Goal: Task Accomplishment & Management: Use online tool/utility

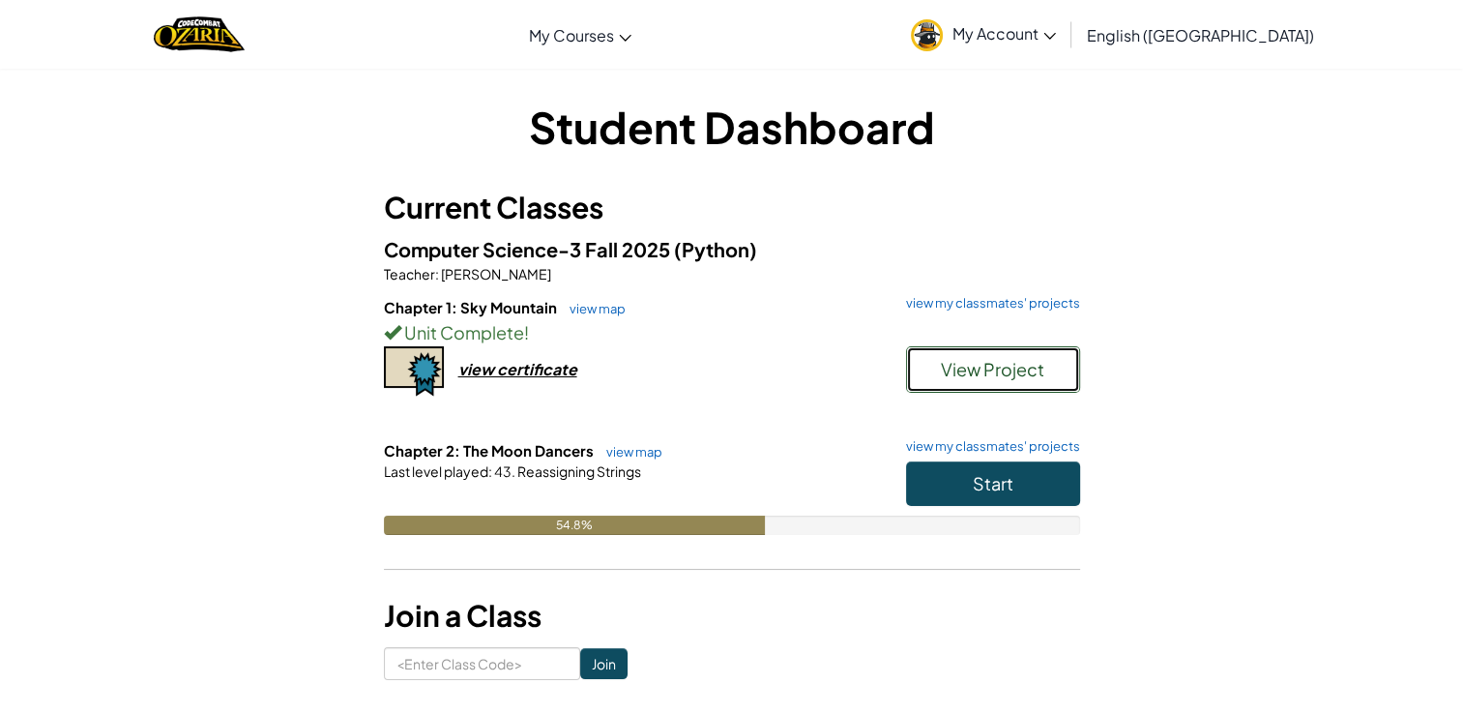
click at [1010, 369] on span "View Project" at bounding box center [992, 369] width 103 height 22
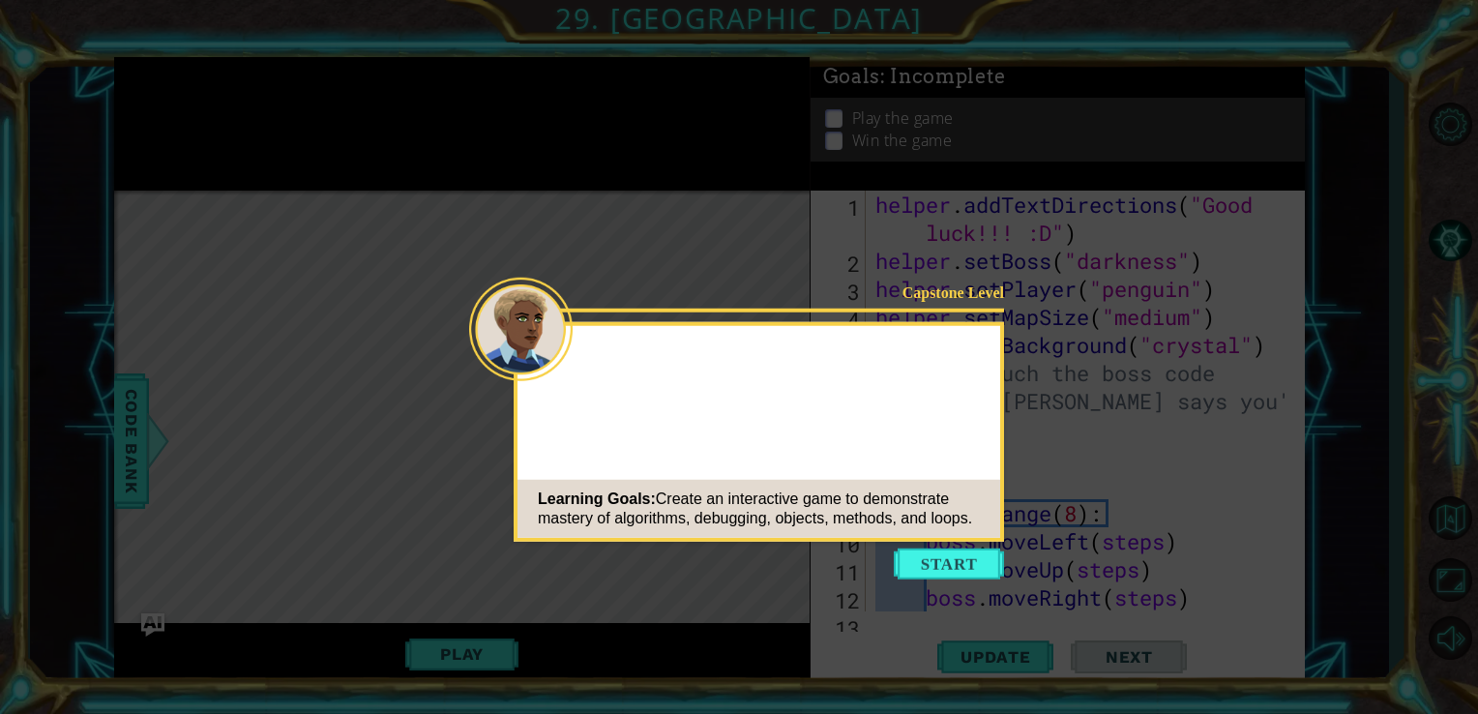
click at [973, 597] on icon at bounding box center [739, 357] width 1478 height 714
click at [968, 572] on button "Start" at bounding box center [949, 563] width 110 height 31
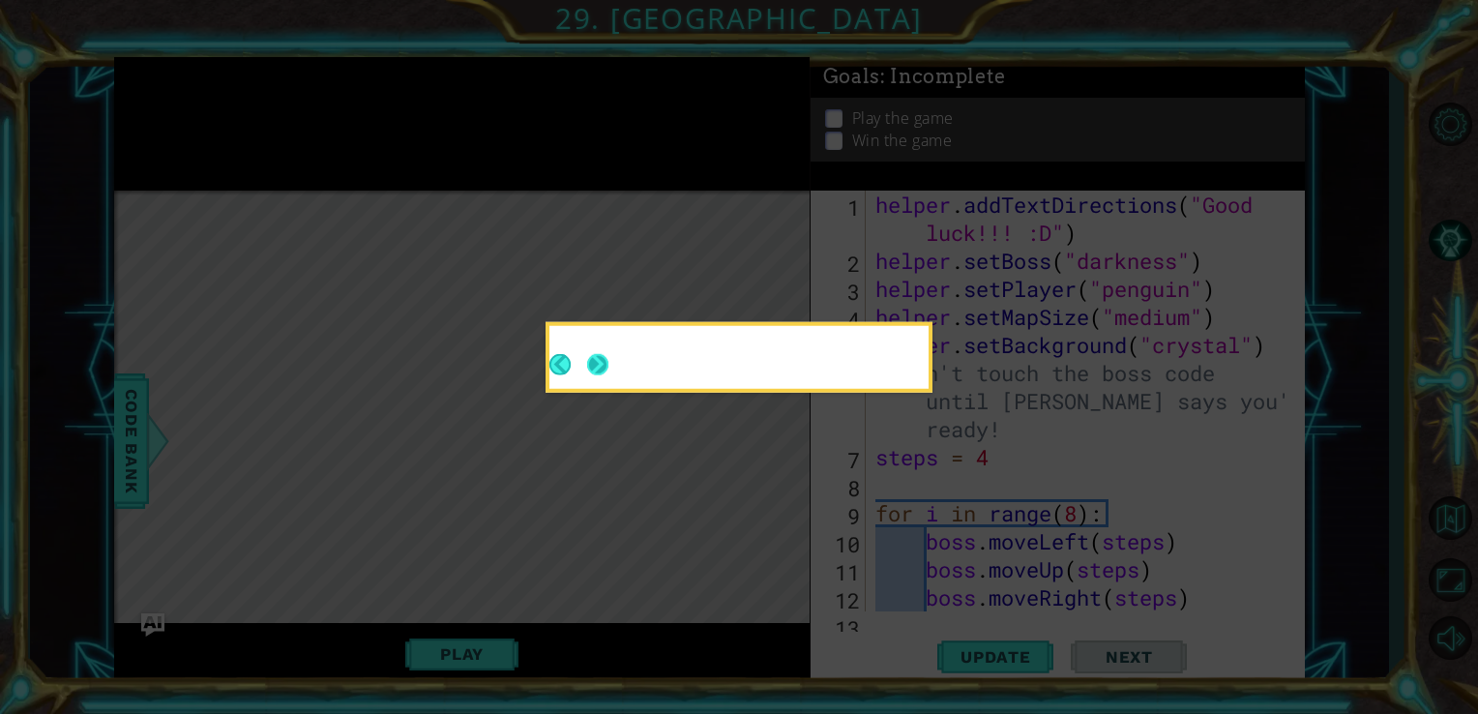
click at [596, 359] on button "Next" at bounding box center [597, 364] width 21 height 21
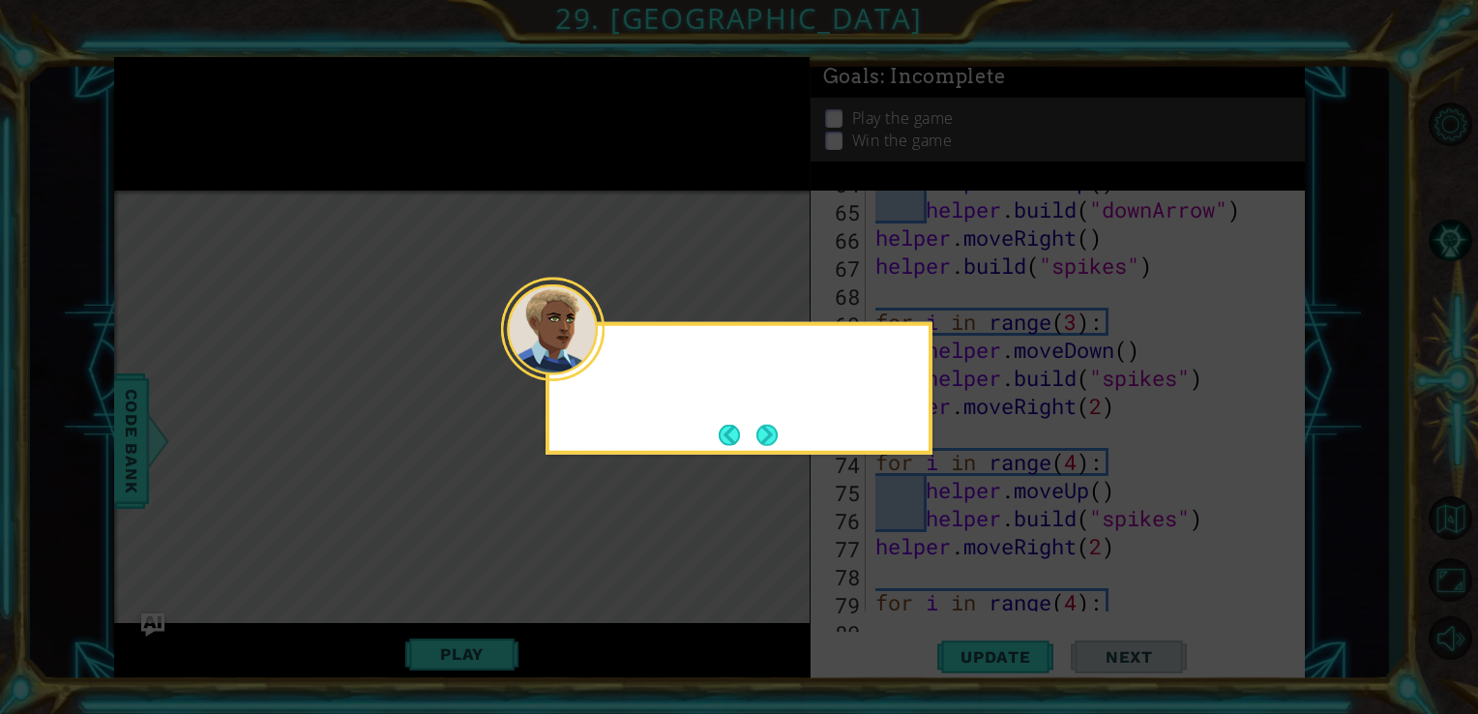
scroll to position [1991, 0]
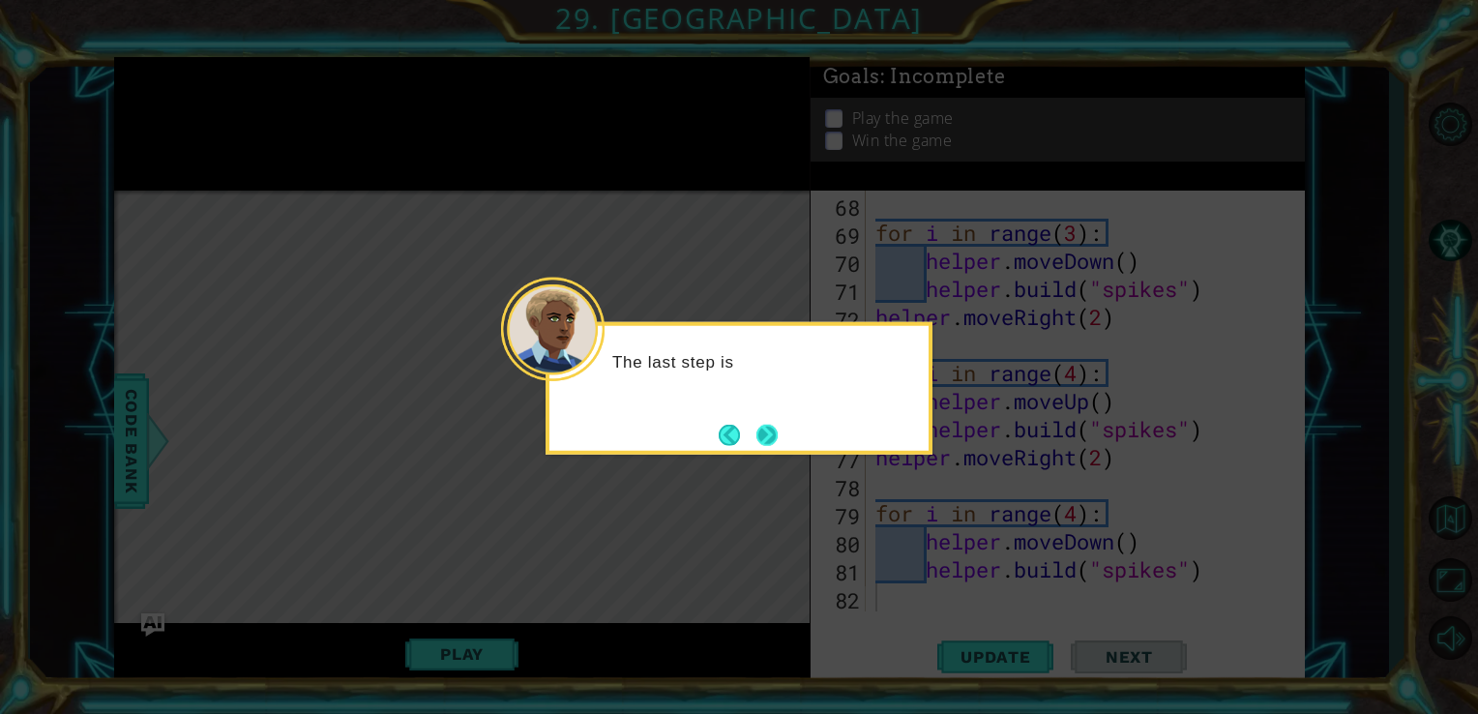
click at [766, 430] on button "Next" at bounding box center [766, 434] width 21 height 21
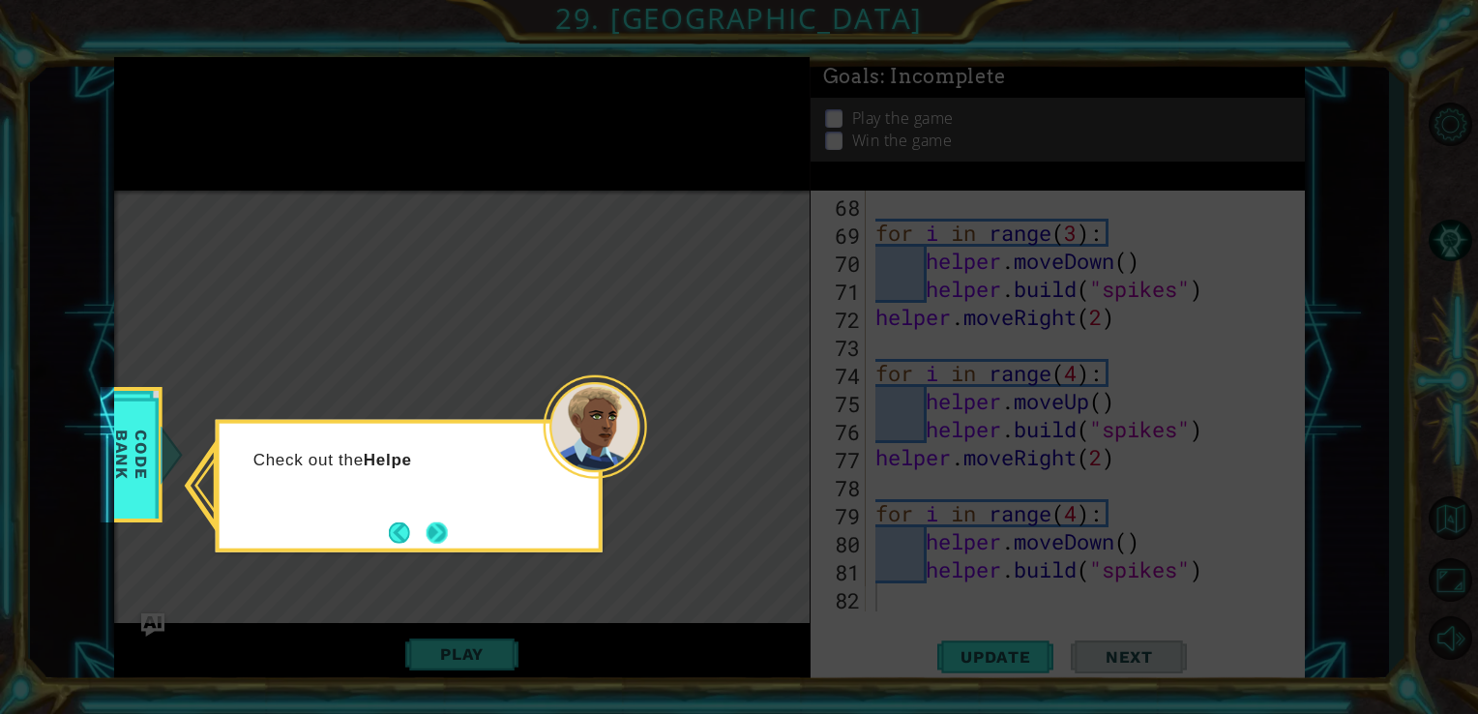
click at [440, 531] on button "Next" at bounding box center [437, 531] width 21 height 21
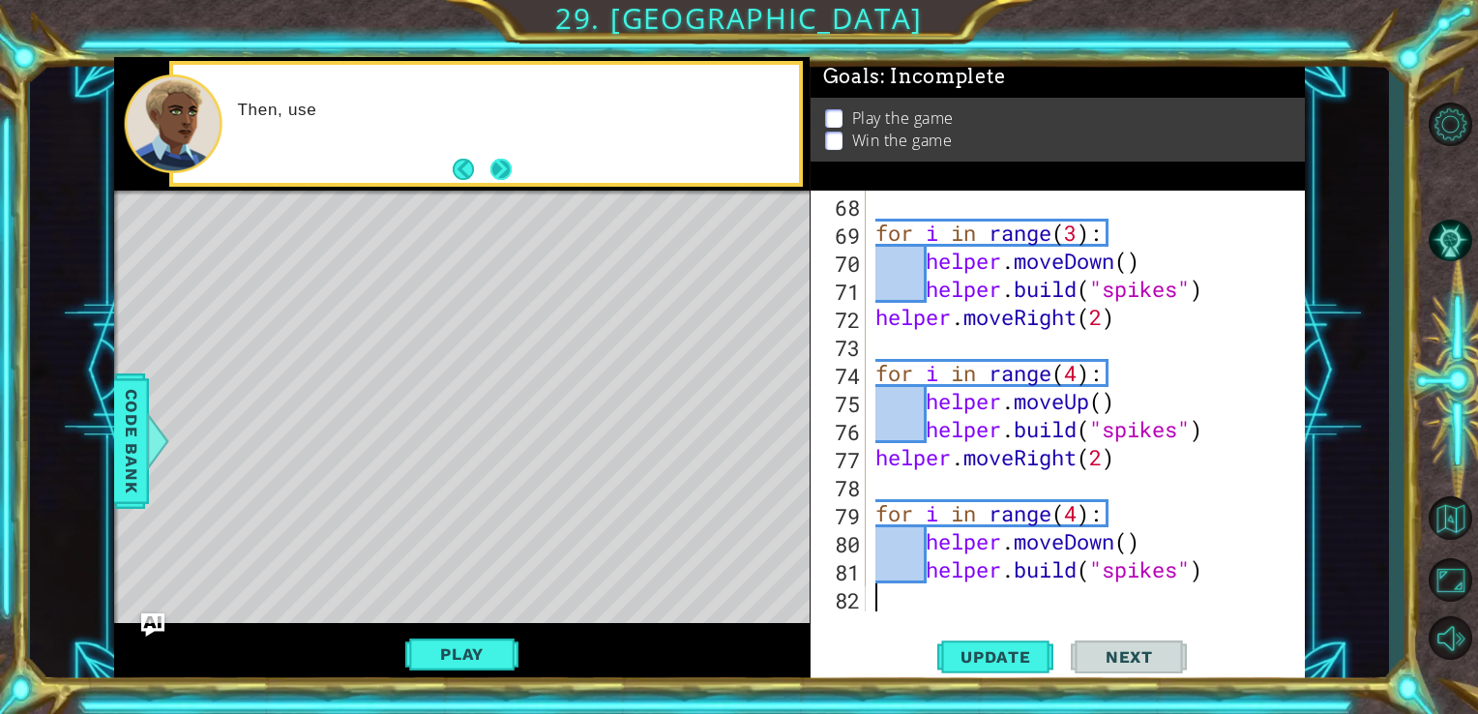
click at [507, 171] on button "Next" at bounding box center [500, 170] width 22 height 22
click at [507, 171] on button "Next" at bounding box center [499, 169] width 21 height 21
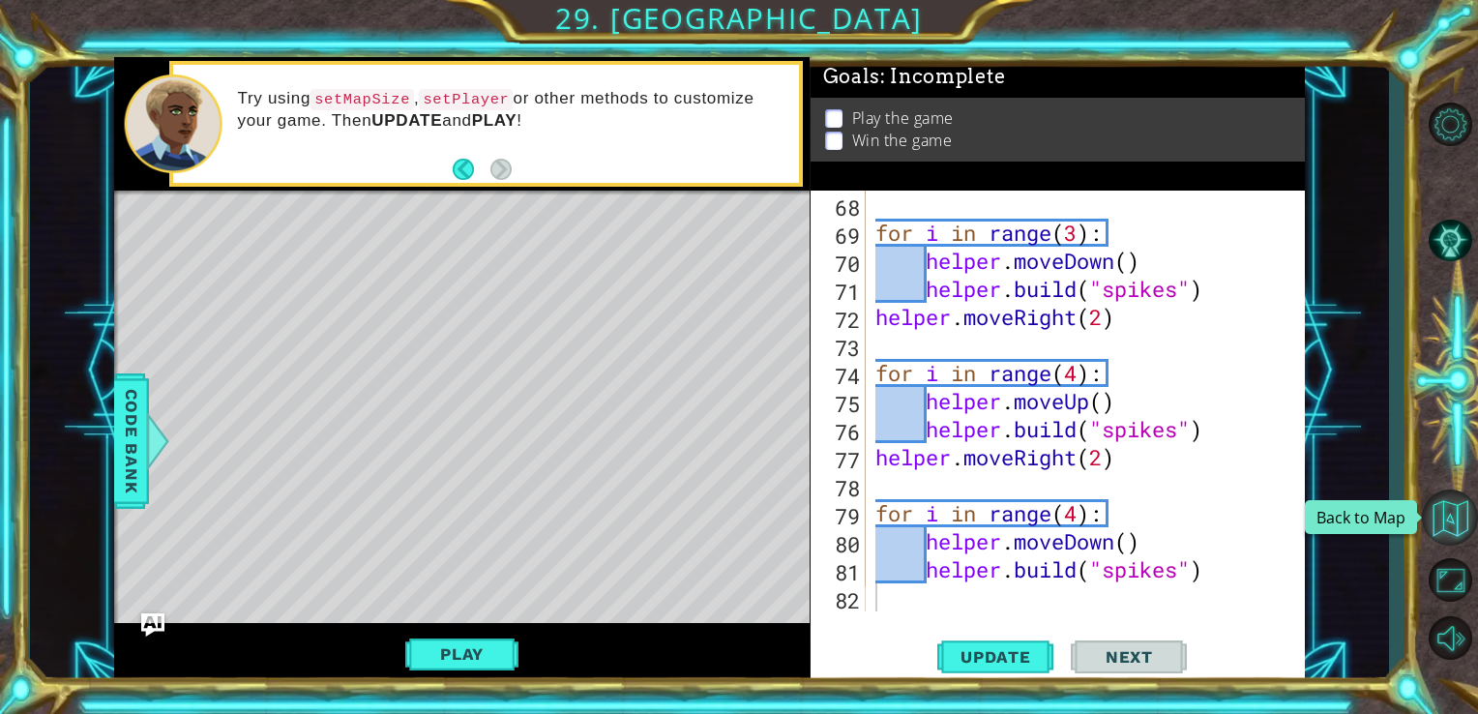
click at [1461, 512] on button "Back to Map" at bounding box center [1450, 517] width 56 height 56
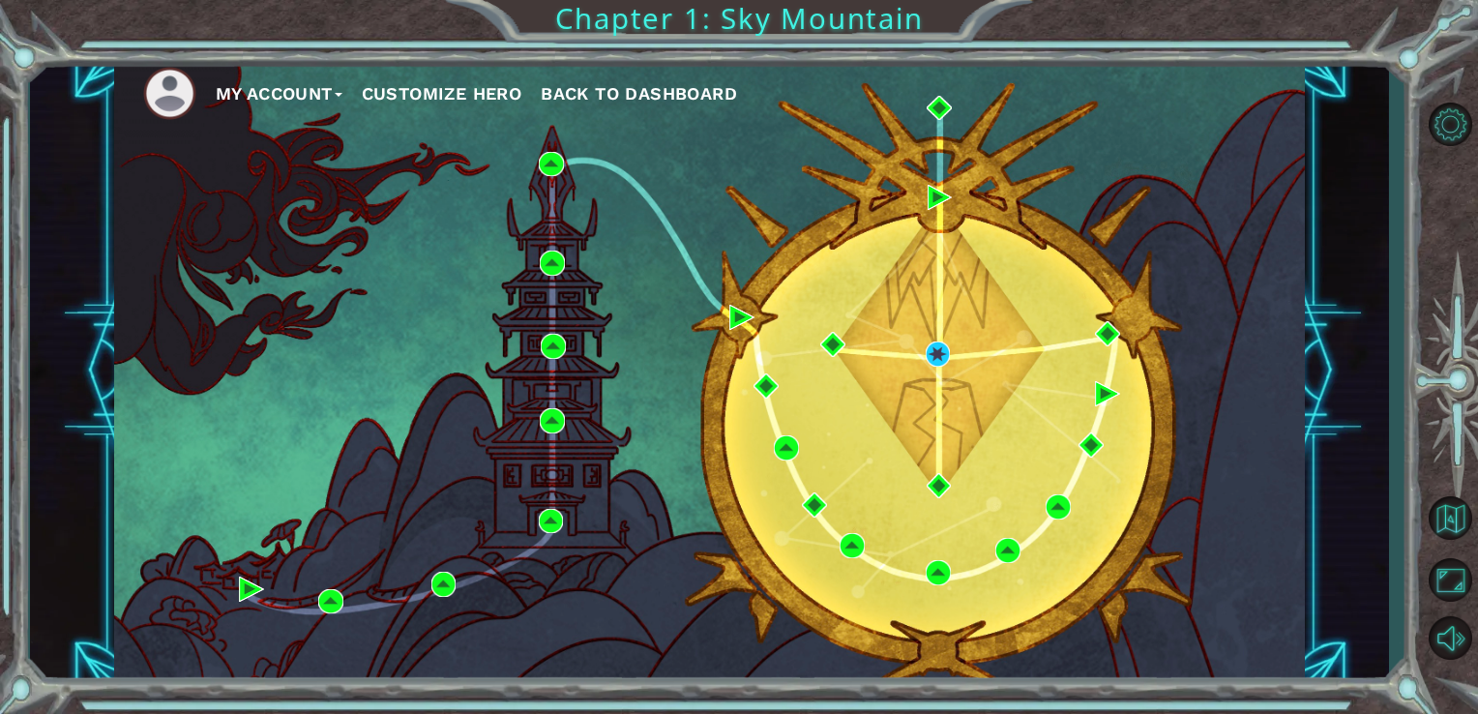
click at [643, 94] on span "Back to Dashboard" at bounding box center [639, 93] width 196 height 20
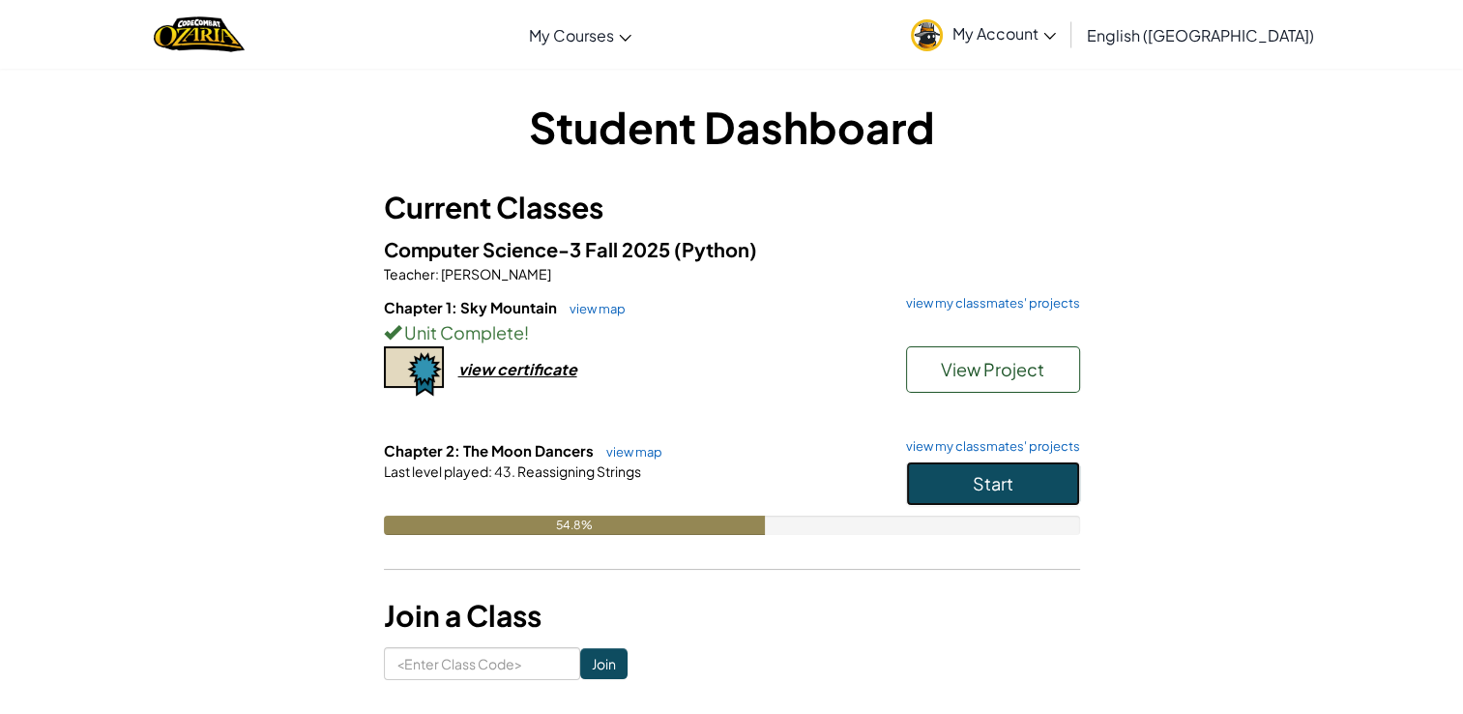
click at [973, 487] on span "Start" at bounding box center [993, 483] width 41 height 22
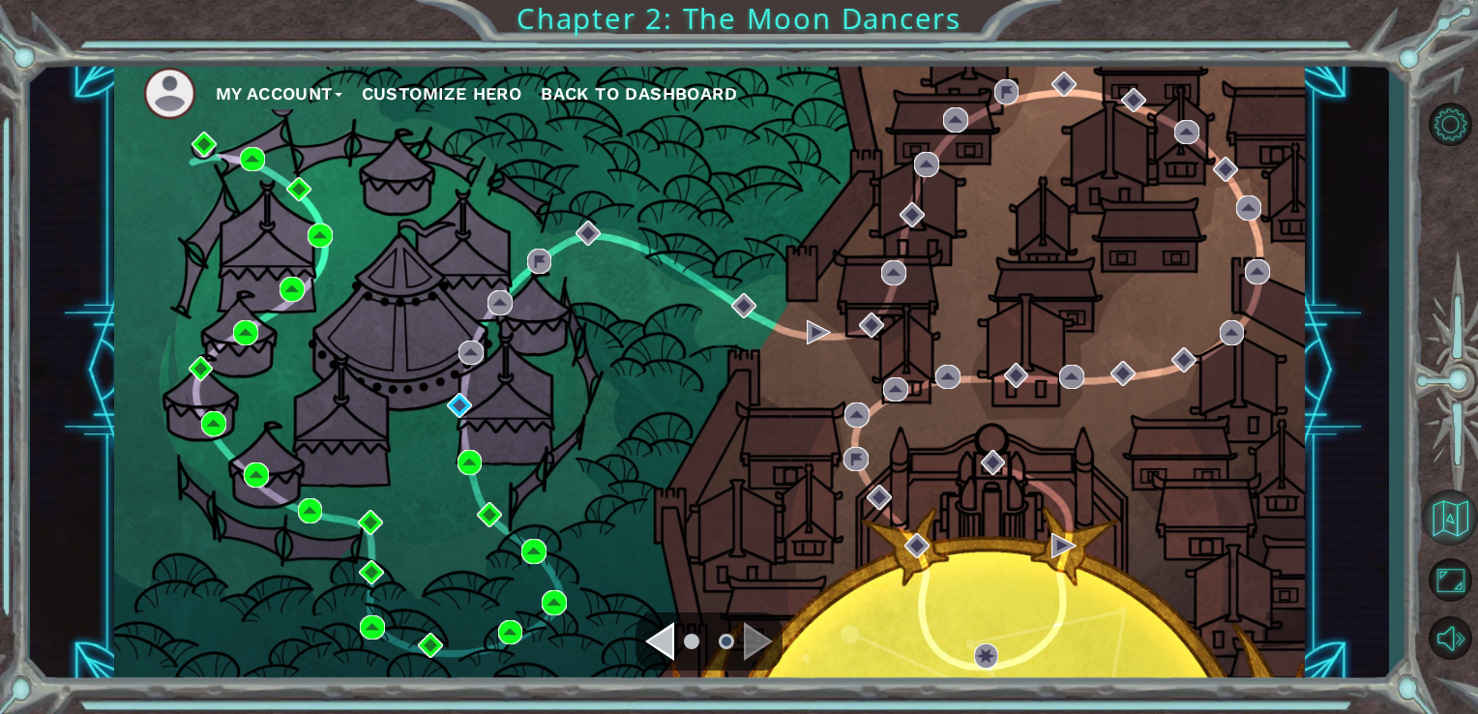
click at [1440, 518] on button "Back to Map" at bounding box center [1450, 517] width 56 height 56
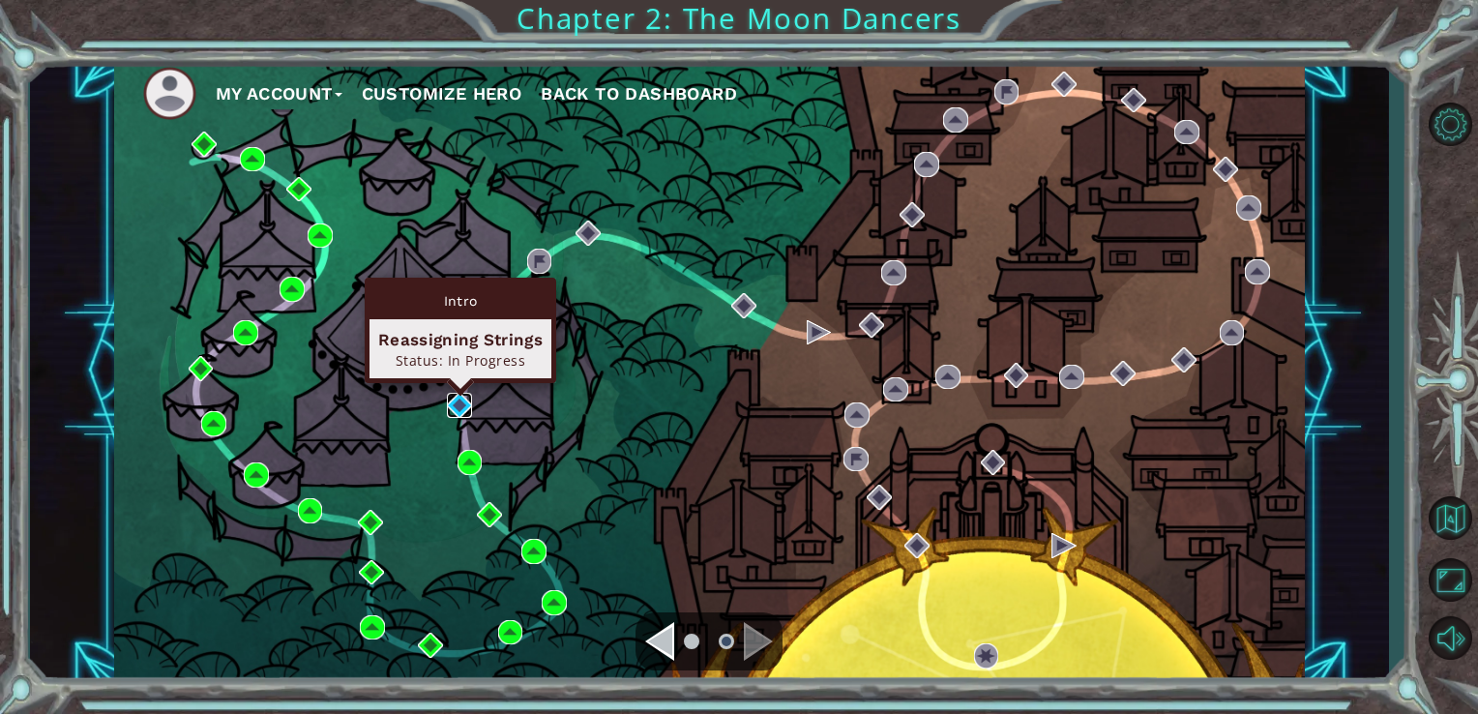
click at [462, 408] on img at bounding box center [459, 405] width 25 height 25
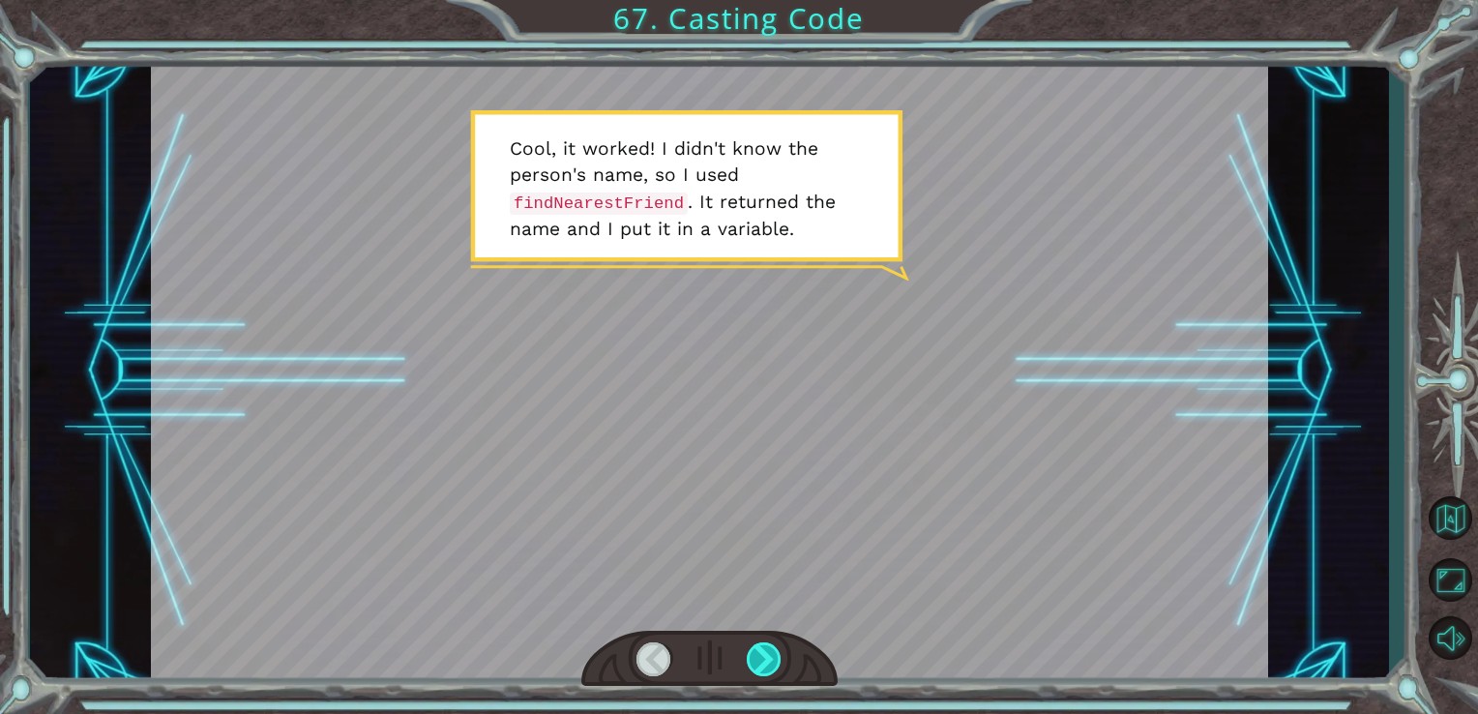
click at [779, 653] on div at bounding box center [765, 659] width 36 height 34
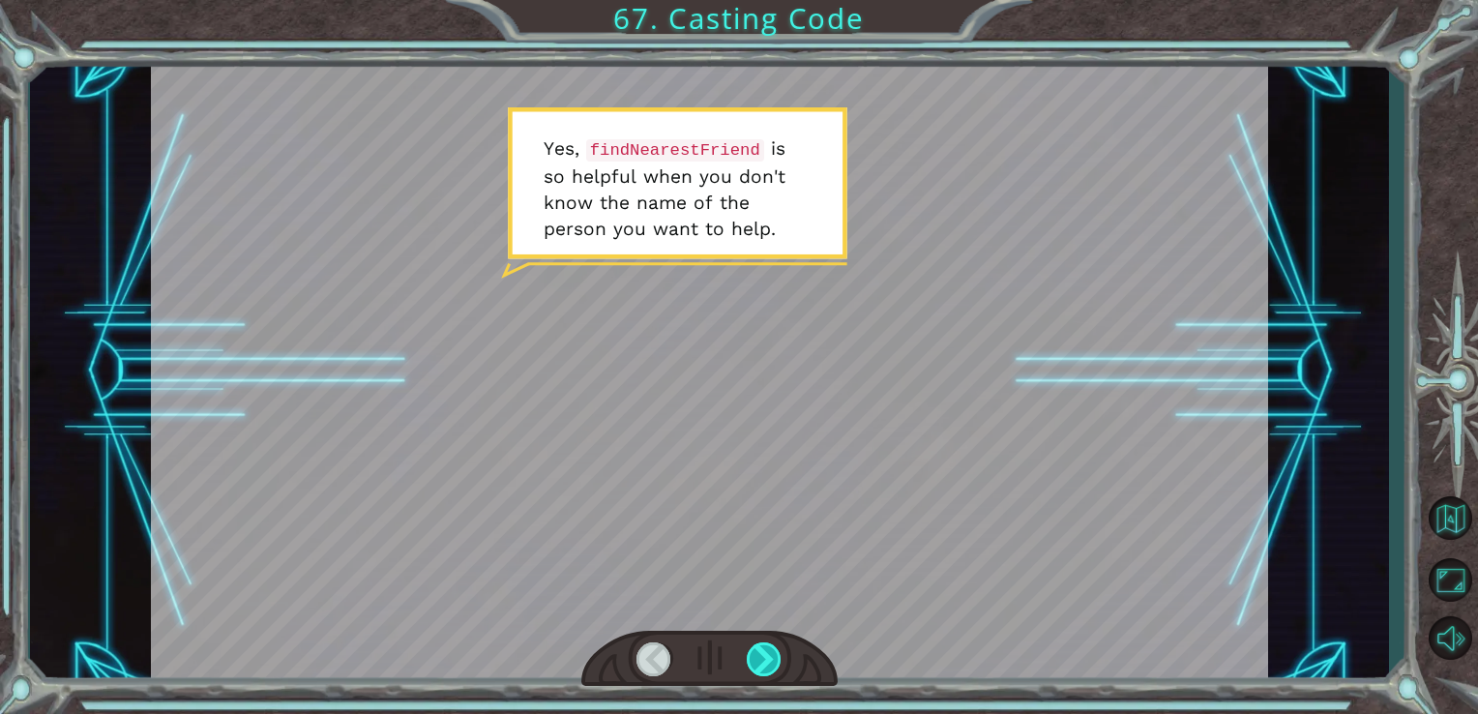
click at [770, 656] on div at bounding box center [765, 659] width 36 height 34
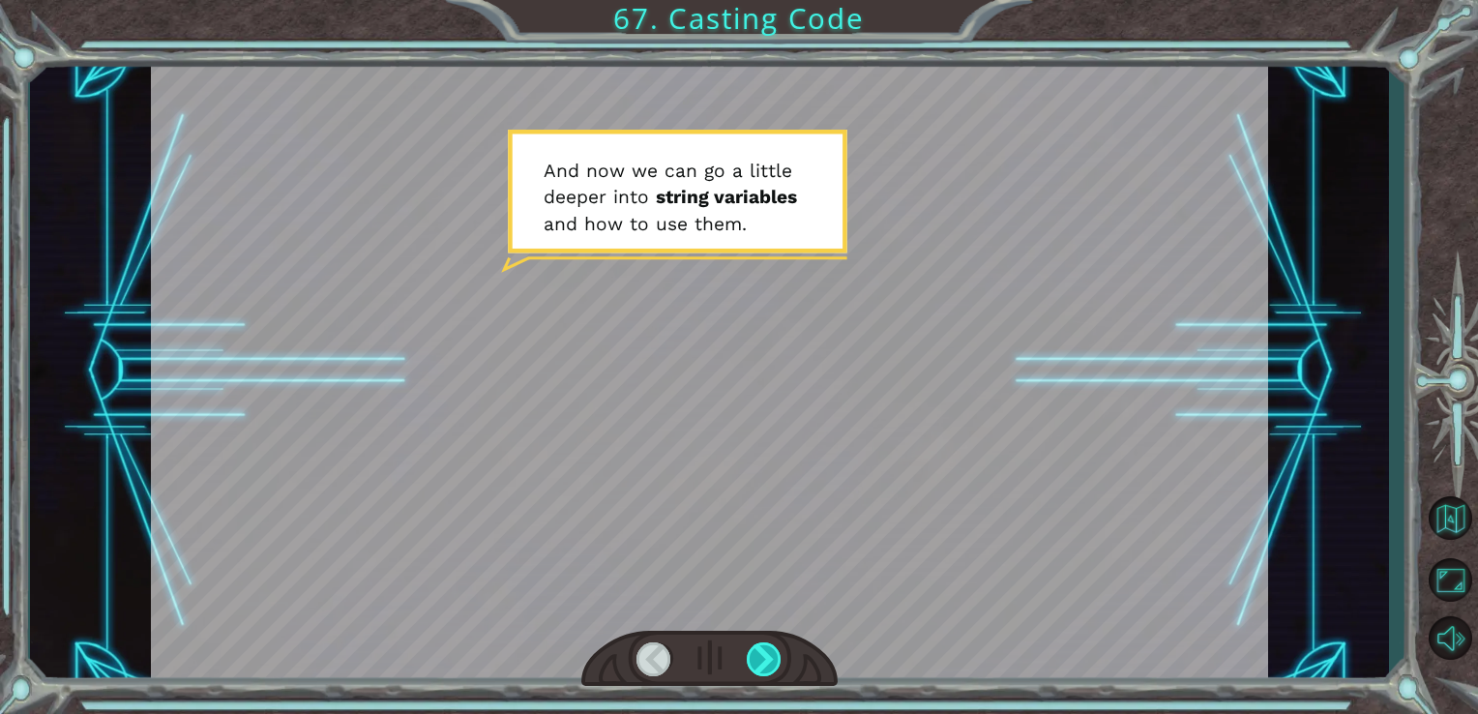
click at [770, 656] on div at bounding box center [765, 659] width 36 height 34
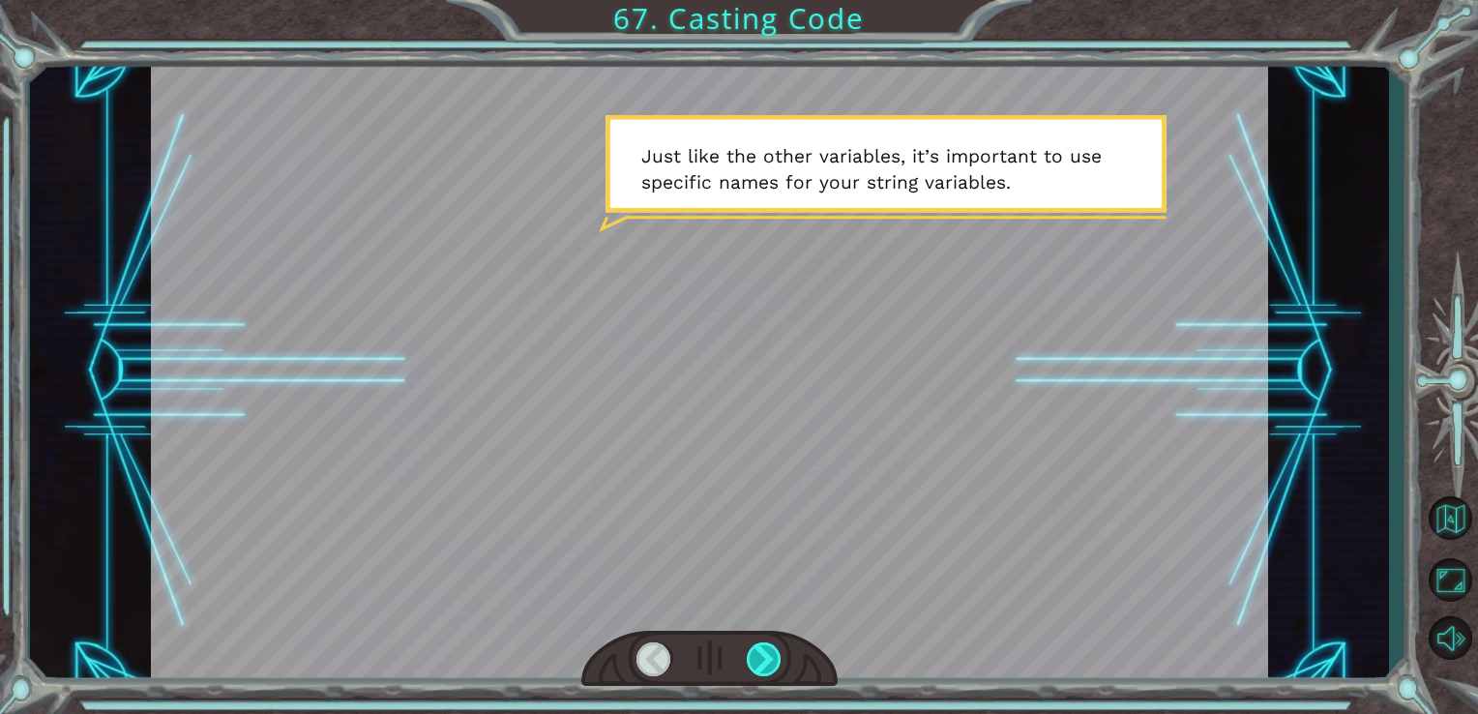
click at [770, 656] on div at bounding box center [765, 659] width 36 height 34
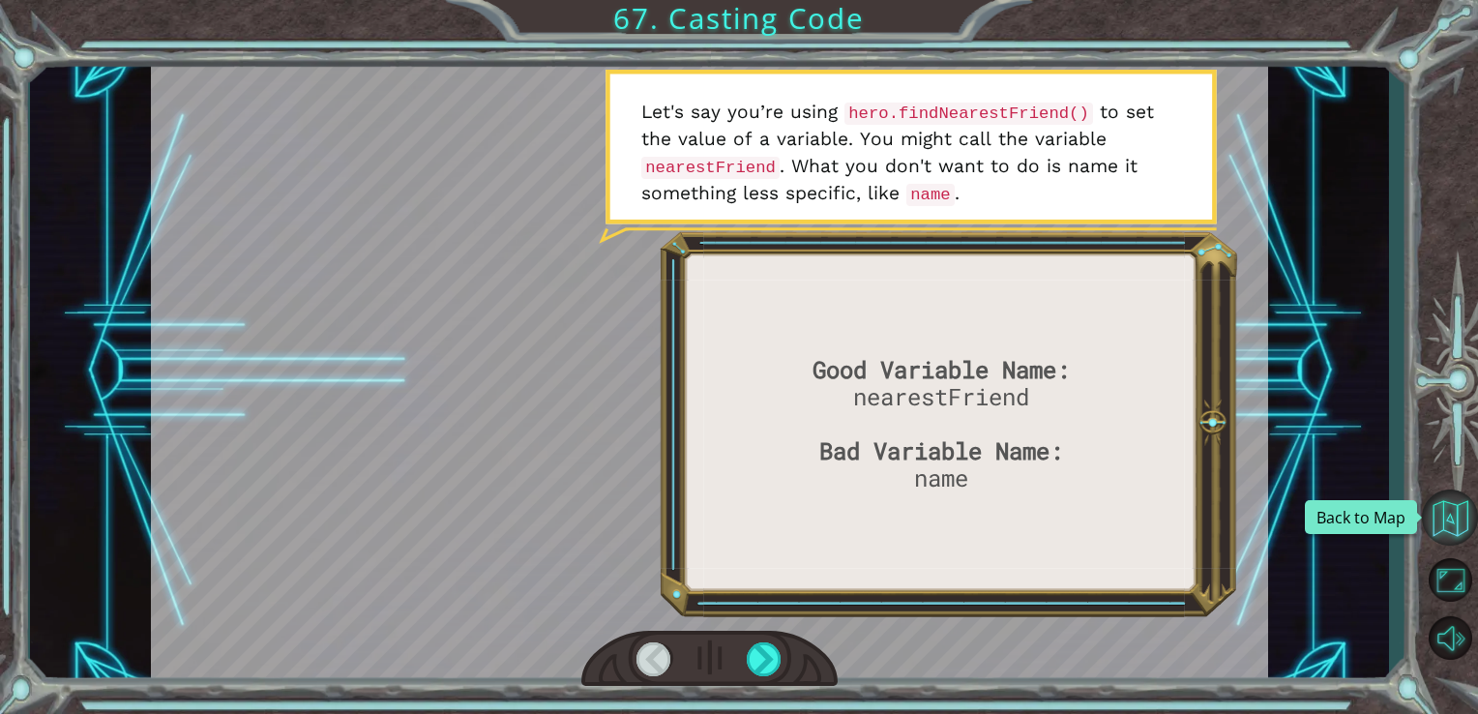
click at [1443, 511] on button "Back to Map" at bounding box center [1450, 517] width 56 height 56
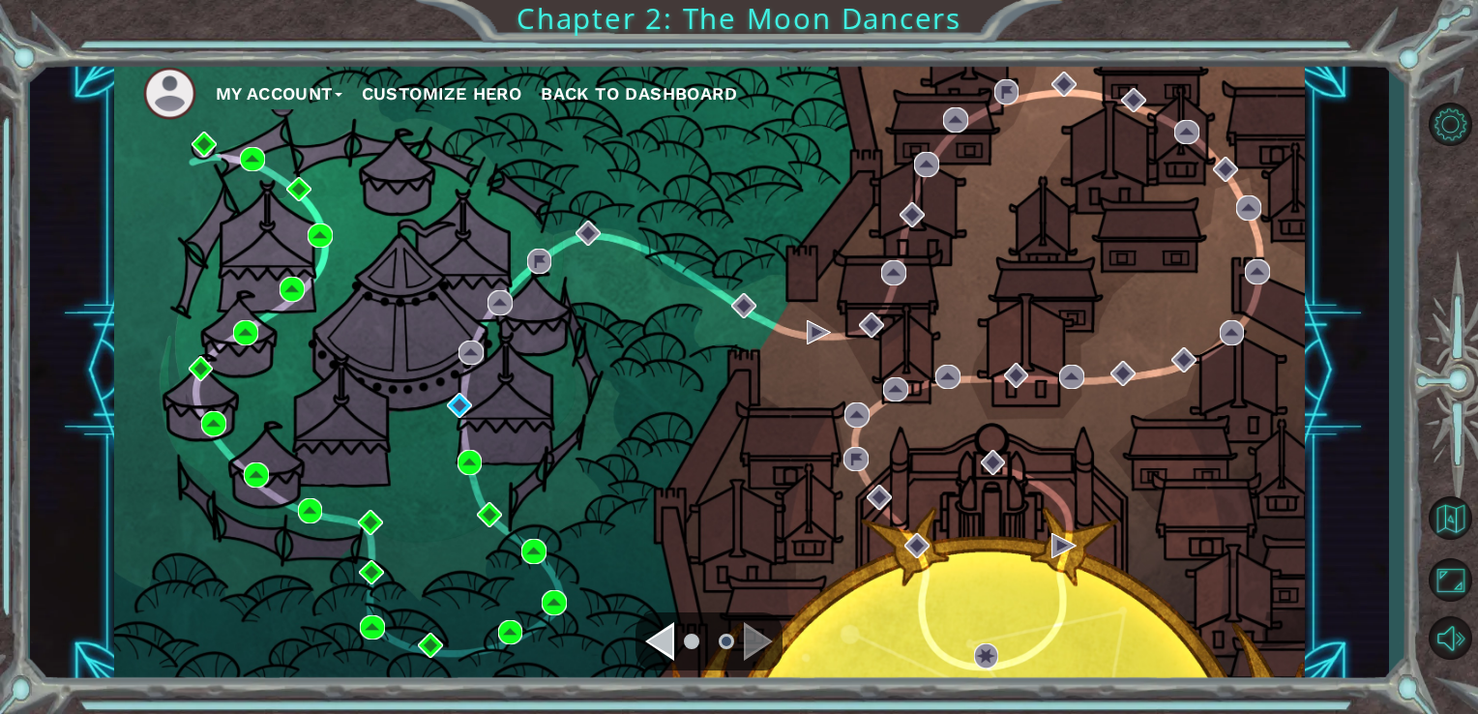
click at [639, 84] on span "Back to Dashboard" at bounding box center [639, 93] width 196 height 20
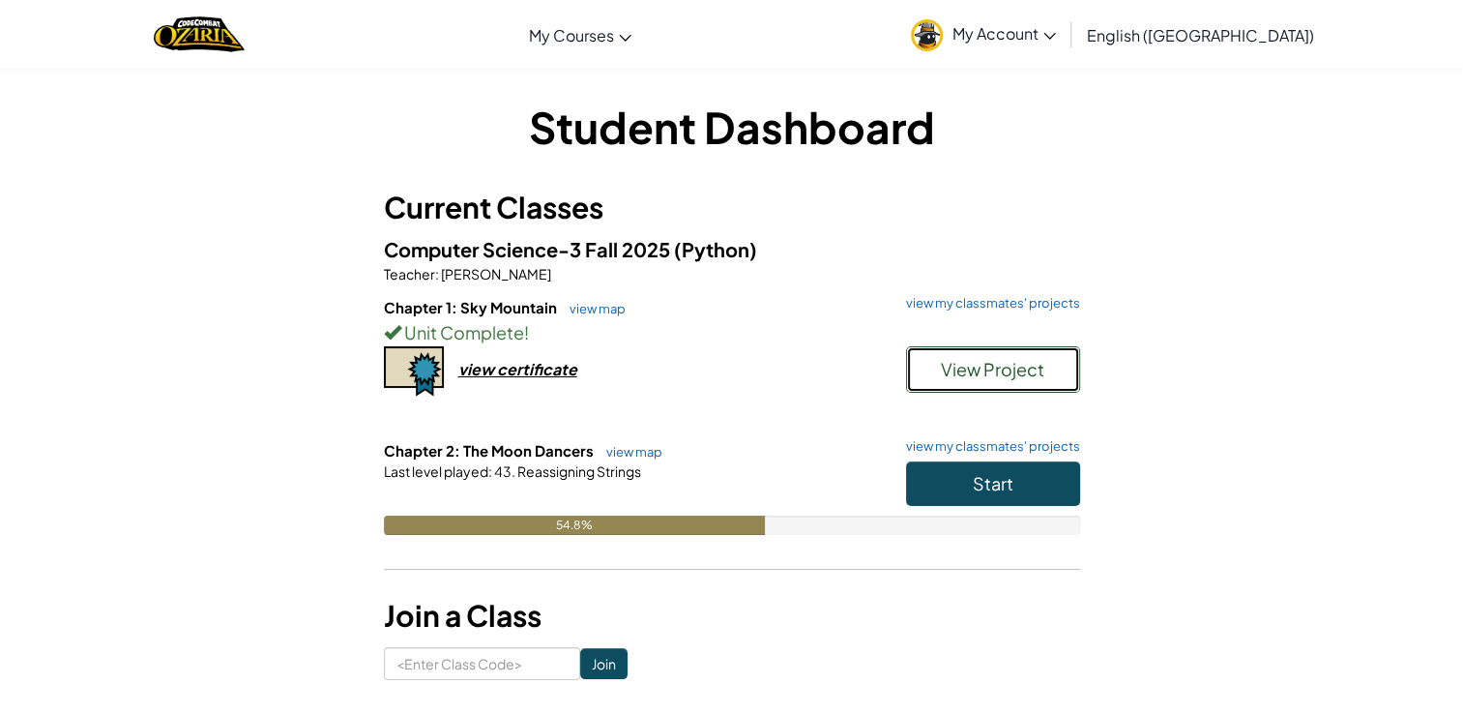
click at [1029, 381] on button "View Project" at bounding box center [993, 369] width 174 height 46
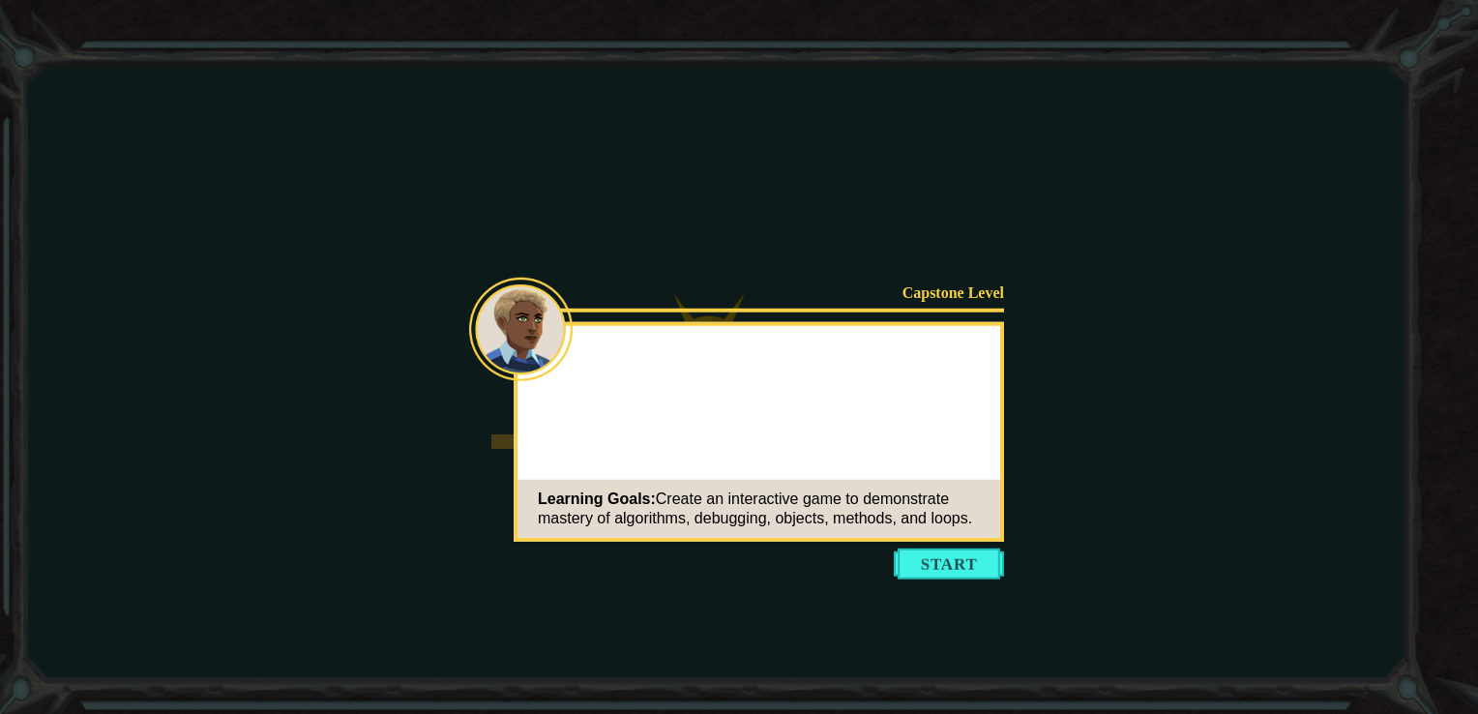
click at [933, 570] on button "Start" at bounding box center [949, 563] width 110 height 31
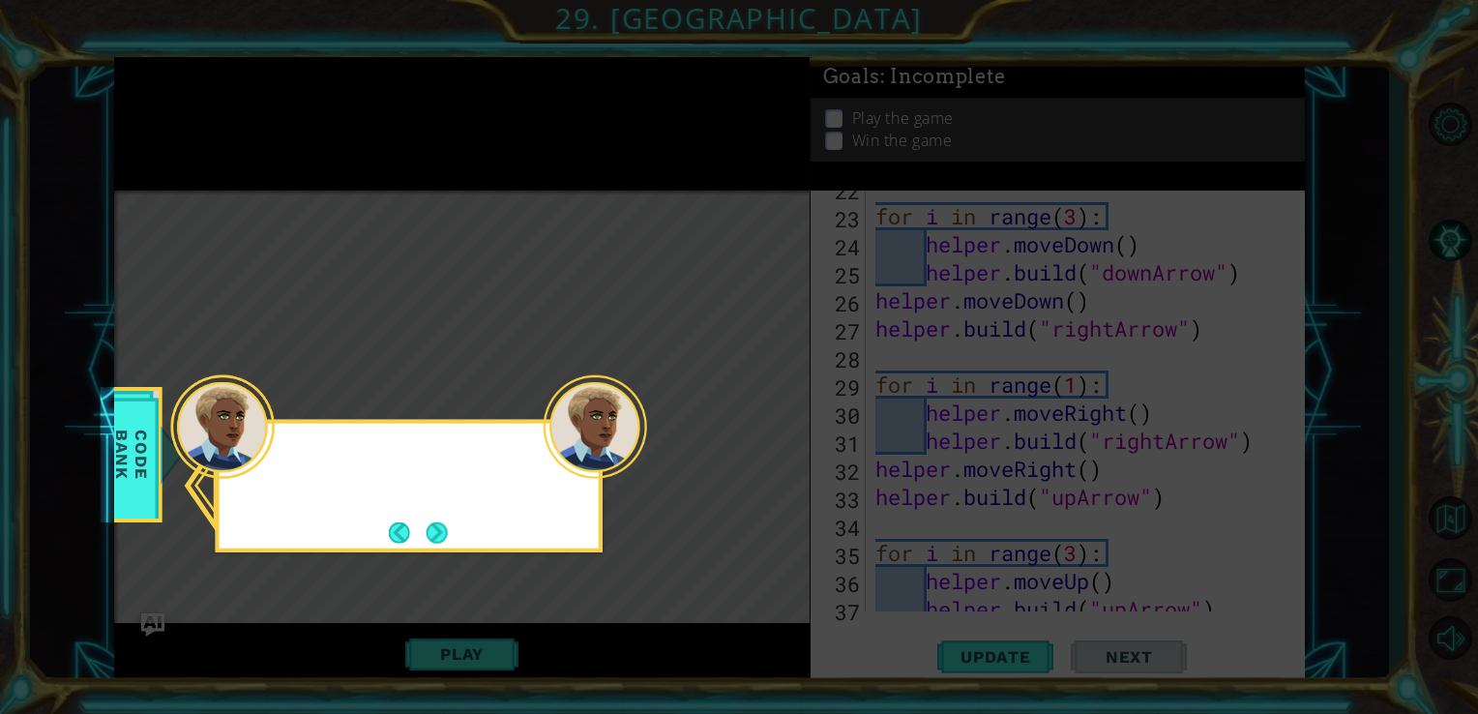
click at [434, 536] on button "Next" at bounding box center [437, 531] width 21 height 21
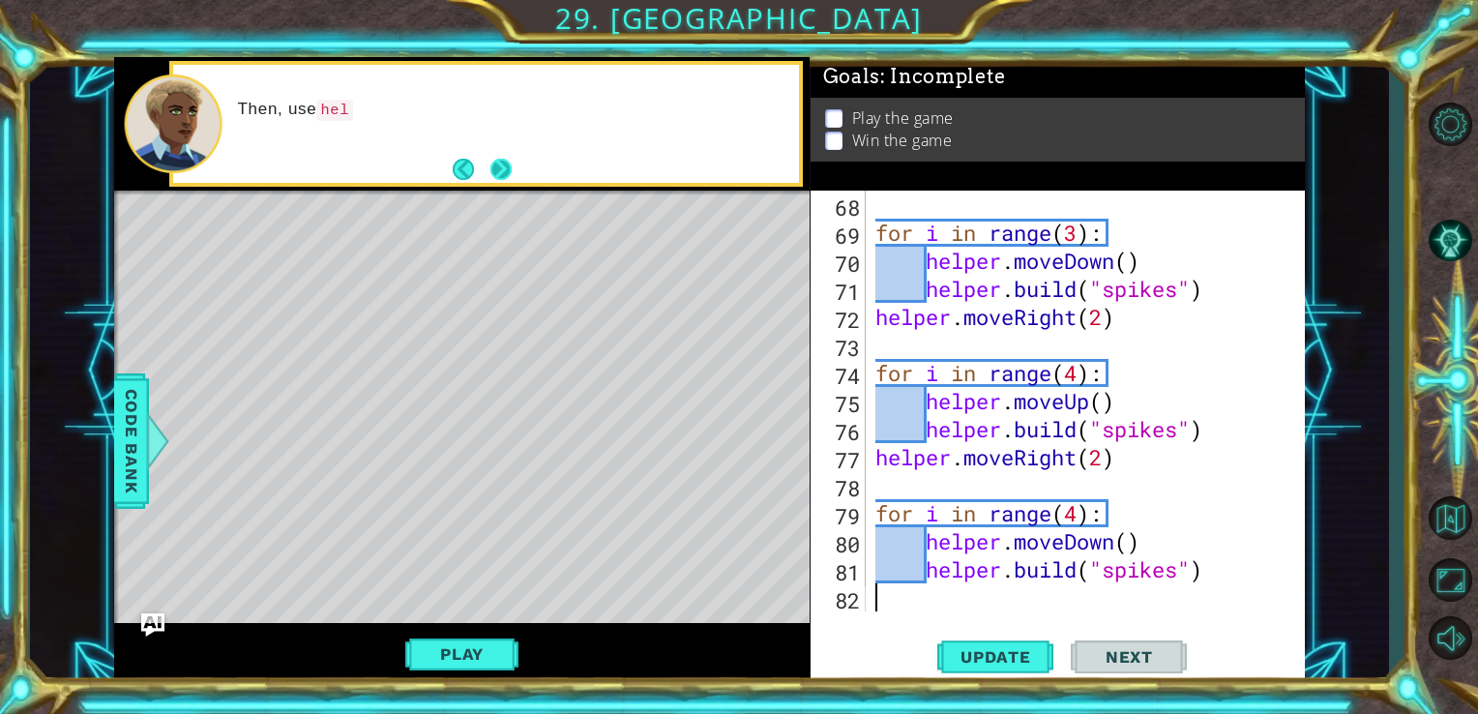
click at [504, 170] on button "Next" at bounding box center [500, 169] width 21 height 21
click at [504, 170] on button "Next" at bounding box center [500, 170] width 22 height 22
click at [1002, 652] on span "Update" at bounding box center [995, 656] width 109 height 19
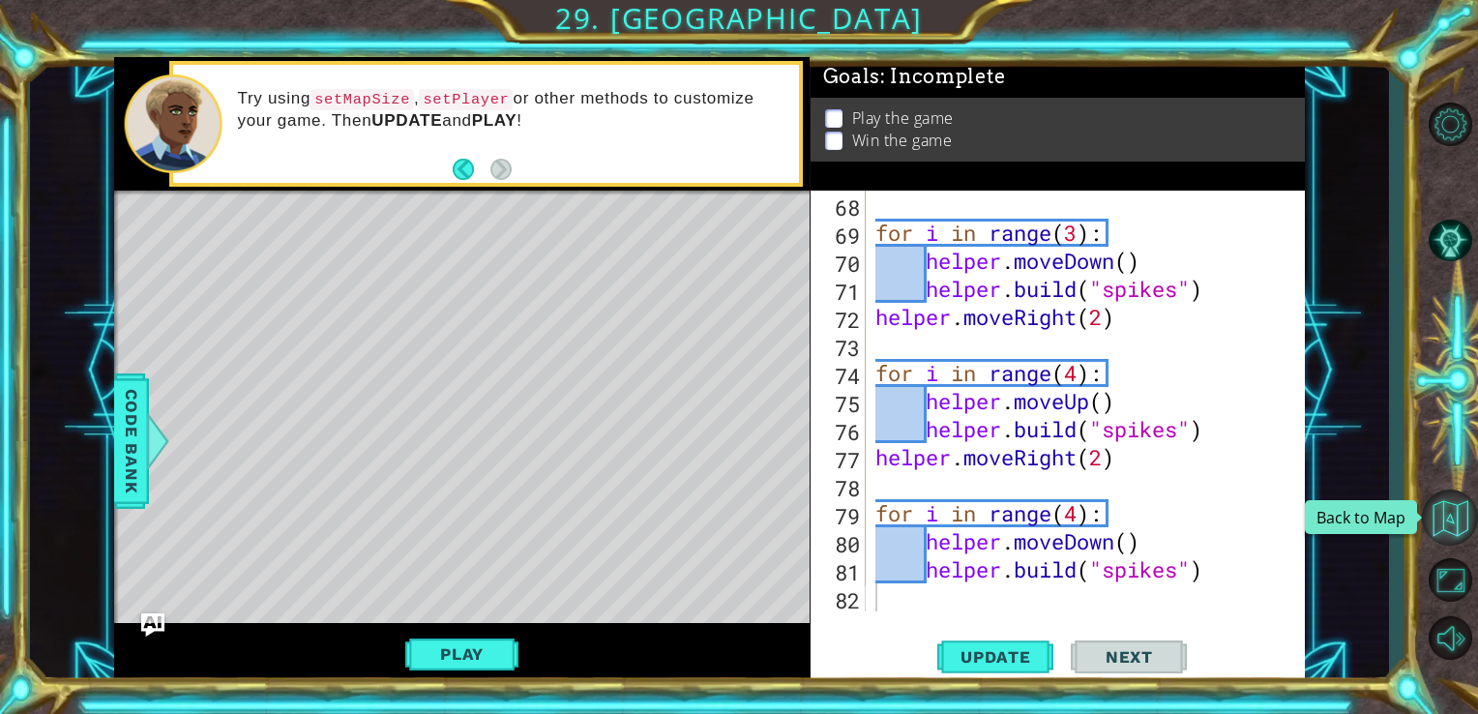
click at [1447, 509] on button "Back to Map" at bounding box center [1450, 517] width 56 height 56
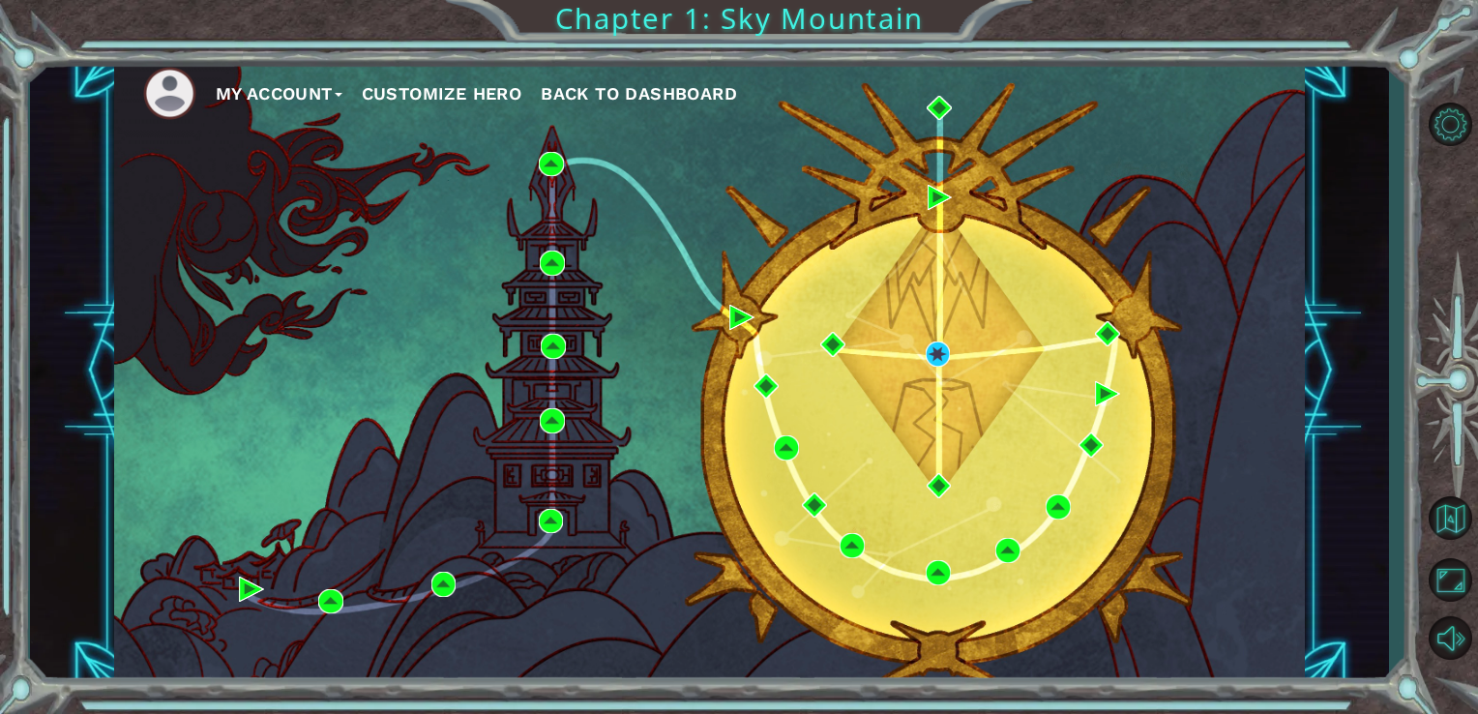
click at [682, 95] on span "Back to Dashboard" at bounding box center [639, 93] width 196 height 20
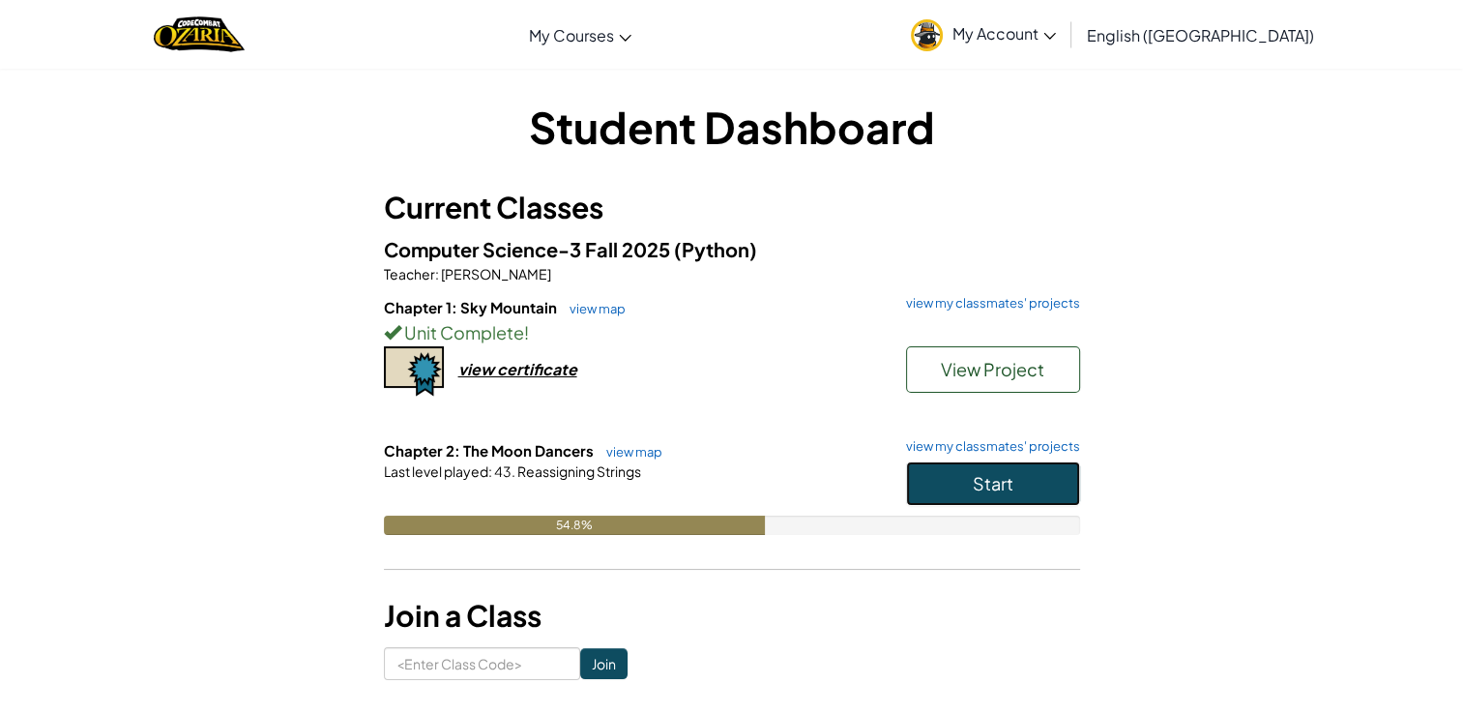
click at [1014, 488] on button "Start" at bounding box center [993, 483] width 174 height 44
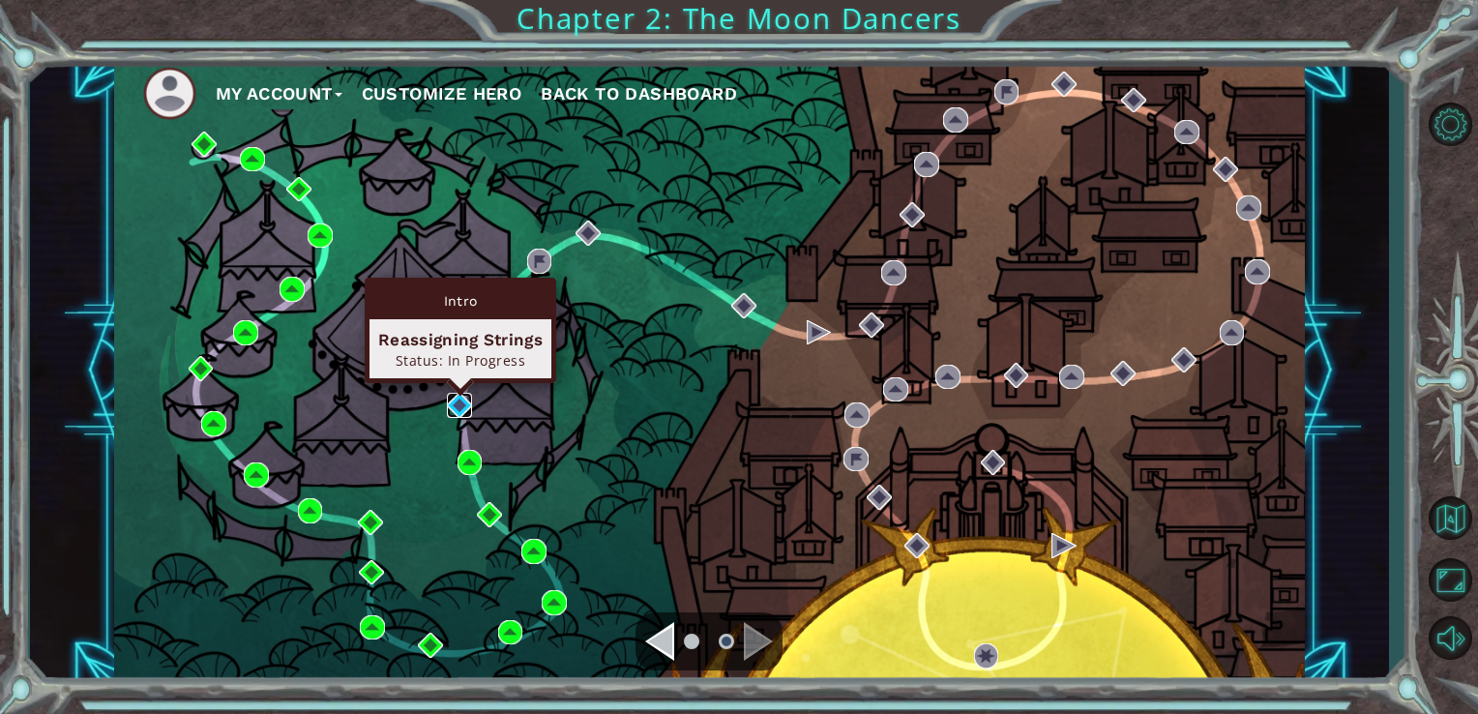
click at [456, 403] on img at bounding box center [459, 405] width 25 height 25
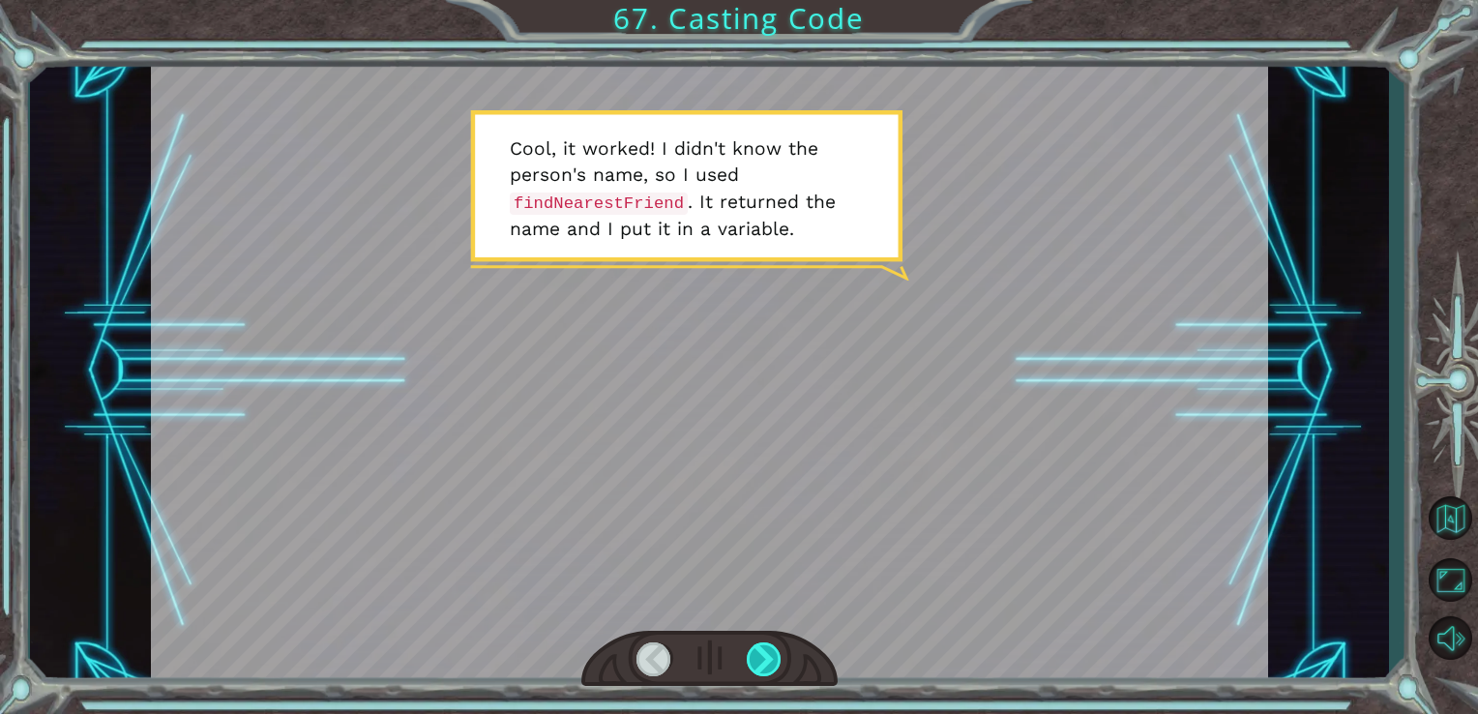
click at [768, 661] on div at bounding box center [765, 659] width 36 height 34
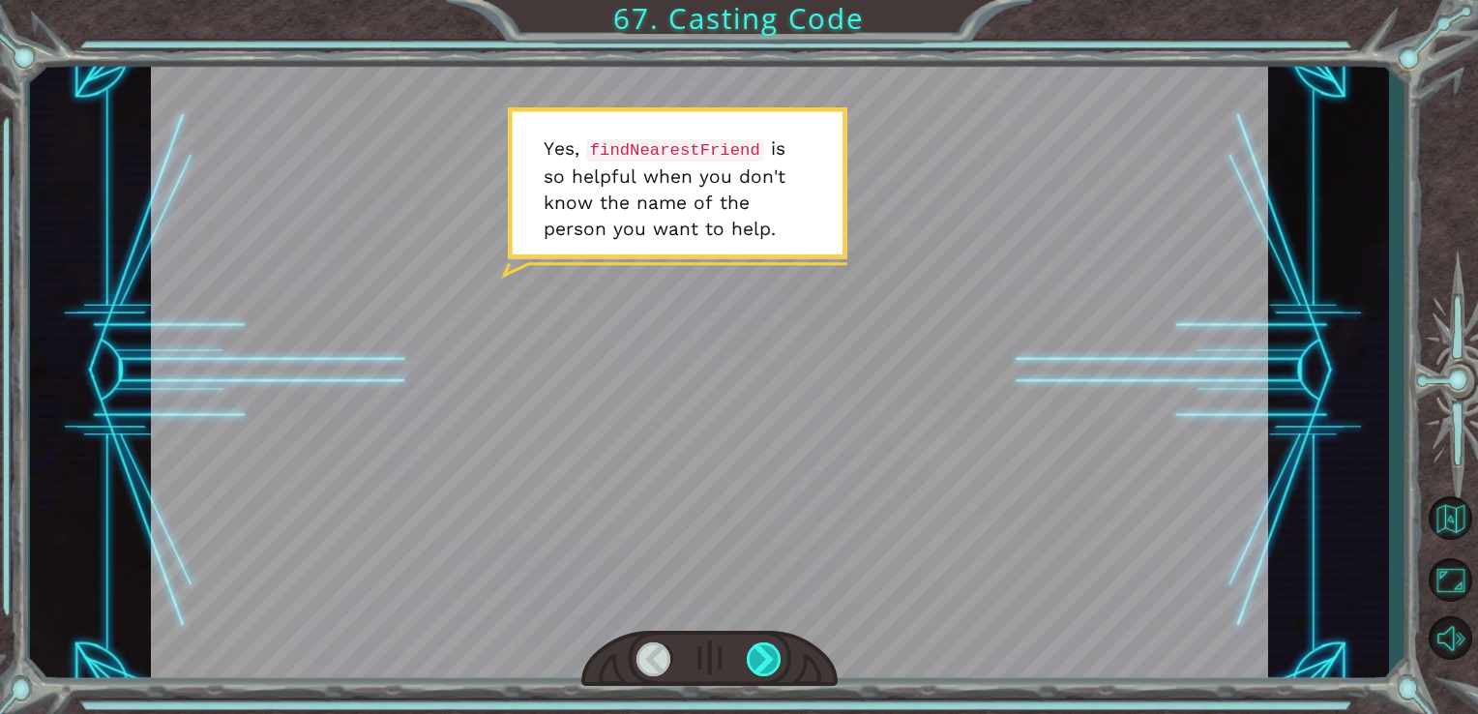
click at [751, 661] on div at bounding box center [765, 659] width 36 height 34
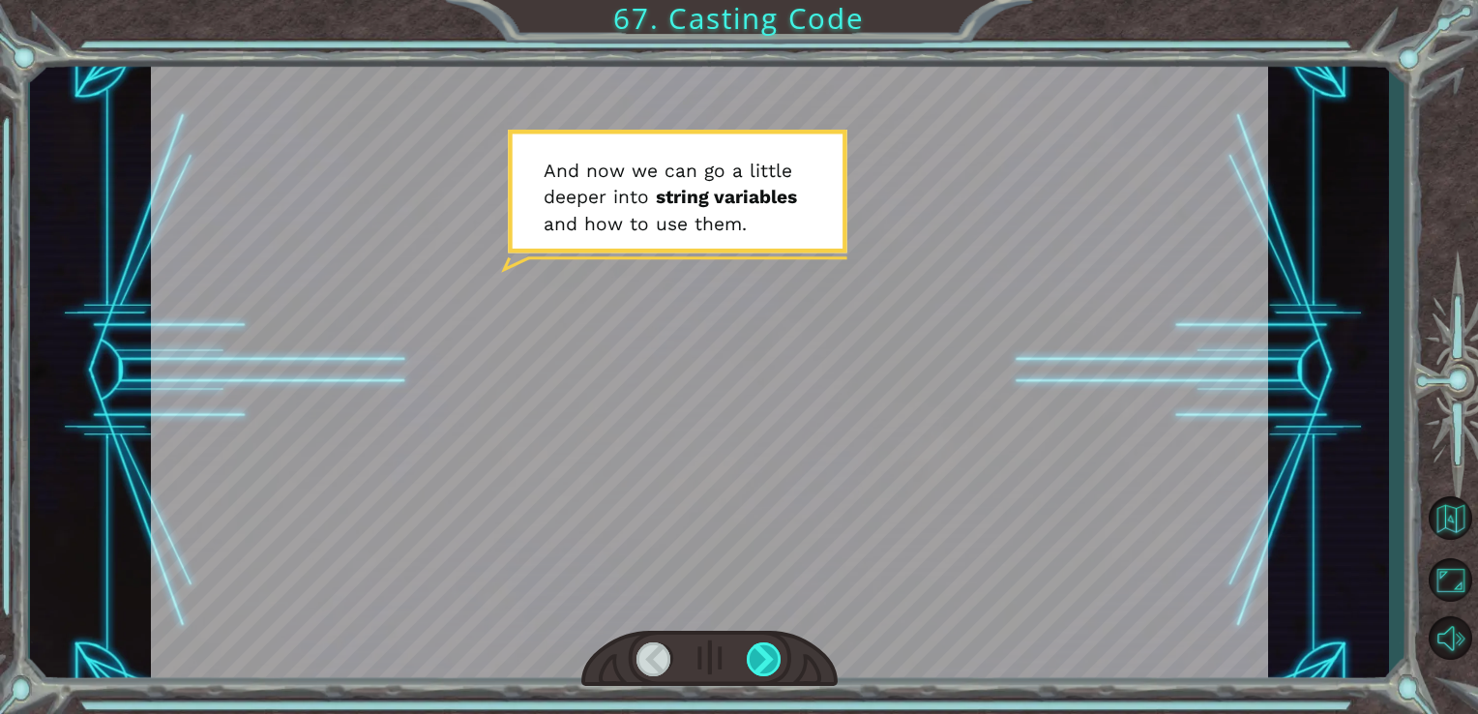
click at [762, 674] on div at bounding box center [765, 659] width 36 height 34
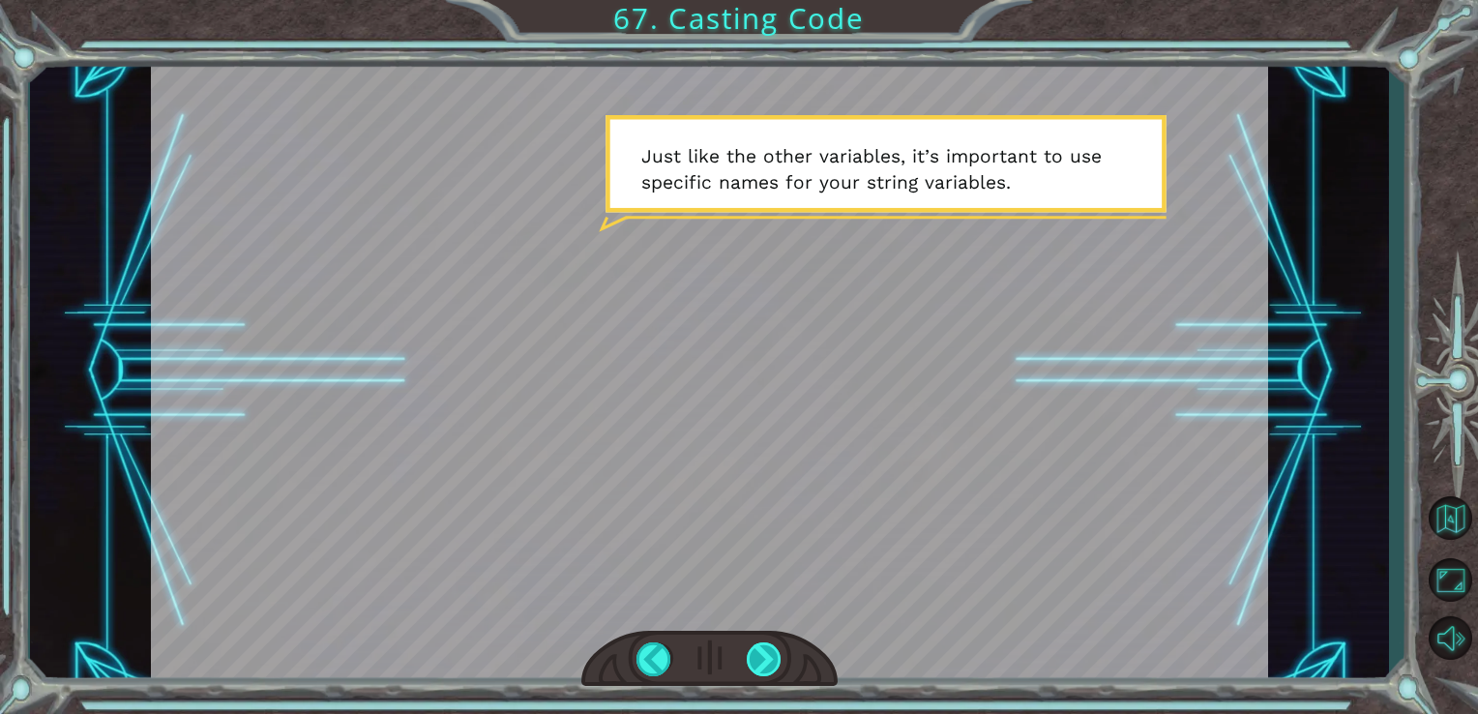
click at [772, 646] on div at bounding box center [765, 659] width 36 height 34
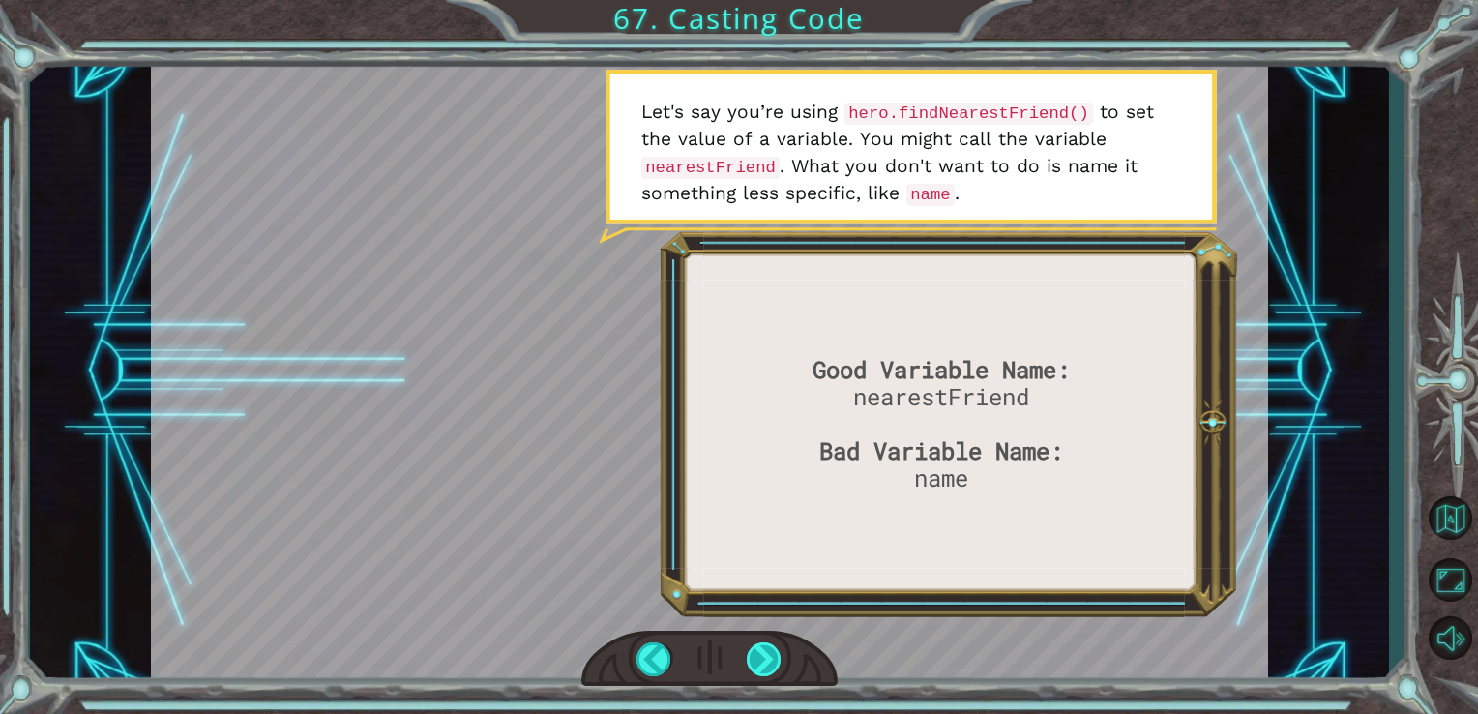
click at [769, 657] on div at bounding box center [765, 659] width 36 height 34
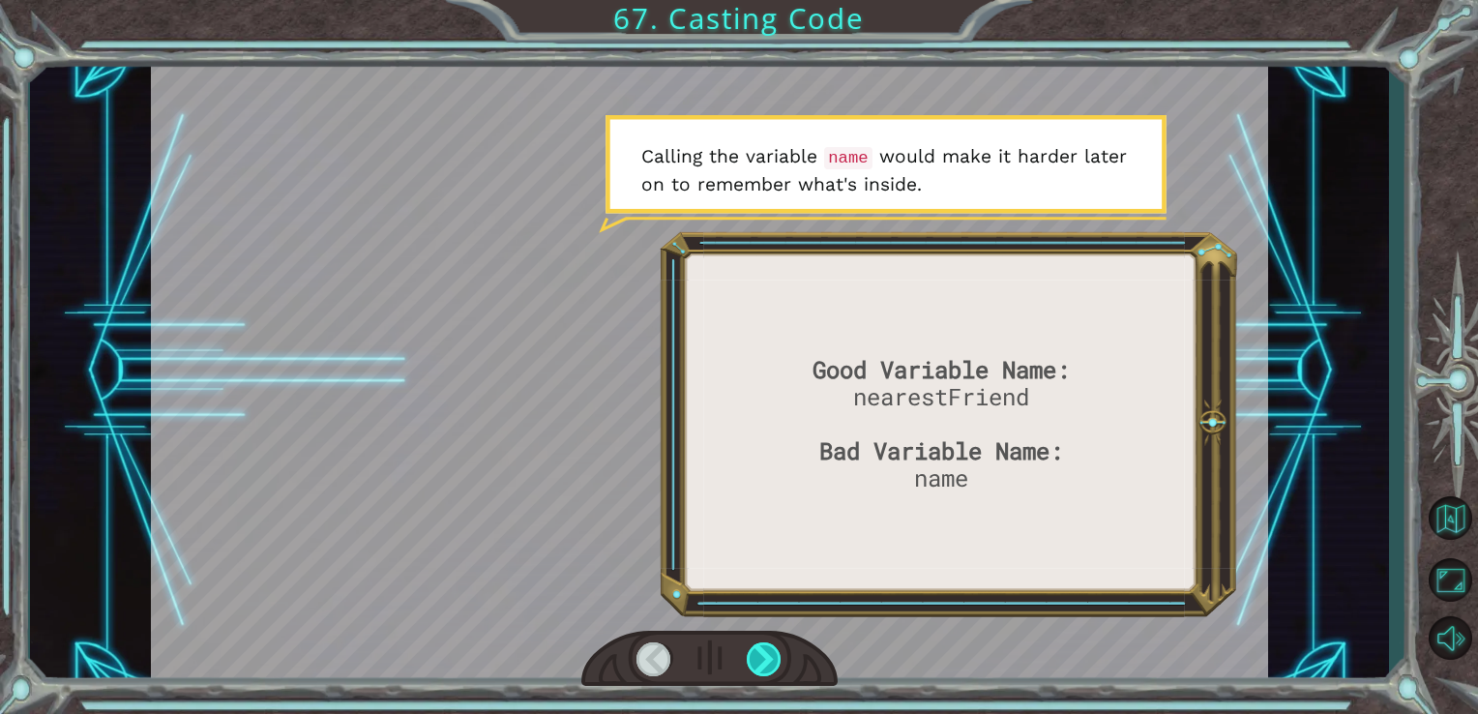
click at [762, 656] on div at bounding box center [765, 659] width 36 height 34
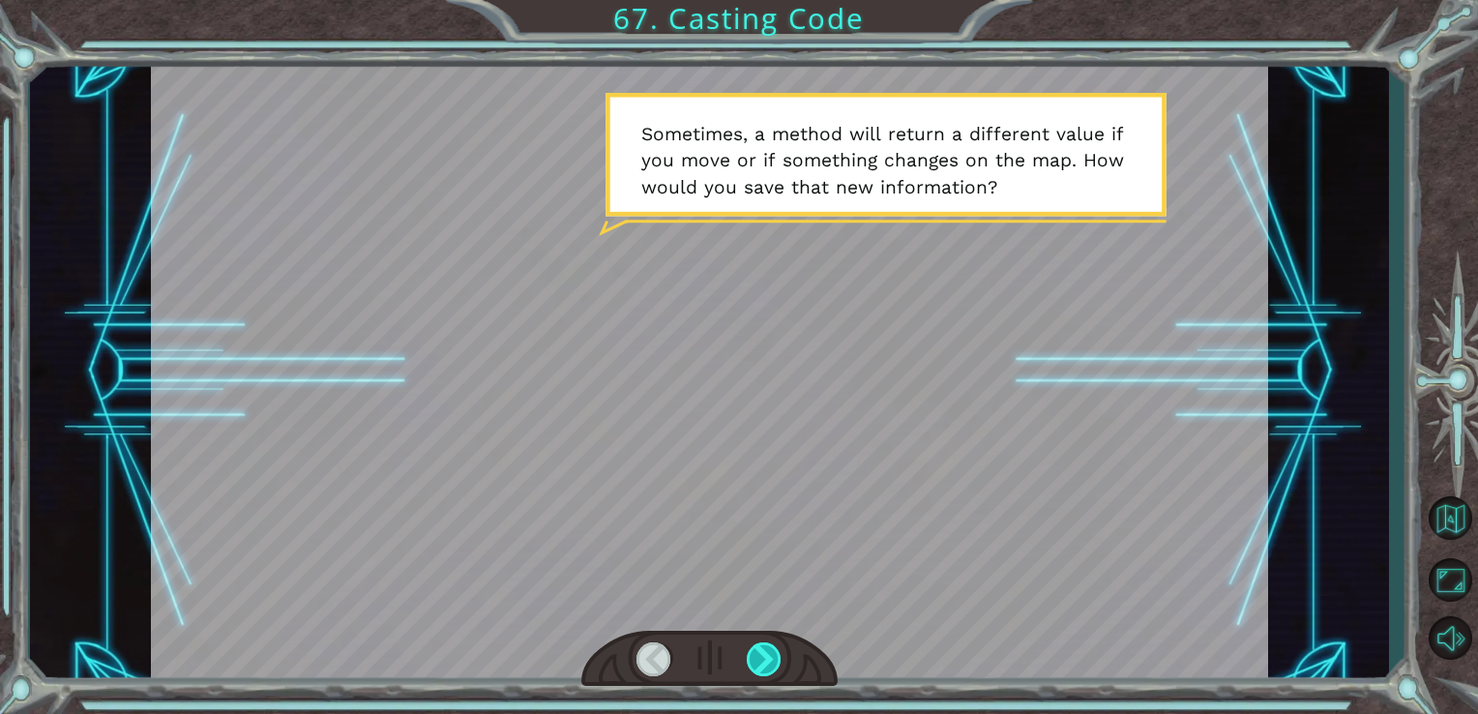
click at [766, 652] on div at bounding box center [765, 659] width 36 height 34
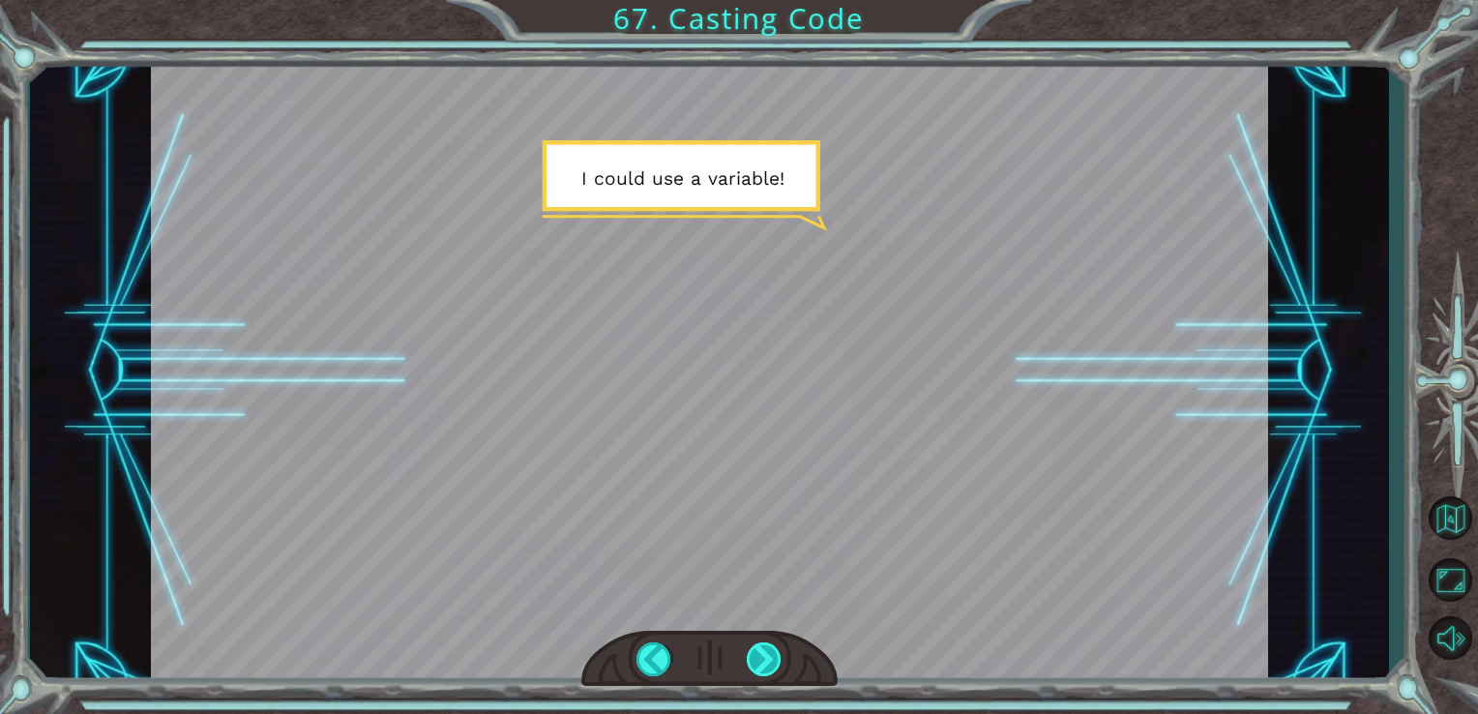
click at [764, 646] on div at bounding box center [765, 659] width 36 height 34
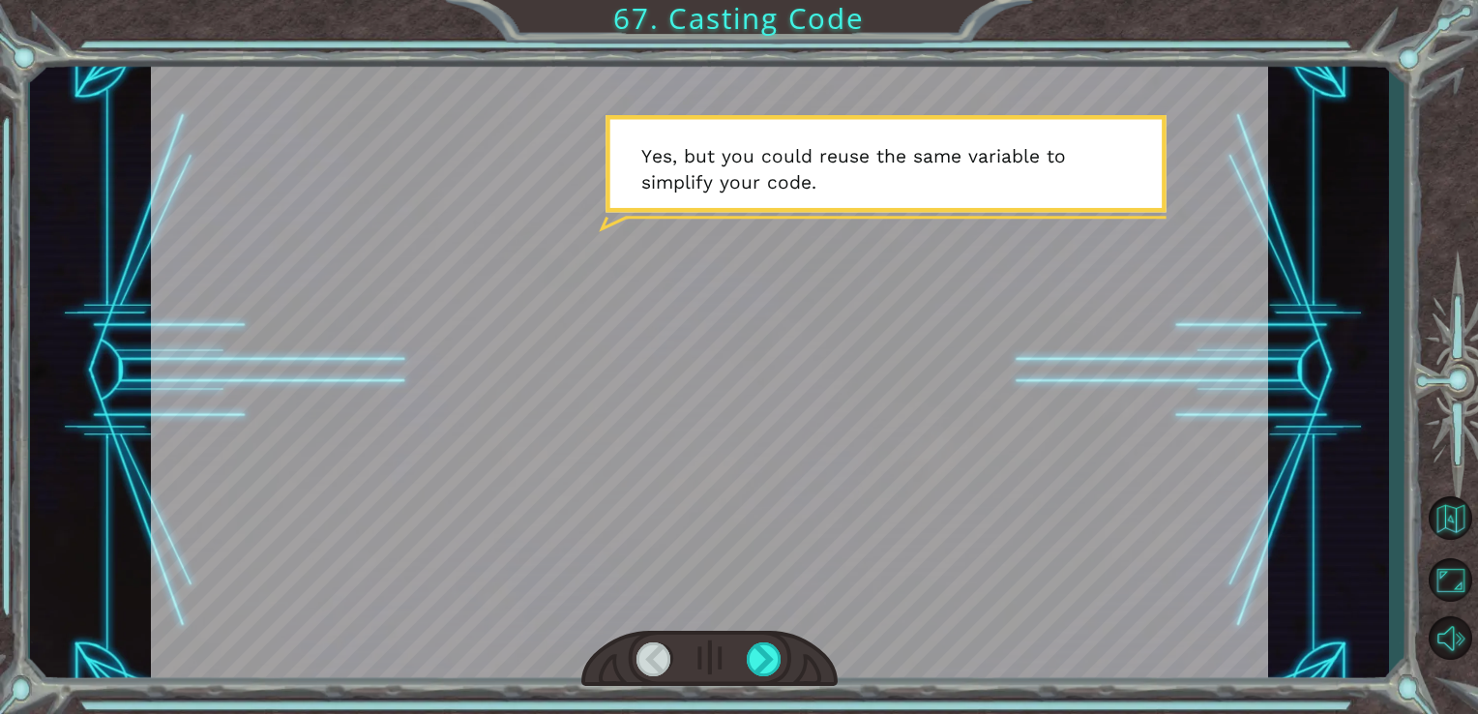
click at [762, 638] on div at bounding box center [709, 659] width 257 height 56
click at [762, 649] on div at bounding box center [765, 659] width 36 height 34
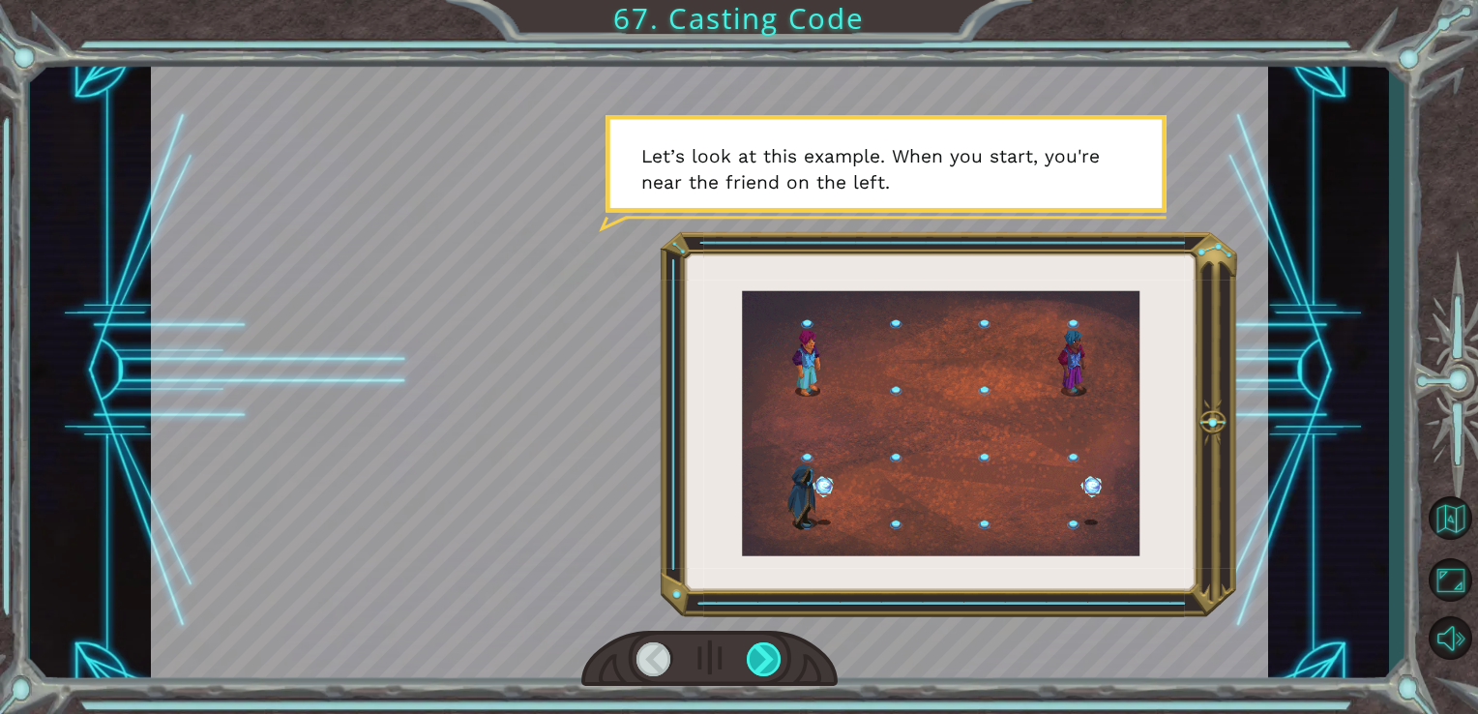
click at [764, 656] on div at bounding box center [765, 659] width 36 height 34
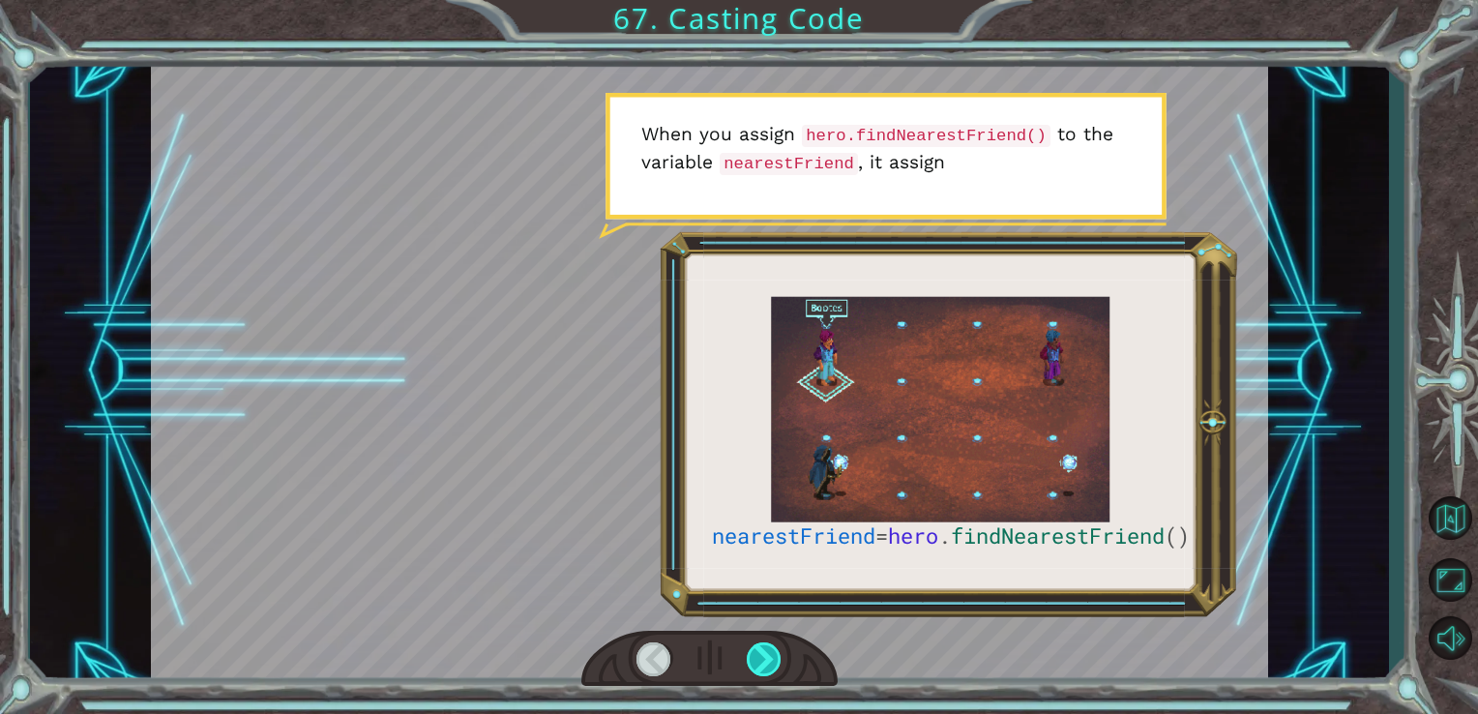
click at [763, 656] on div at bounding box center [765, 659] width 36 height 34
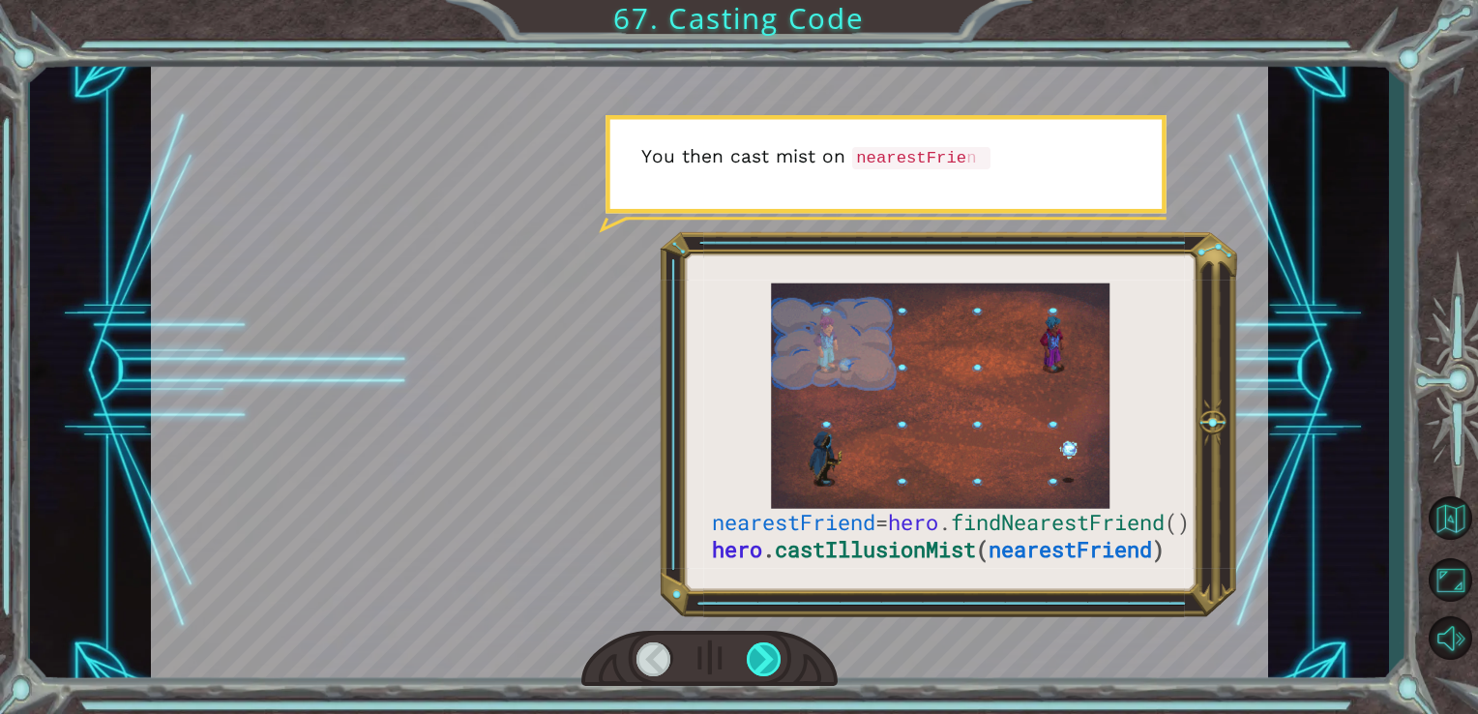
click at [763, 656] on div at bounding box center [765, 659] width 36 height 34
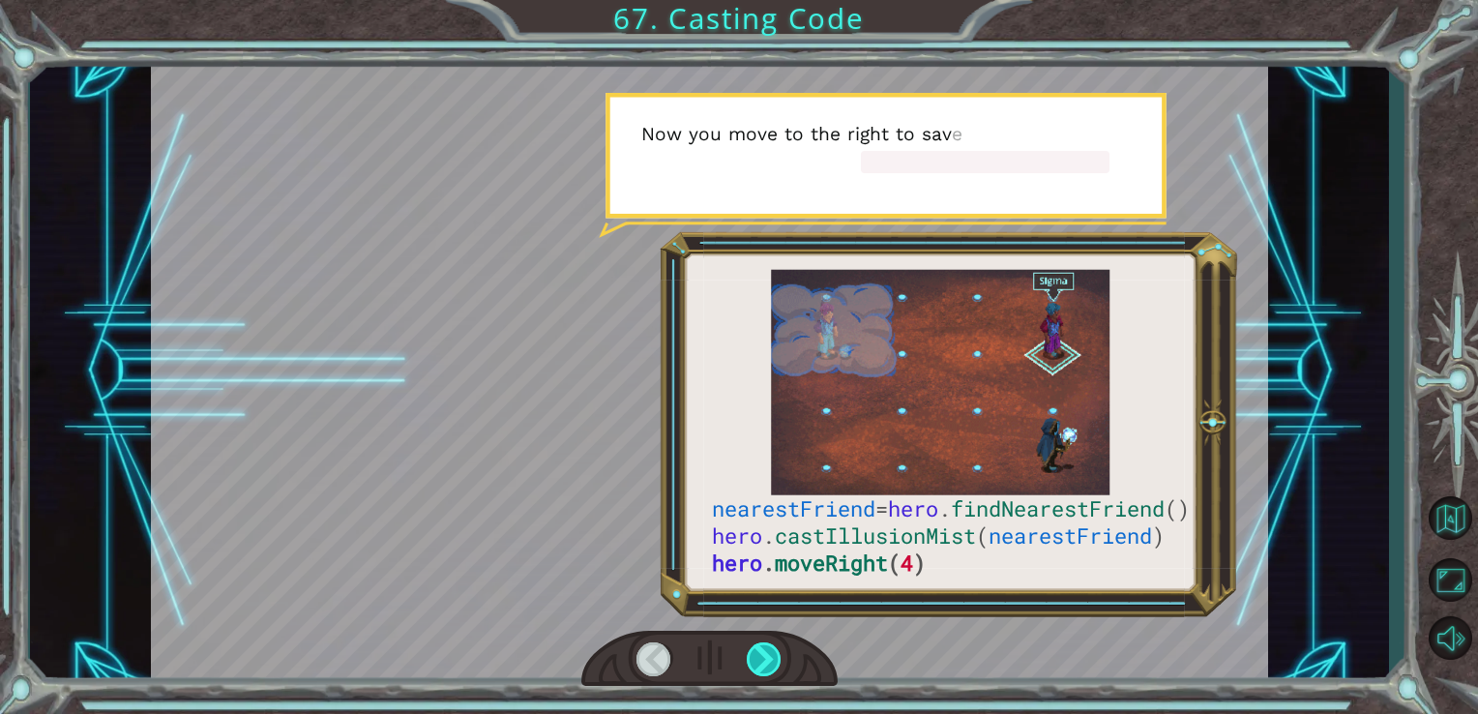
click at [763, 656] on div at bounding box center [765, 659] width 36 height 34
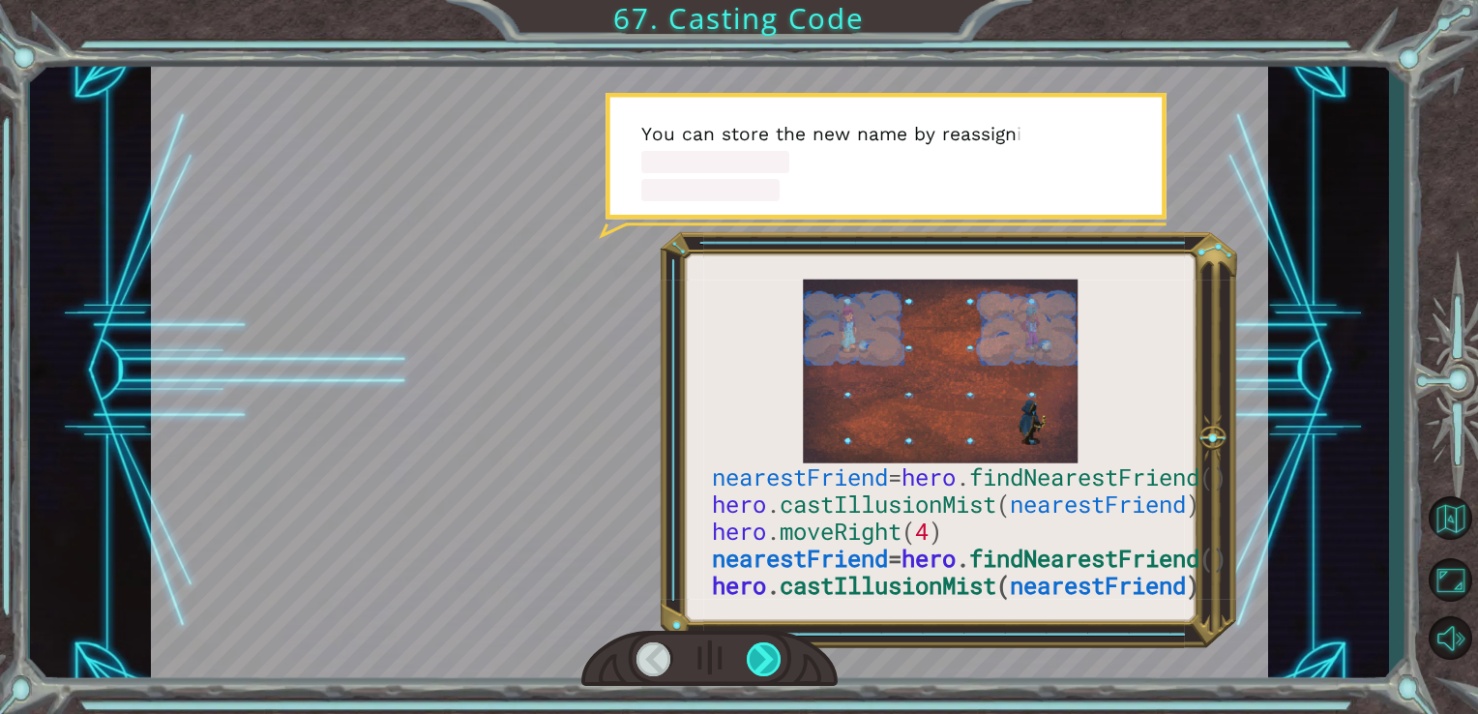
click at [763, 656] on div at bounding box center [765, 659] width 36 height 34
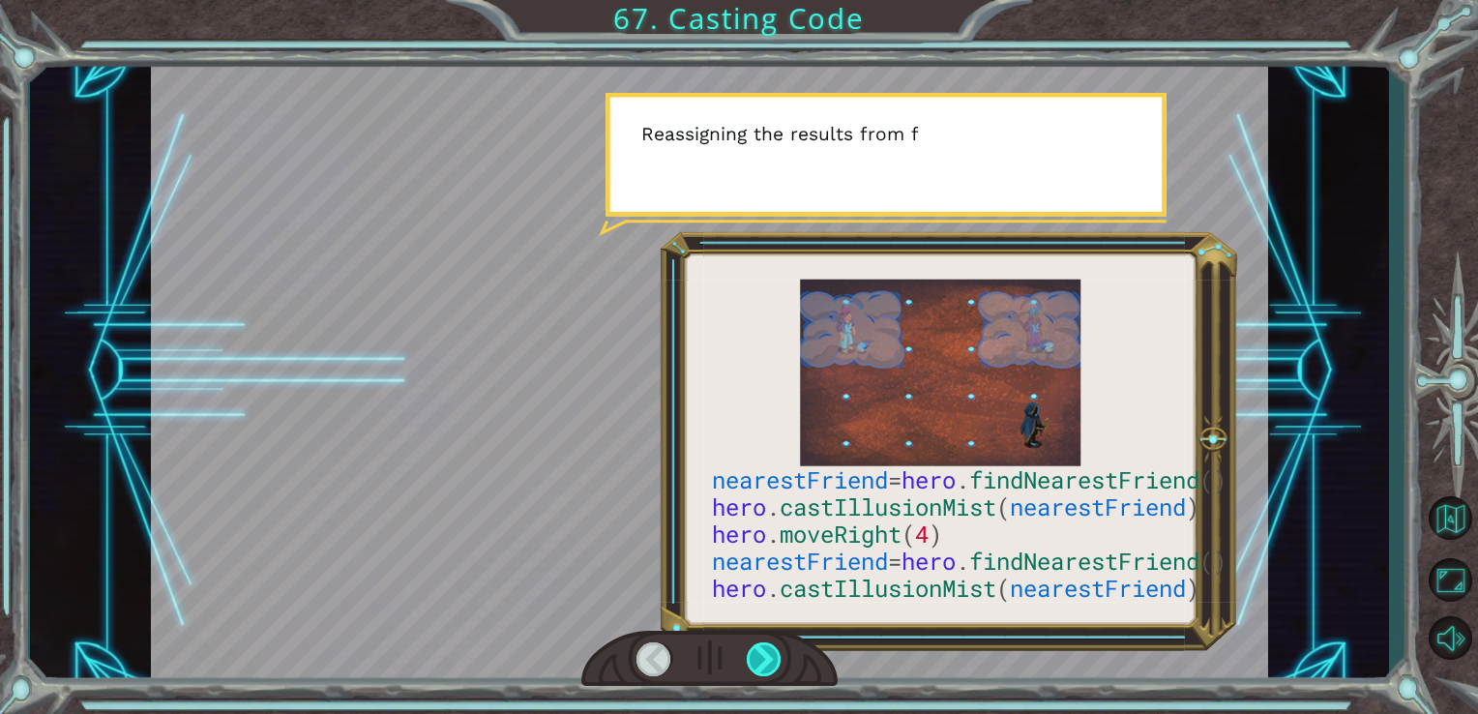
click at [763, 656] on div at bounding box center [765, 659] width 36 height 34
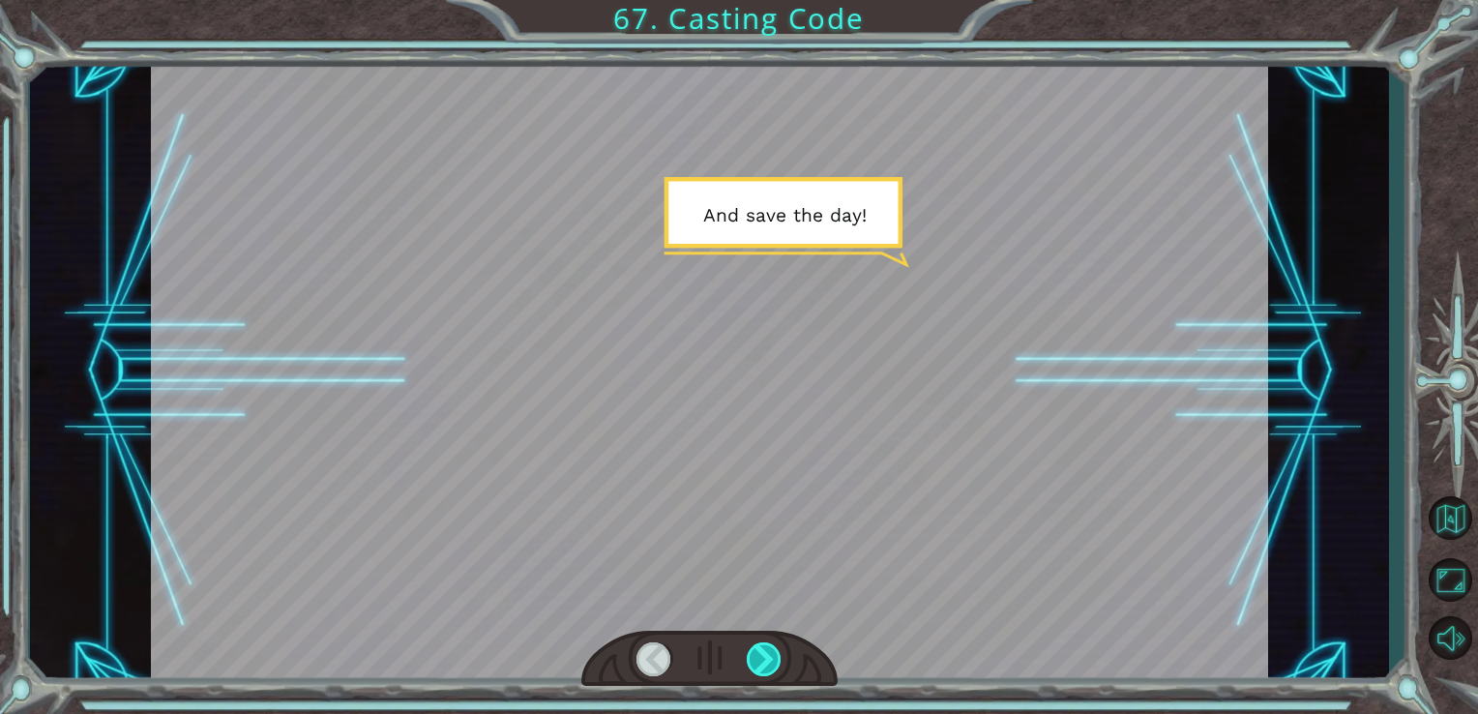
click at [762, 654] on div at bounding box center [765, 659] width 36 height 34
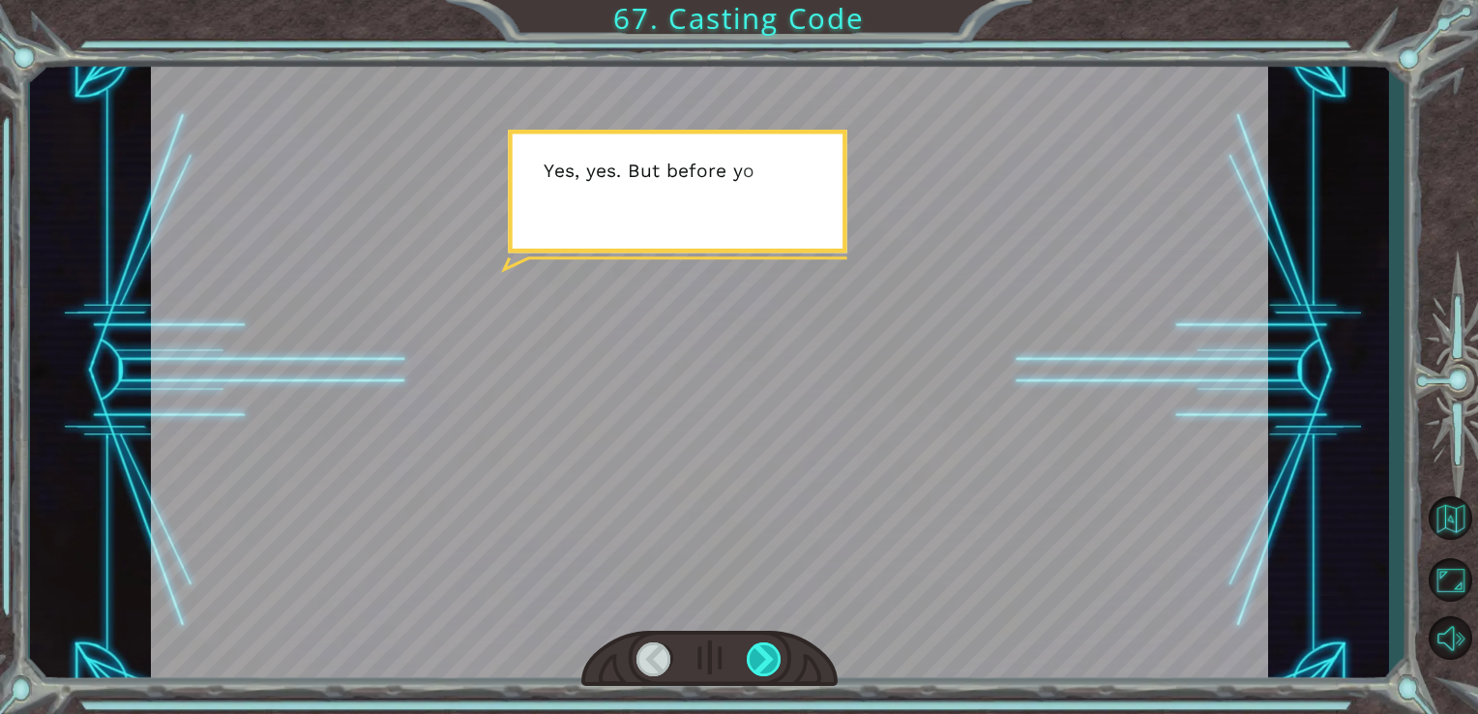
click at [762, 654] on div at bounding box center [765, 659] width 36 height 34
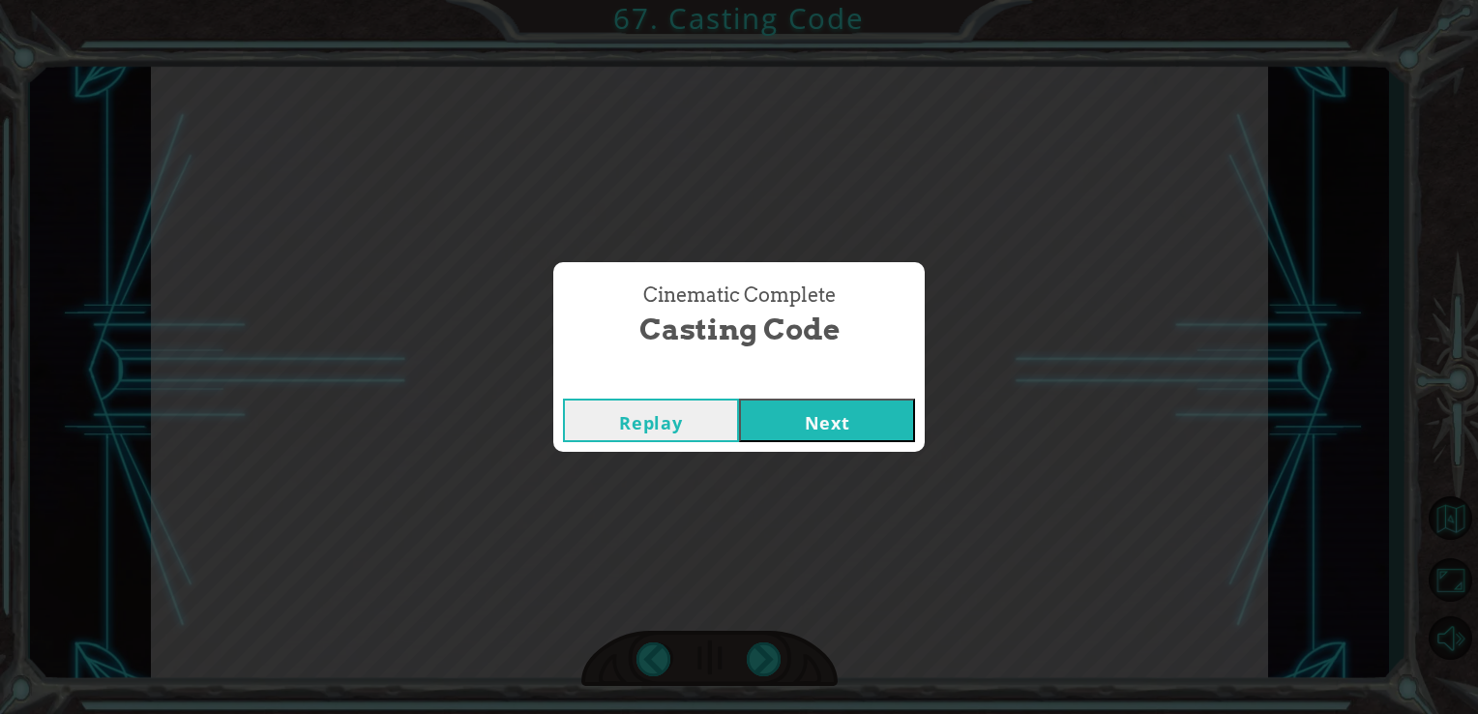
click at [802, 410] on button "Next" at bounding box center [827, 420] width 176 height 44
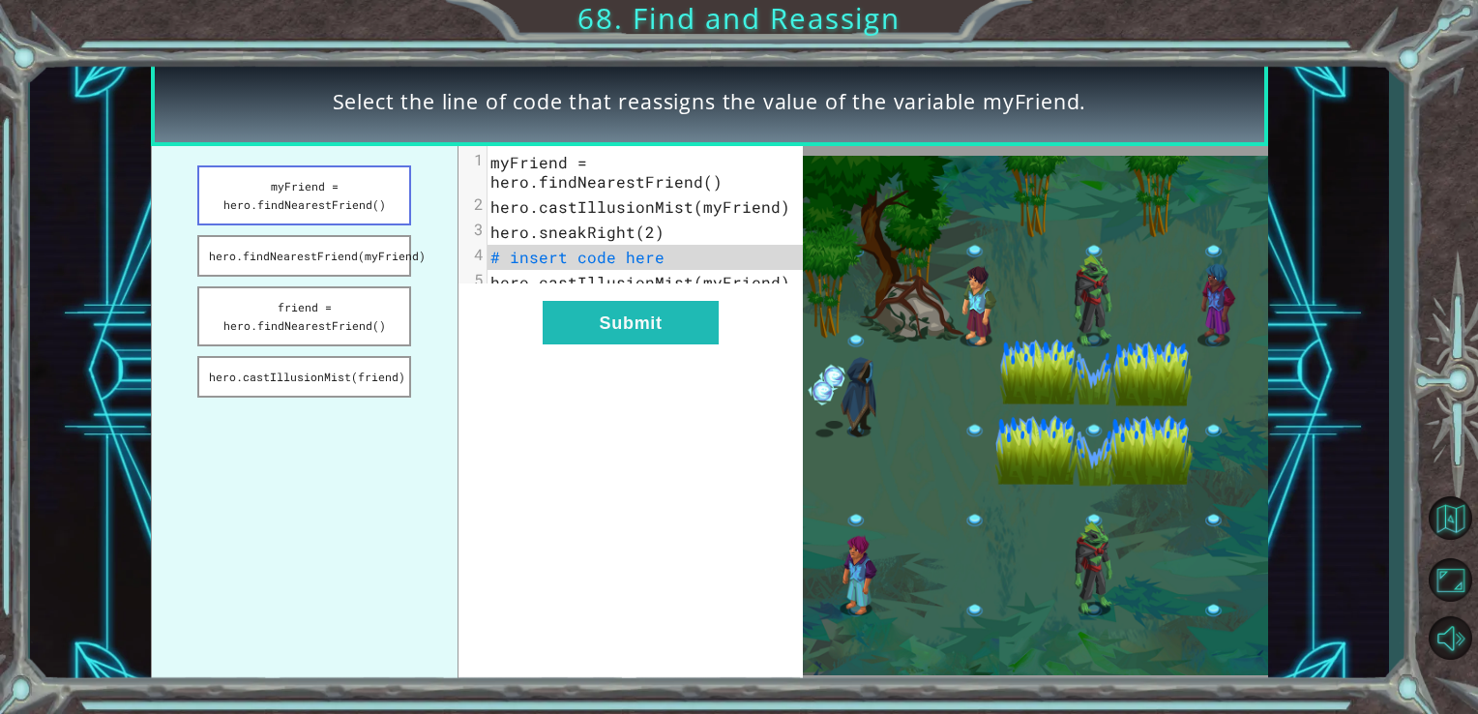
click at [334, 193] on button "myFriend = hero.findNearestFriend()" at bounding box center [304, 195] width 214 height 60
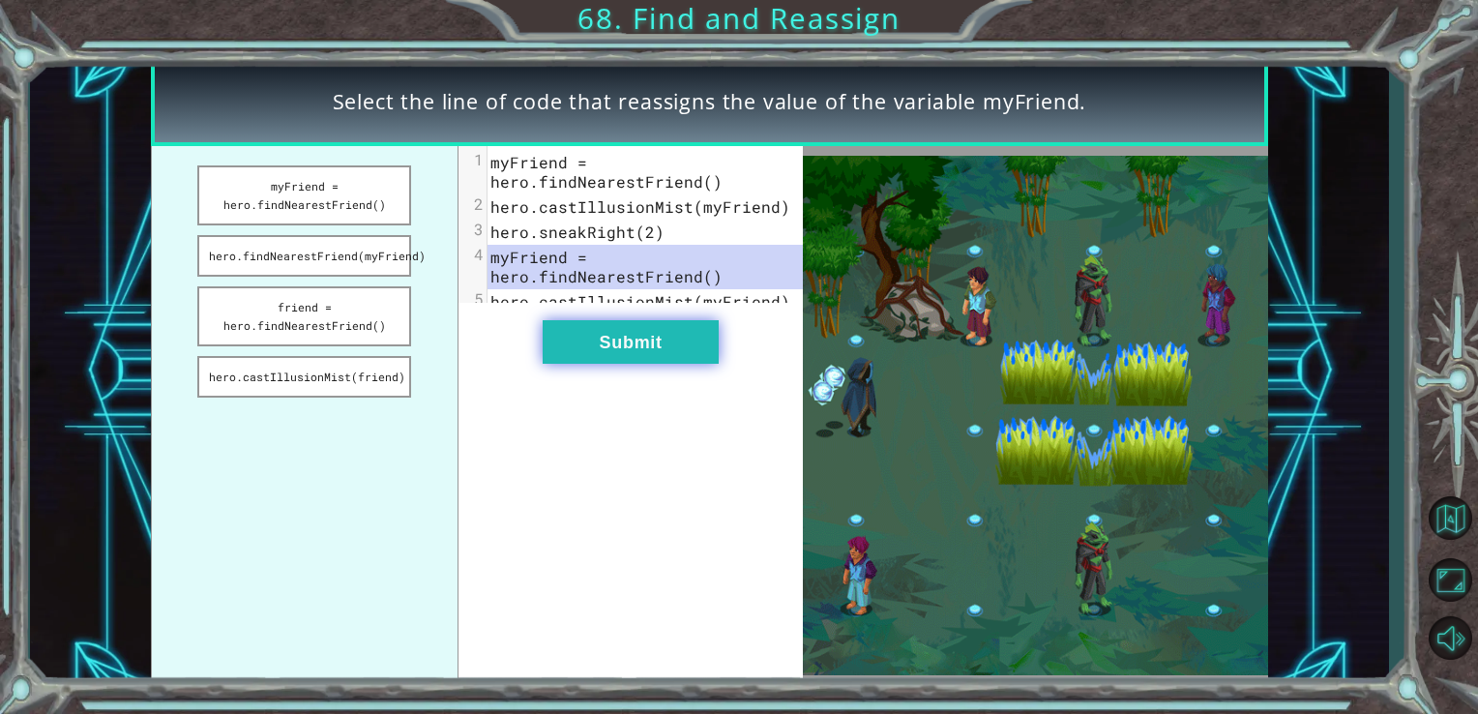
click at [634, 357] on button "Submit" at bounding box center [631, 342] width 176 height 44
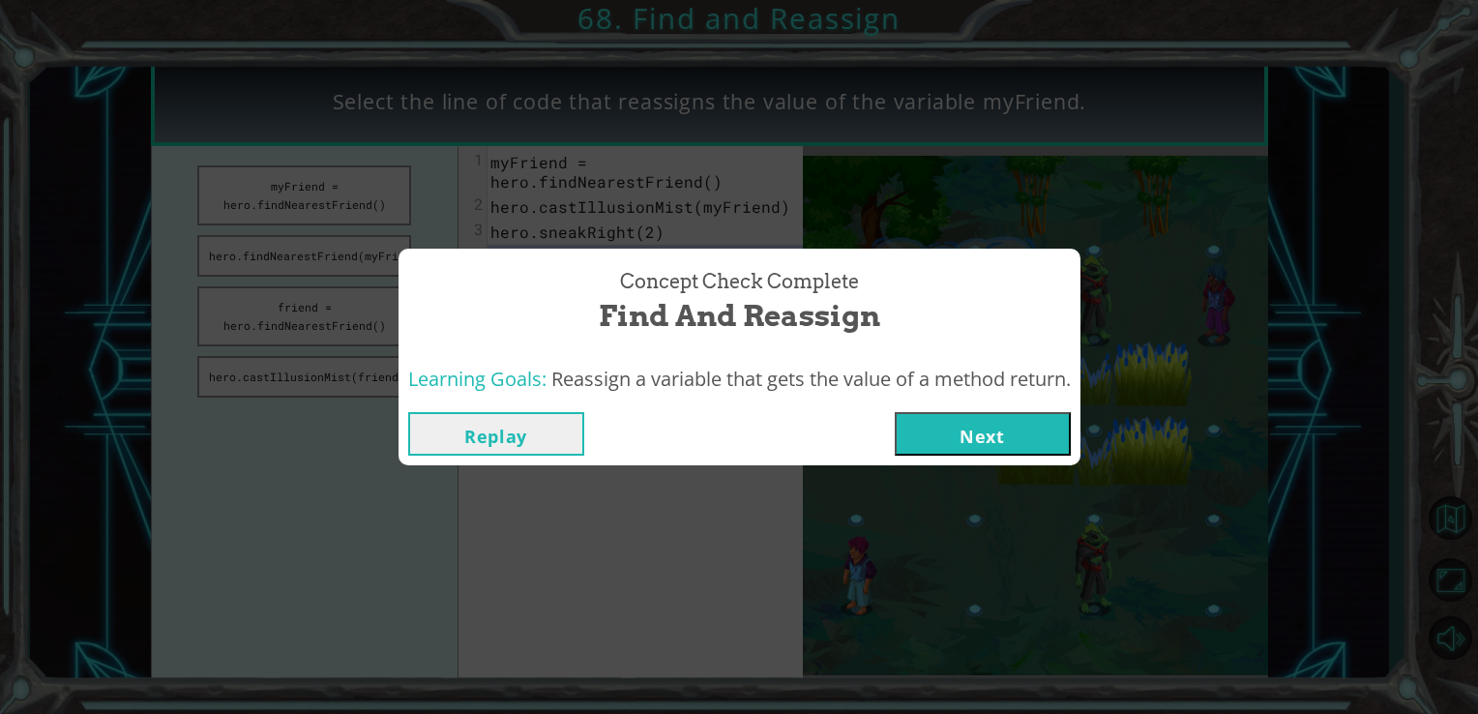
click at [1047, 443] on button "Next" at bounding box center [983, 434] width 176 height 44
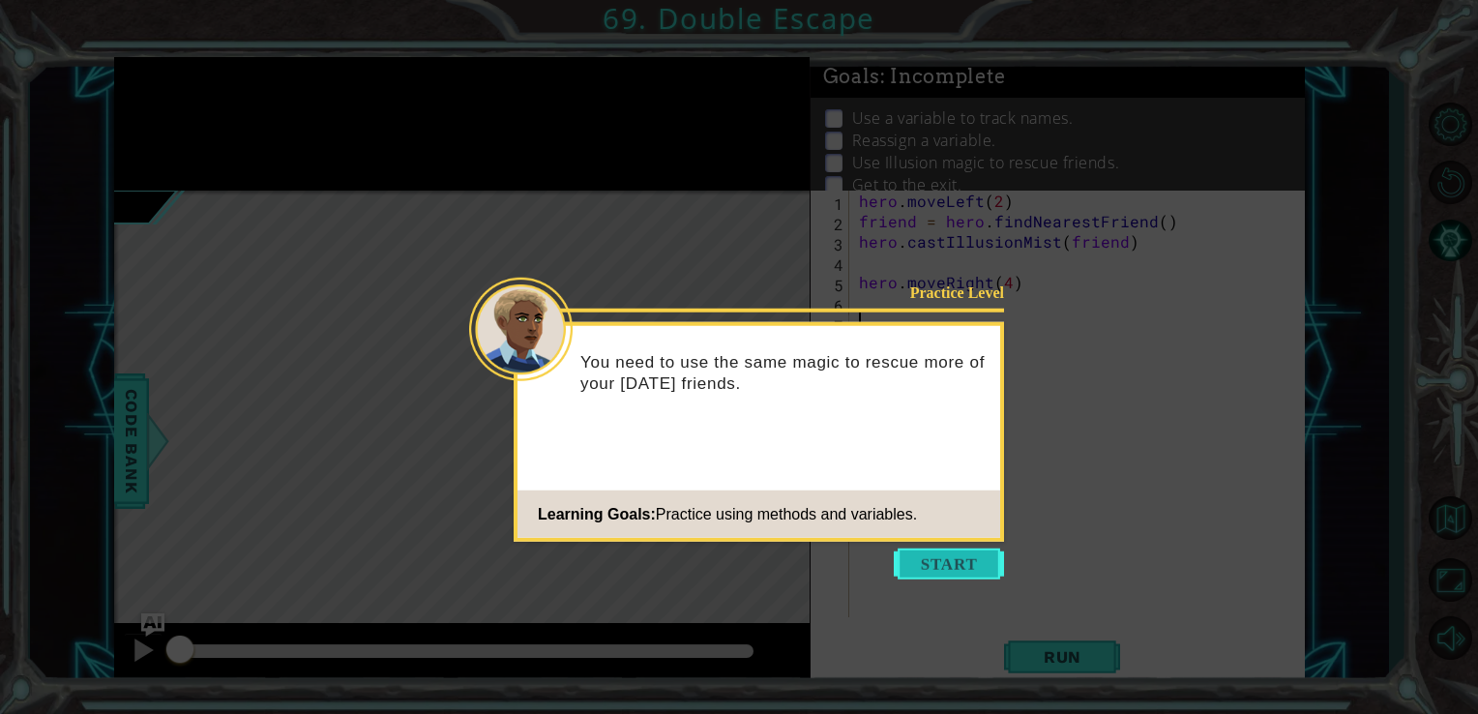
click at [959, 551] on button "Start" at bounding box center [949, 563] width 110 height 31
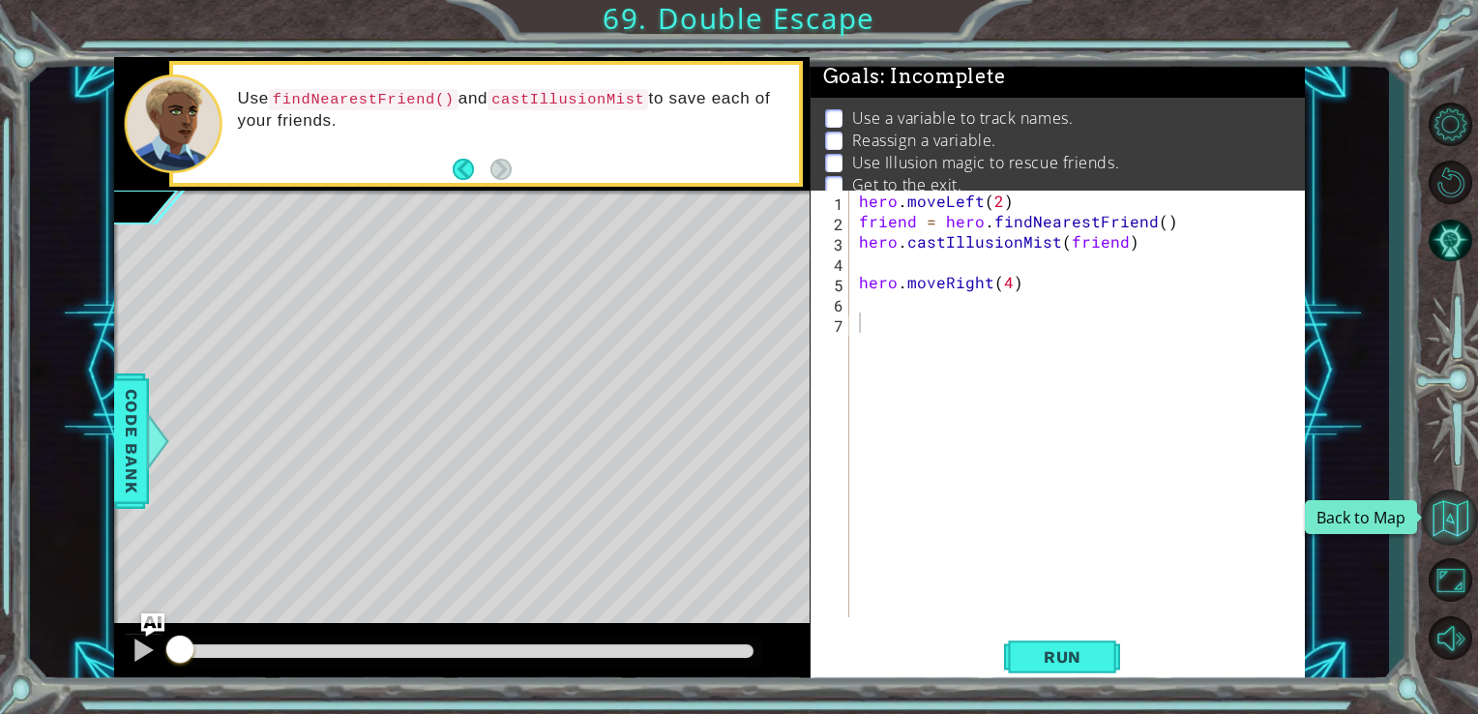
click at [1443, 515] on button "Back to Map" at bounding box center [1450, 517] width 56 height 56
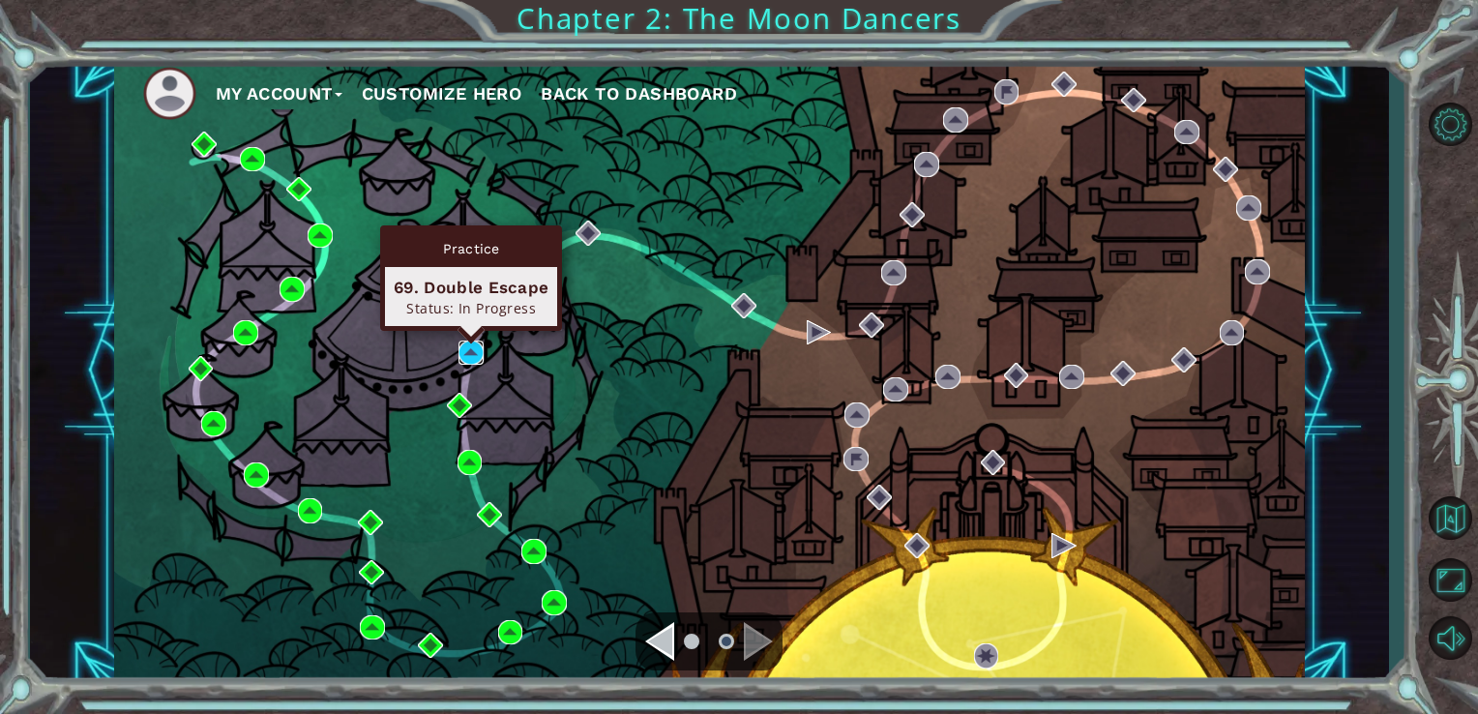
click at [468, 346] on img at bounding box center [470, 352] width 25 height 25
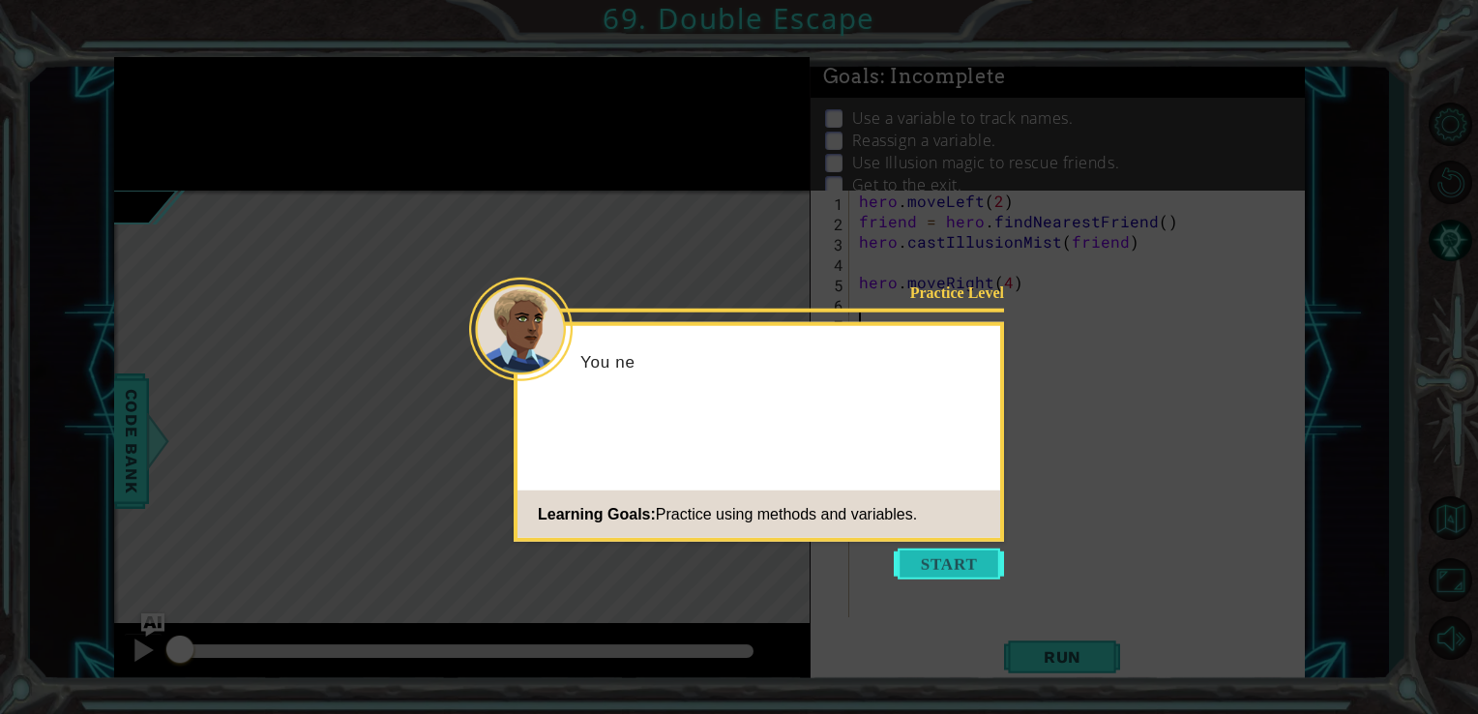
click at [985, 560] on button "Start" at bounding box center [949, 563] width 110 height 31
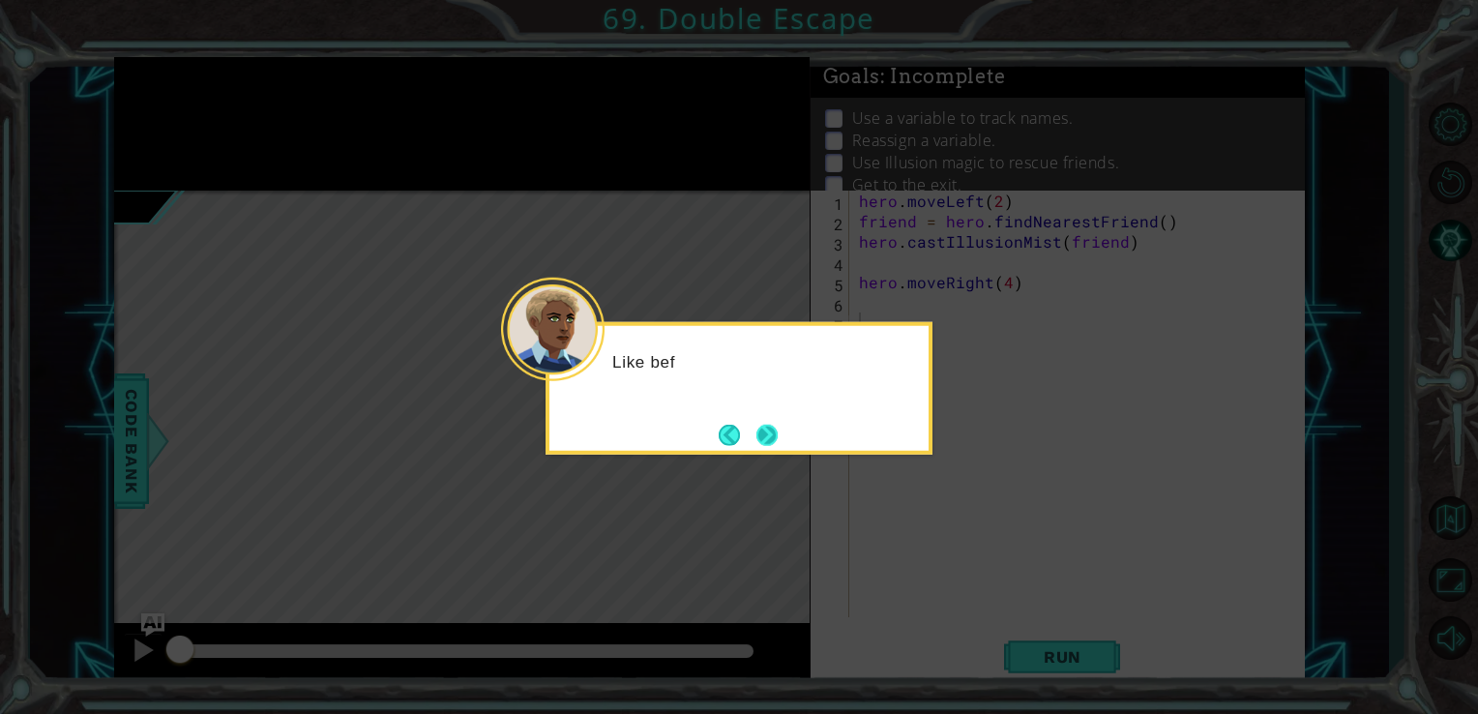
click at [762, 431] on button "Next" at bounding box center [766, 434] width 21 height 21
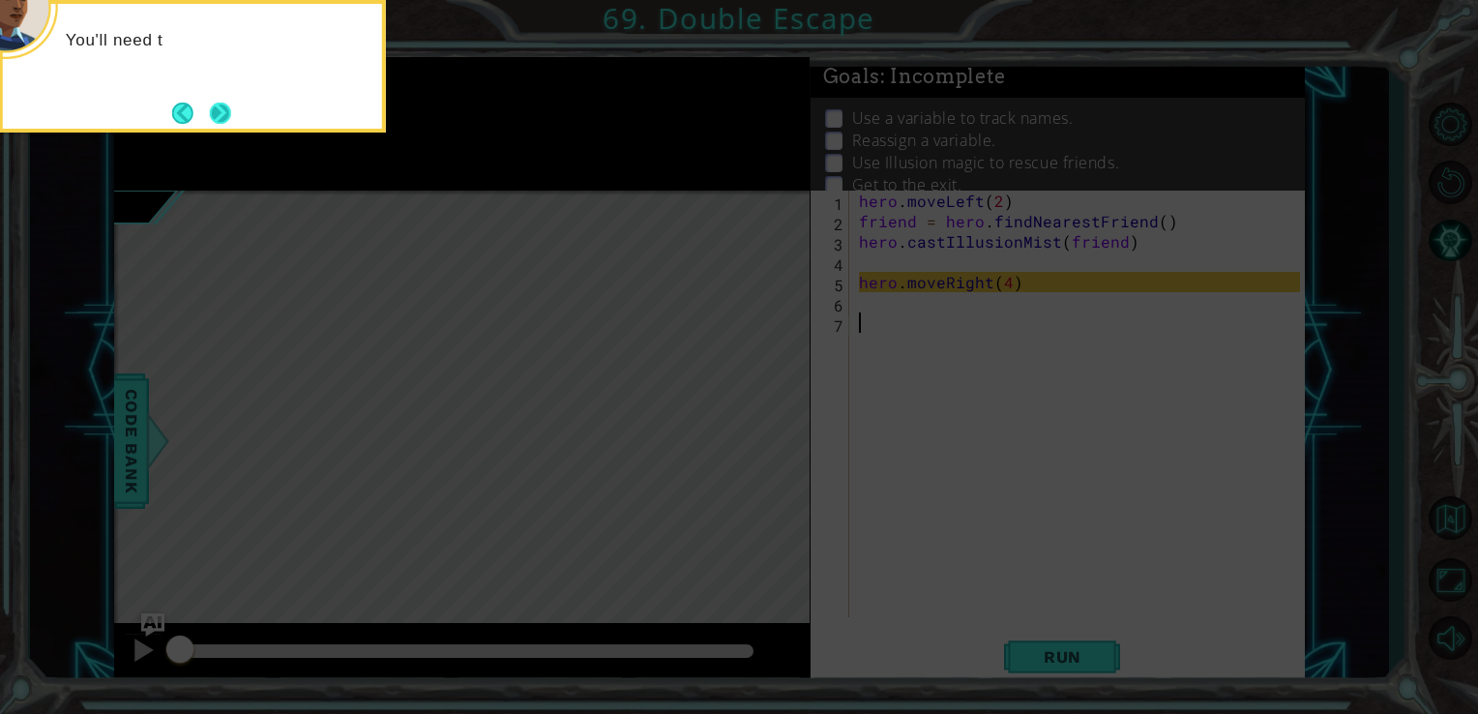
click at [224, 113] on button "Next" at bounding box center [220, 113] width 21 height 21
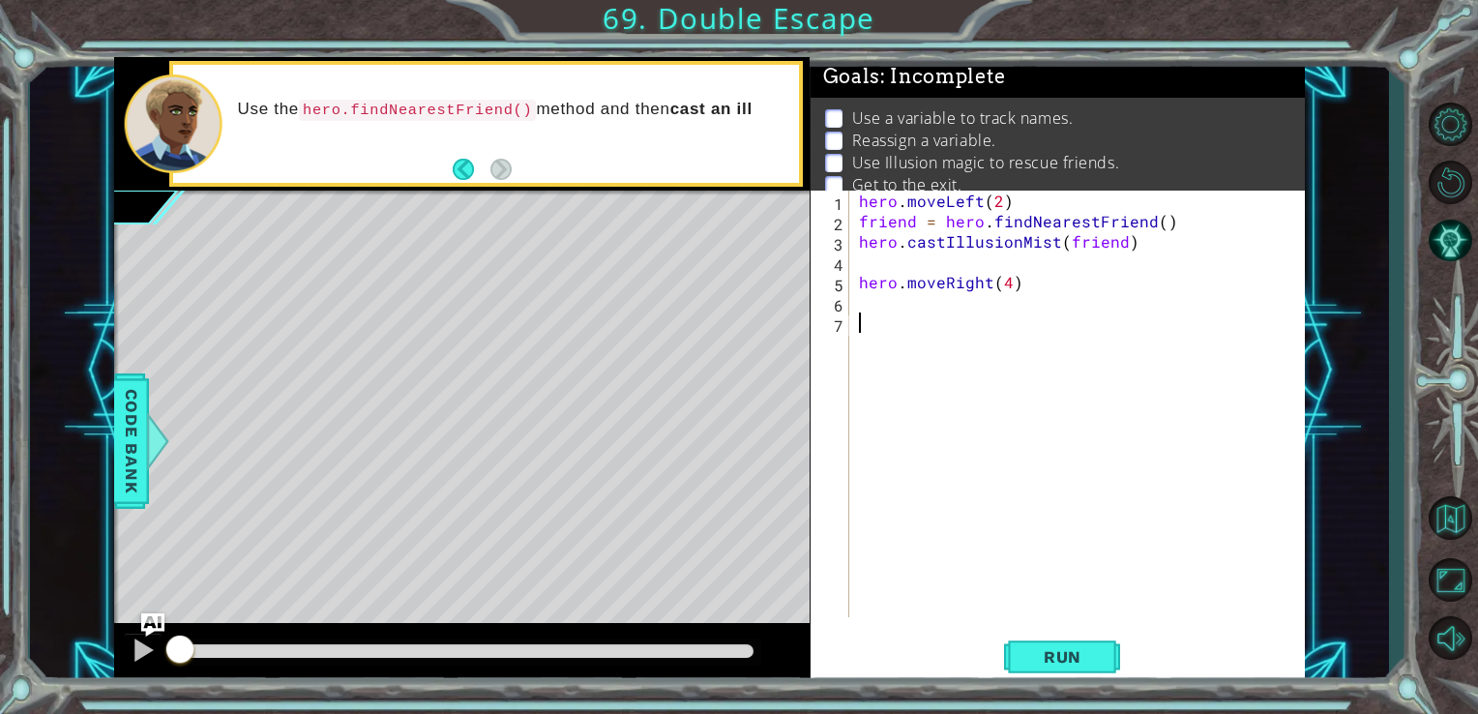
click at [891, 321] on div "hero . moveLeft ( 2 ) friend = hero . findNearestFriend ( ) hero . castIllusion…" at bounding box center [1083, 424] width 456 height 467
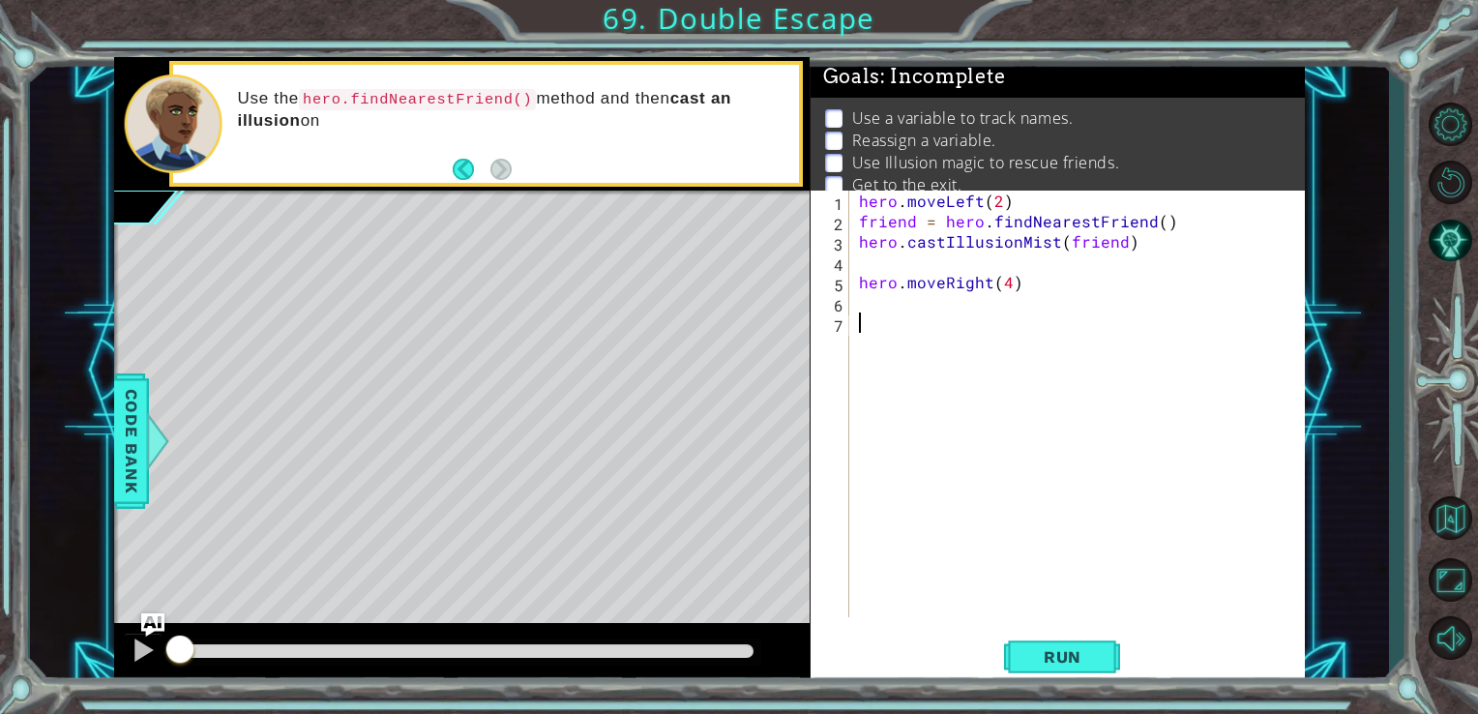
click at [887, 307] on div "hero . moveLeft ( 2 ) friend = hero . findNearestFriend ( ) hero . castIllusion…" at bounding box center [1083, 424] width 456 height 467
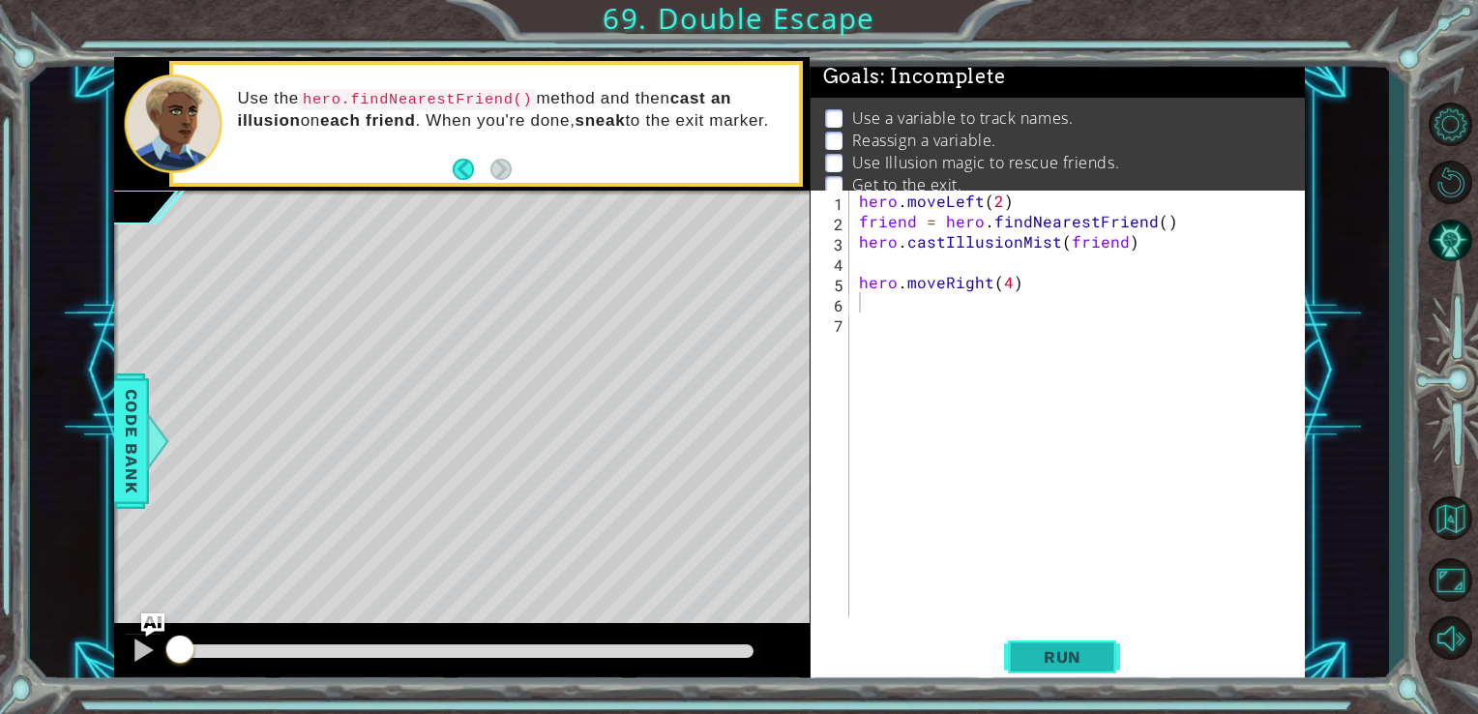
click at [1060, 662] on span "Run" at bounding box center [1062, 656] width 76 height 19
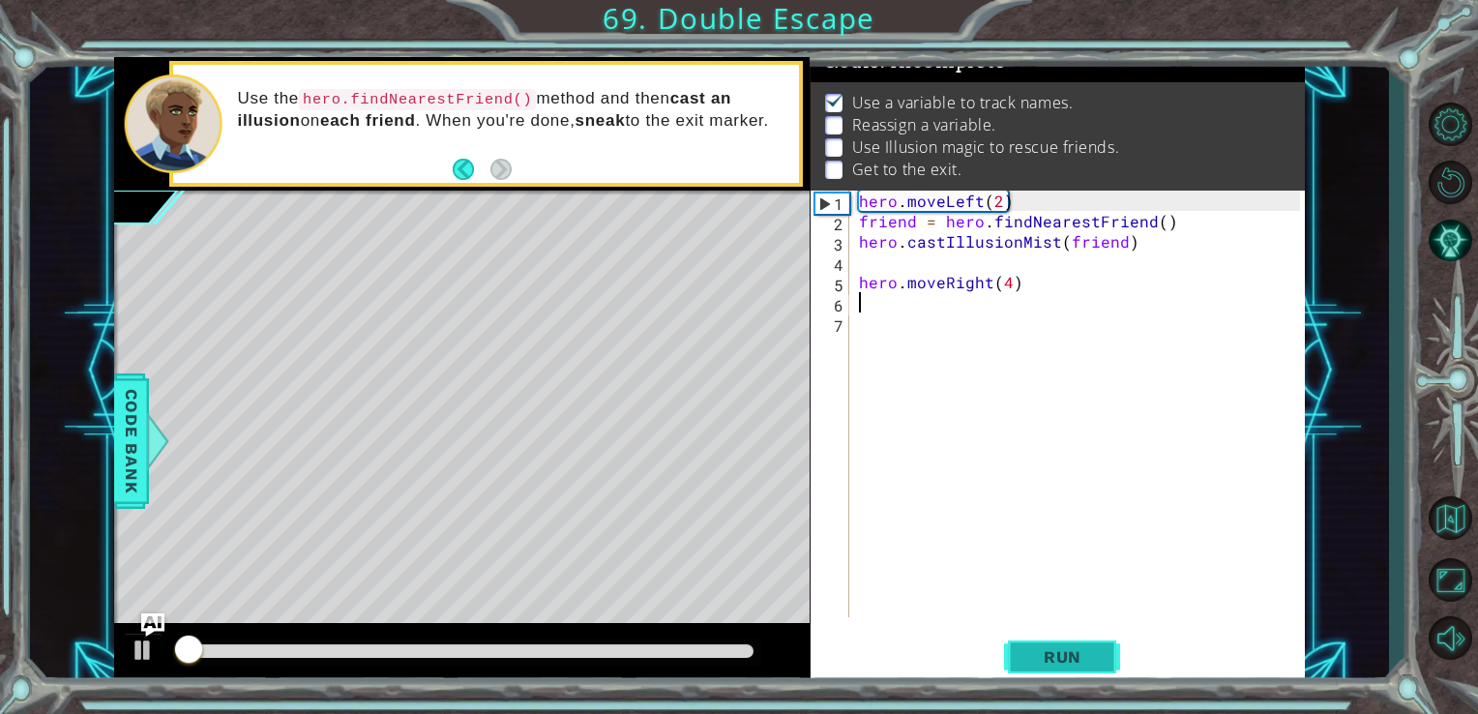
scroll to position [19, 0]
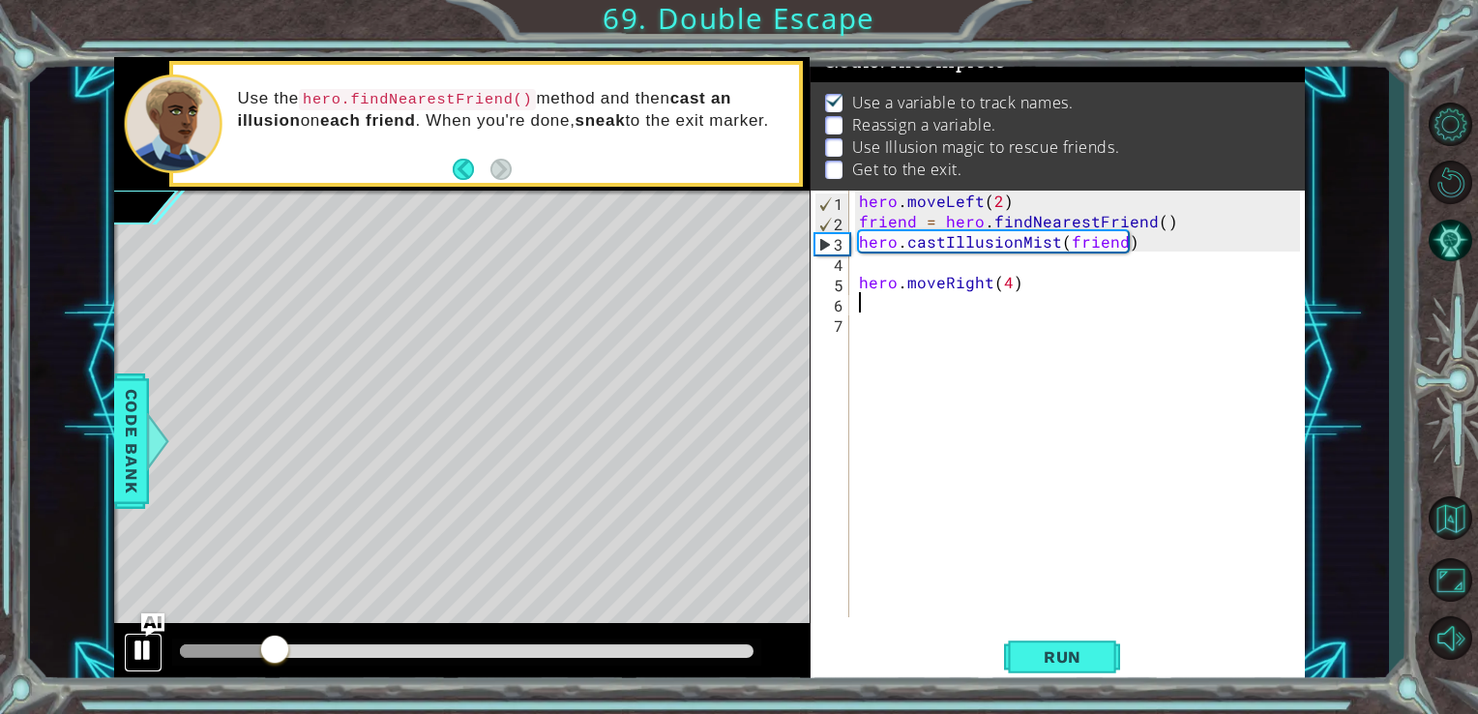
click at [145, 647] on div at bounding box center [143, 649] width 25 height 25
click at [145, 648] on div at bounding box center [143, 649] width 25 height 25
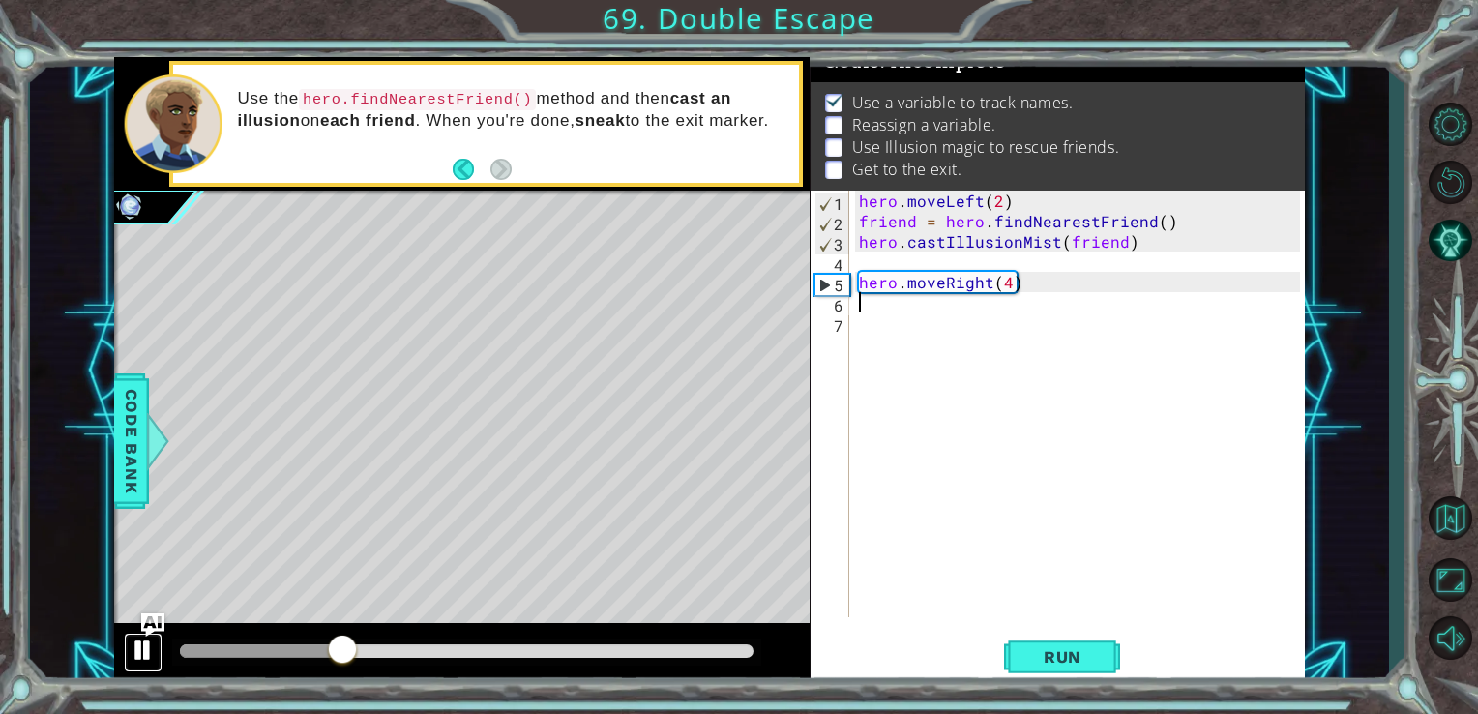
click at [147, 648] on div at bounding box center [143, 649] width 25 height 25
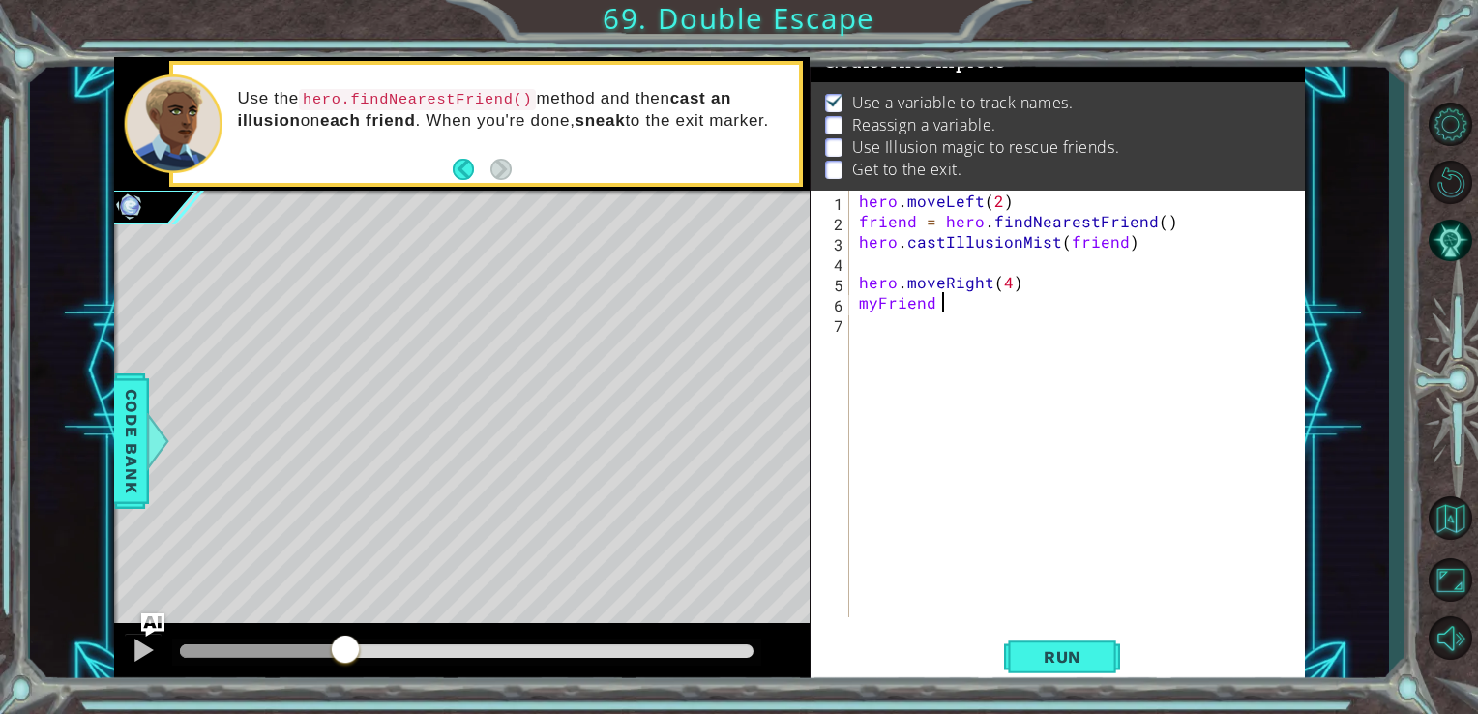
scroll to position [0, 4]
type textarea "myFriend = hero.findNeares"
click at [1064, 323] on div "hero . moveLeft ( 2 ) friend = hero . findNearestFriend ( ) hero . castIllusion…" at bounding box center [1078, 404] width 446 height 427
click at [1071, 321] on div "hero . moveLeft ( 2 ) friend = hero . findNearestFriend ( ) hero . castIllusion…" at bounding box center [1083, 424] width 456 height 467
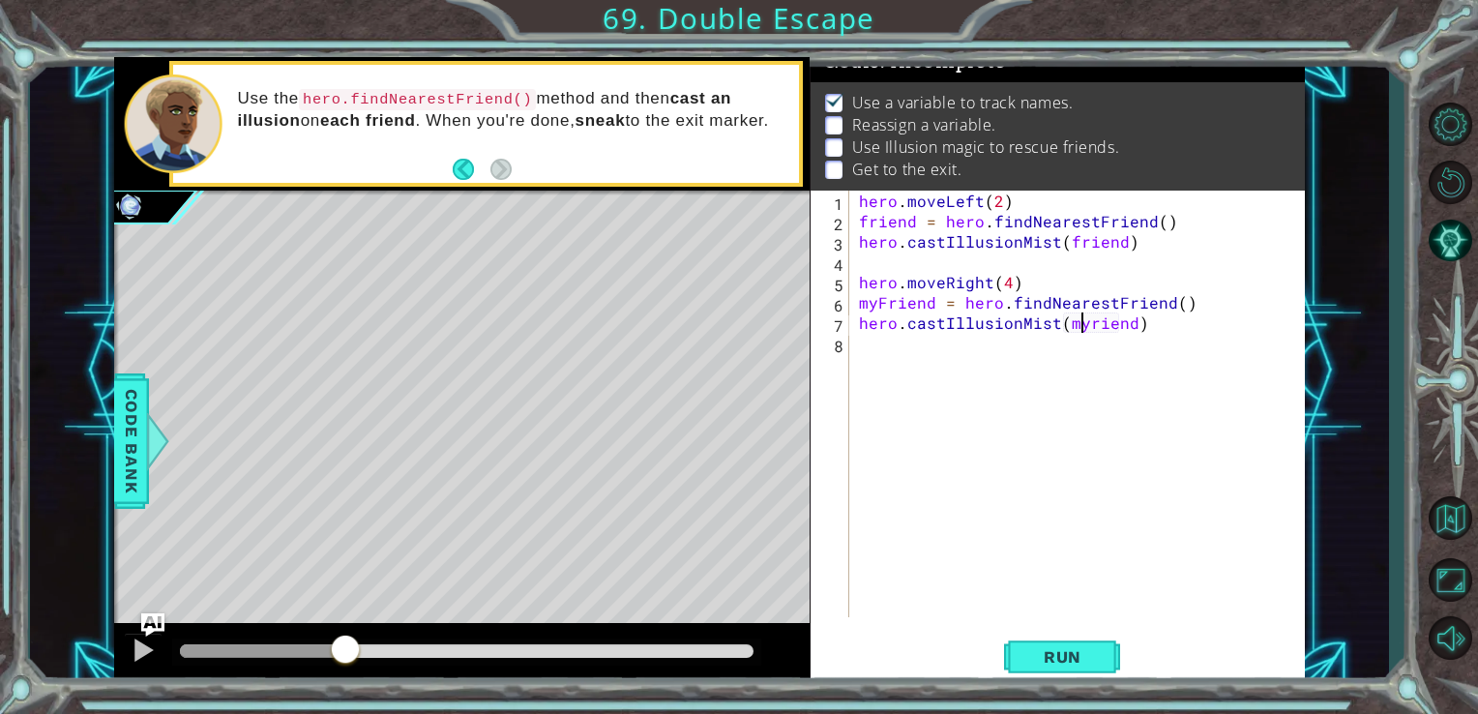
type textarea "hero.castIllusionMist(myFriend)"
click at [1158, 320] on div "hero . moveLeft ( 2 ) friend = hero . findNearestFriend ( ) hero . castIllusion…" at bounding box center [1083, 424] width 456 height 467
click at [908, 350] on div "hero . moveLeft ( 2 ) friend = hero . findNearestFriend ( ) hero . castIllusion…" at bounding box center [1083, 424] width 456 height 467
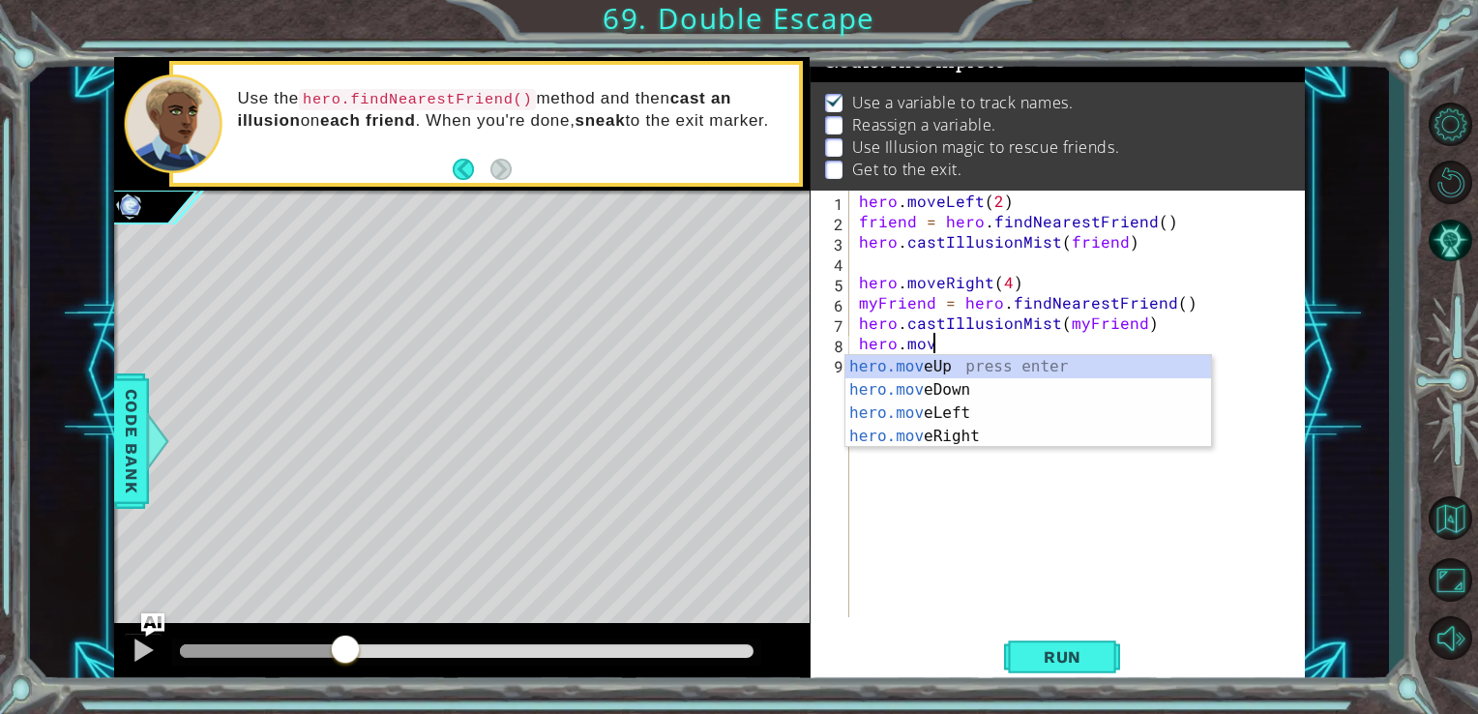
scroll to position [0, 4]
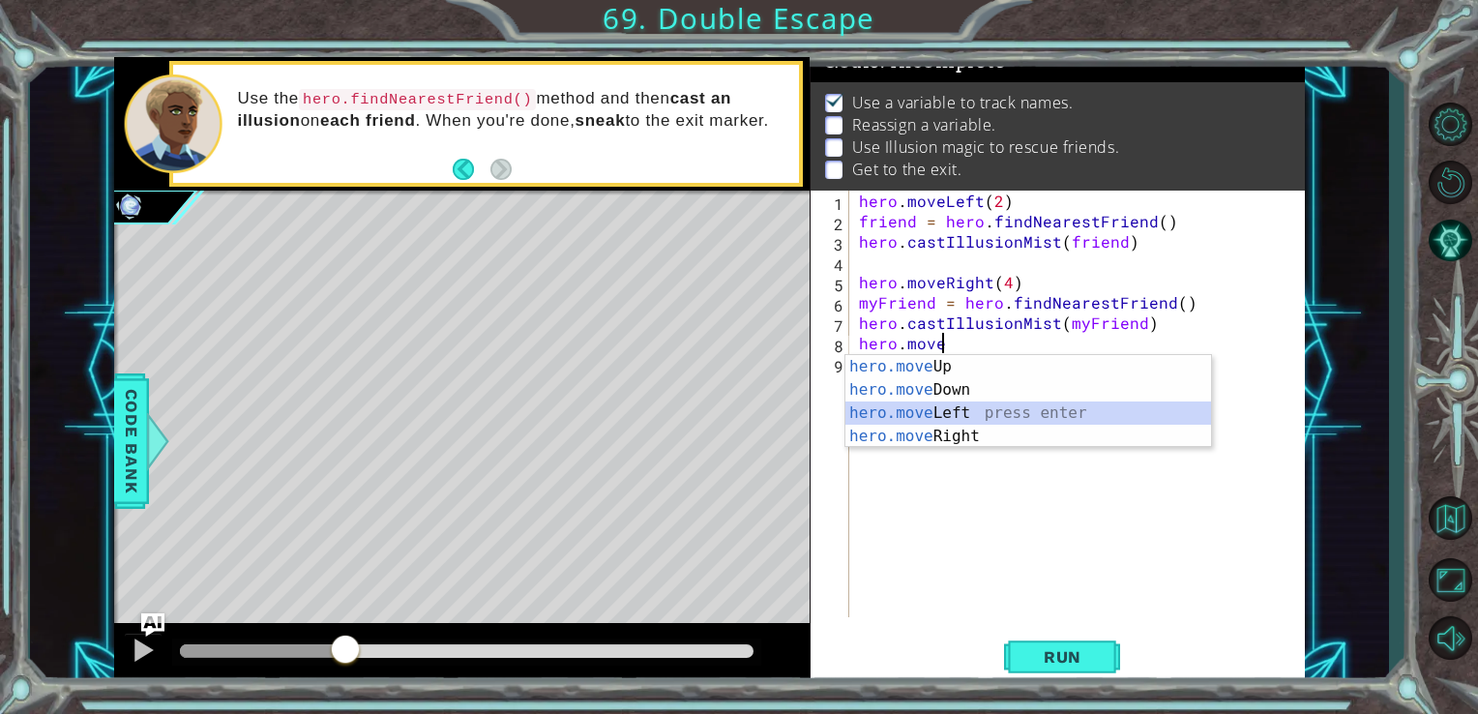
click at [958, 419] on div "hero.move Up press enter hero.move Down press enter hero.move Left press enter …" at bounding box center [1028, 424] width 366 height 139
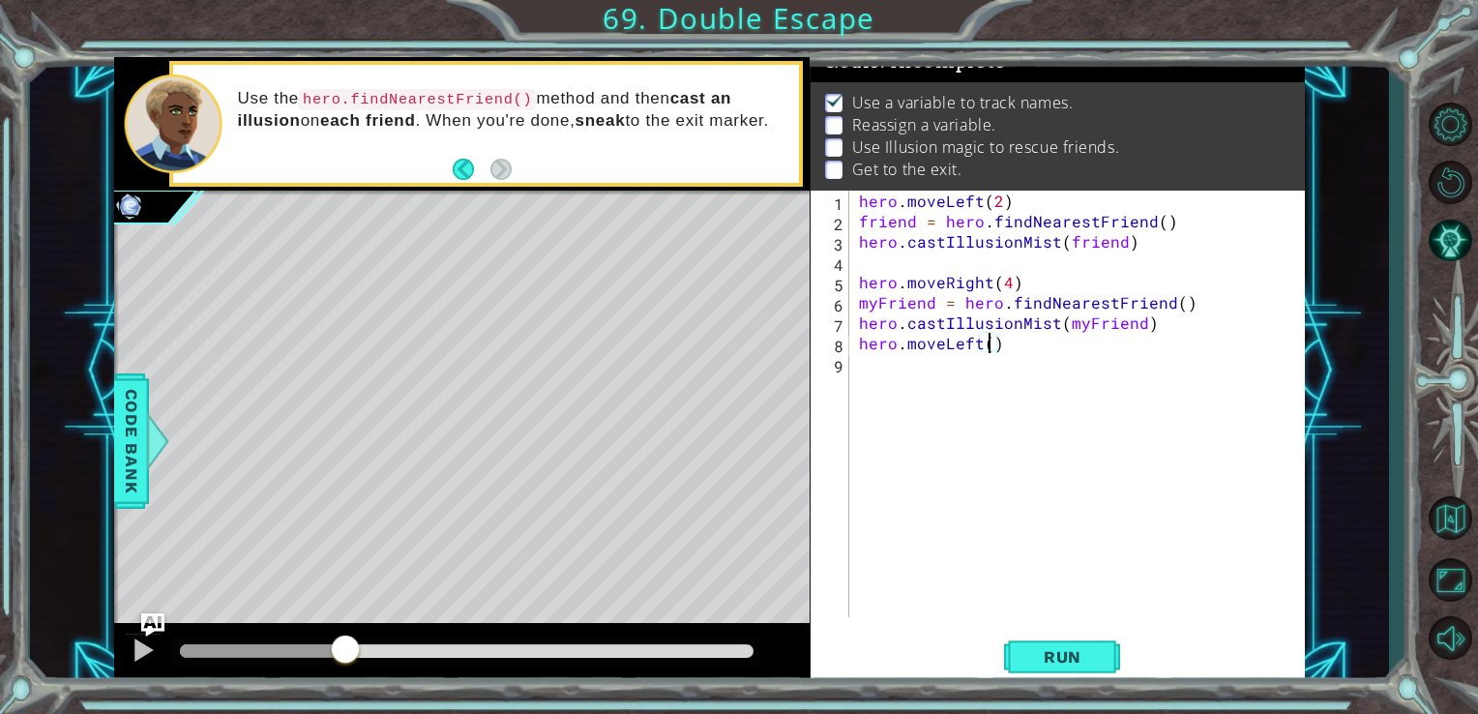
type textarea "hero.moveLeft(2)"
drag, startPoint x: 940, startPoint y: 362, endPoint x: 913, endPoint y: 355, distance: 27.9
click at [940, 362] on div "hero . moveLeft ( 2 ) friend = hero . findNearestFriend ( ) hero . castIllusion…" at bounding box center [1083, 424] width 456 height 467
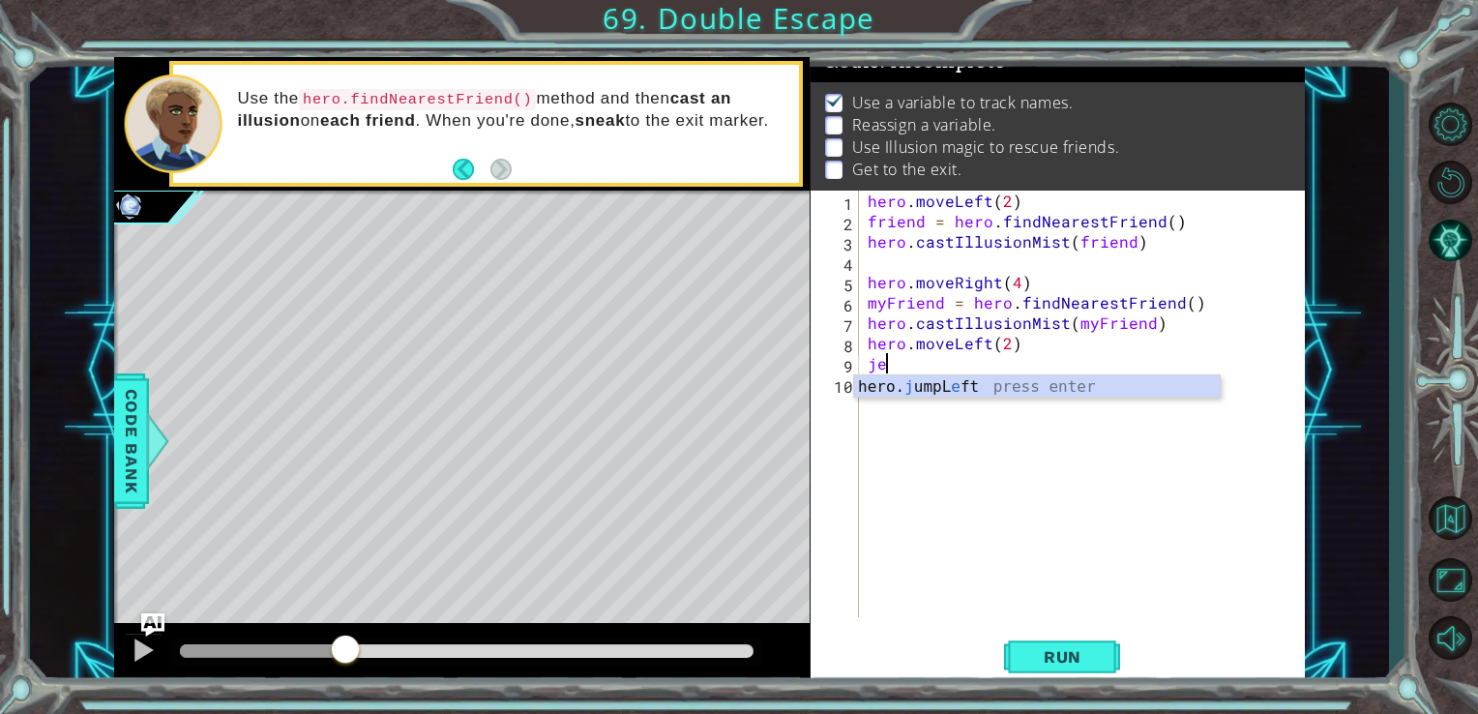
type textarea "j"
type textarea "hero.moveLeft(2)"
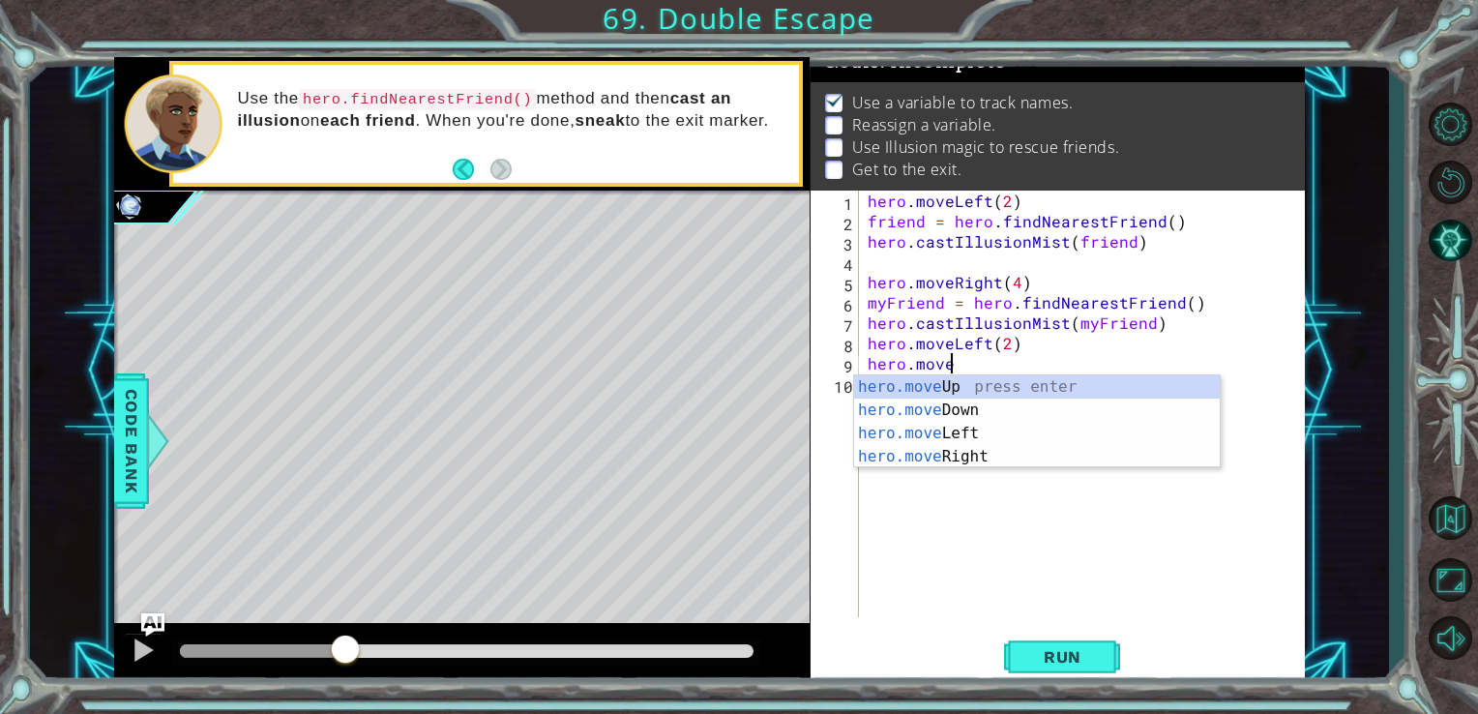
scroll to position [0, 4]
click at [1026, 383] on div "hero.move Up press enter hero.move Down press enter hero.move Left press enter …" at bounding box center [1037, 444] width 366 height 139
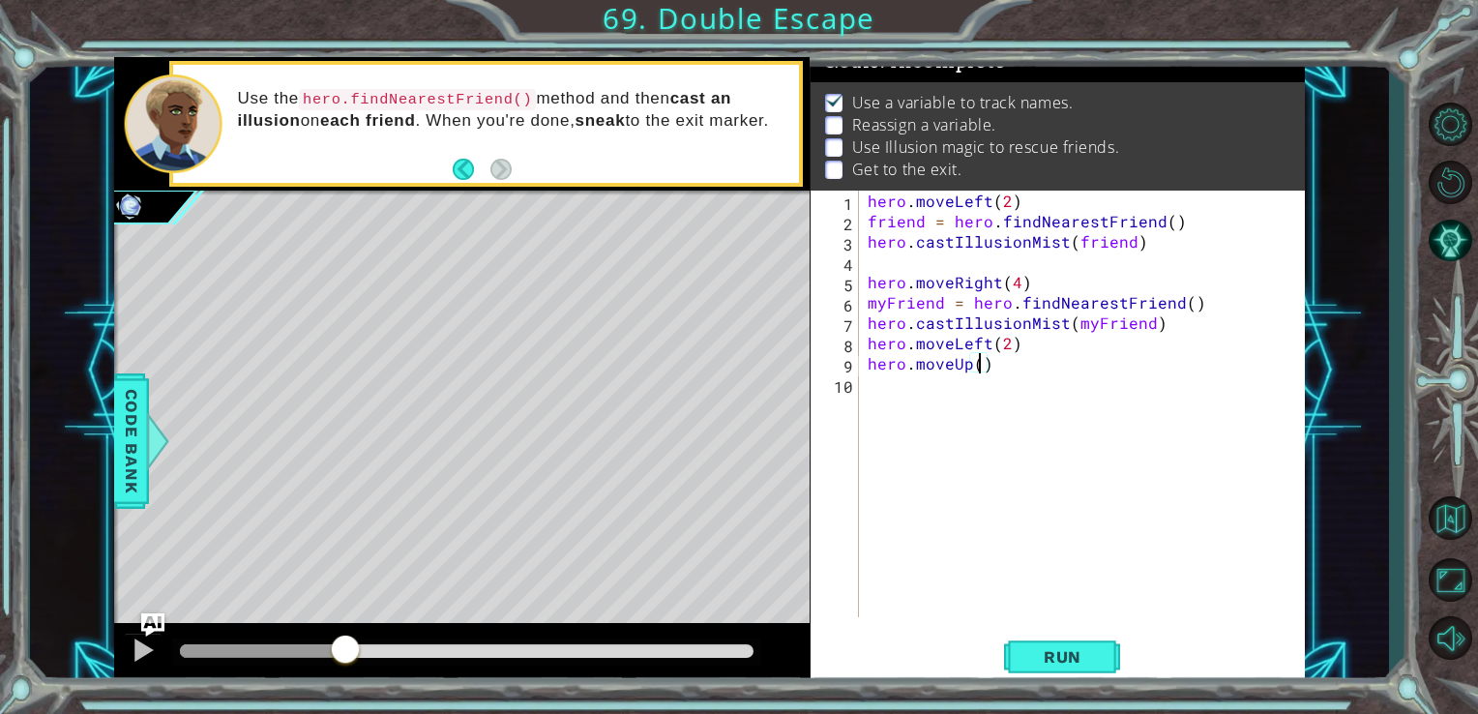
scroll to position [0, 7]
type textarea "hero.moveUp(4)"
click at [1056, 653] on span "Run" at bounding box center [1062, 656] width 76 height 19
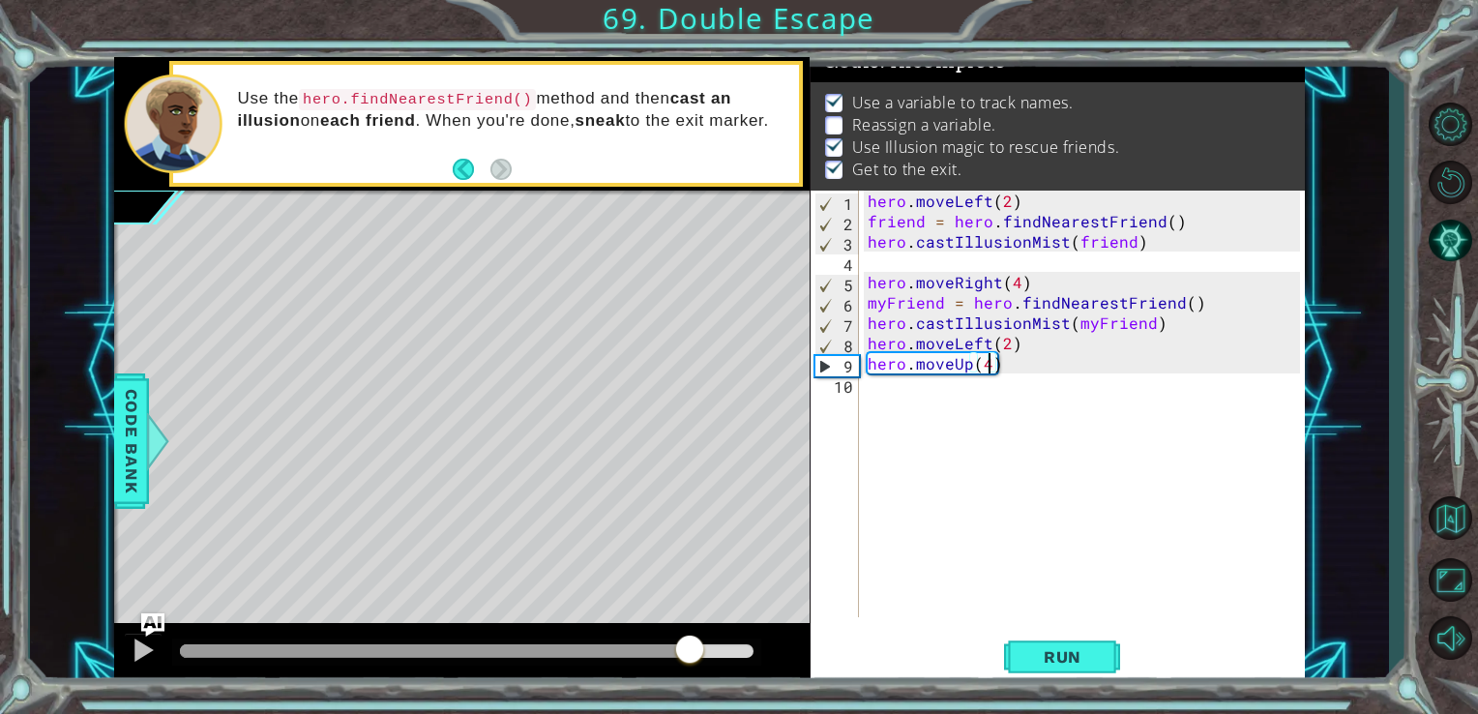
click at [691, 651] on div at bounding box center [467, 651] width 574 height 14
click at [147, 646] on div at bounding box center [143, 649] width 25 height 25
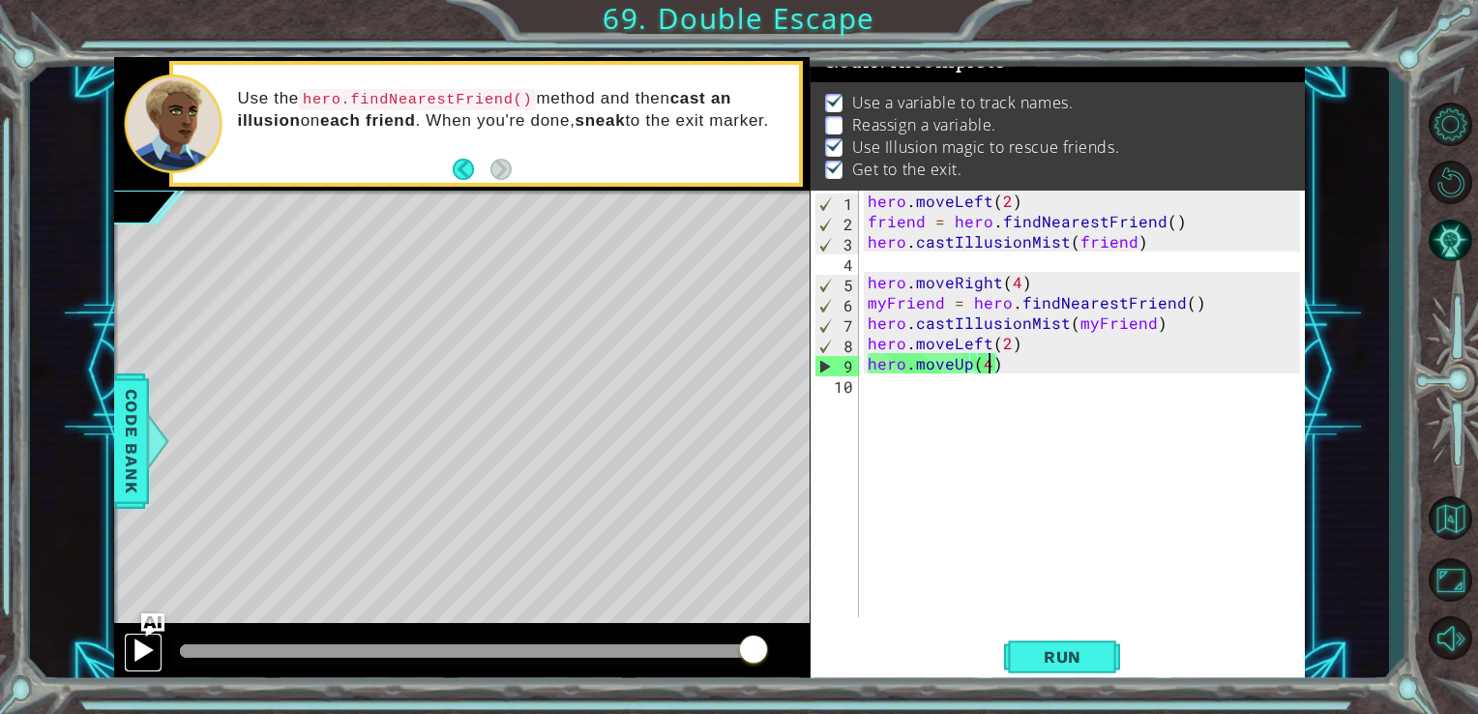
click at [141, 647] on div at bounding box center [143, 649] width 25 height 25
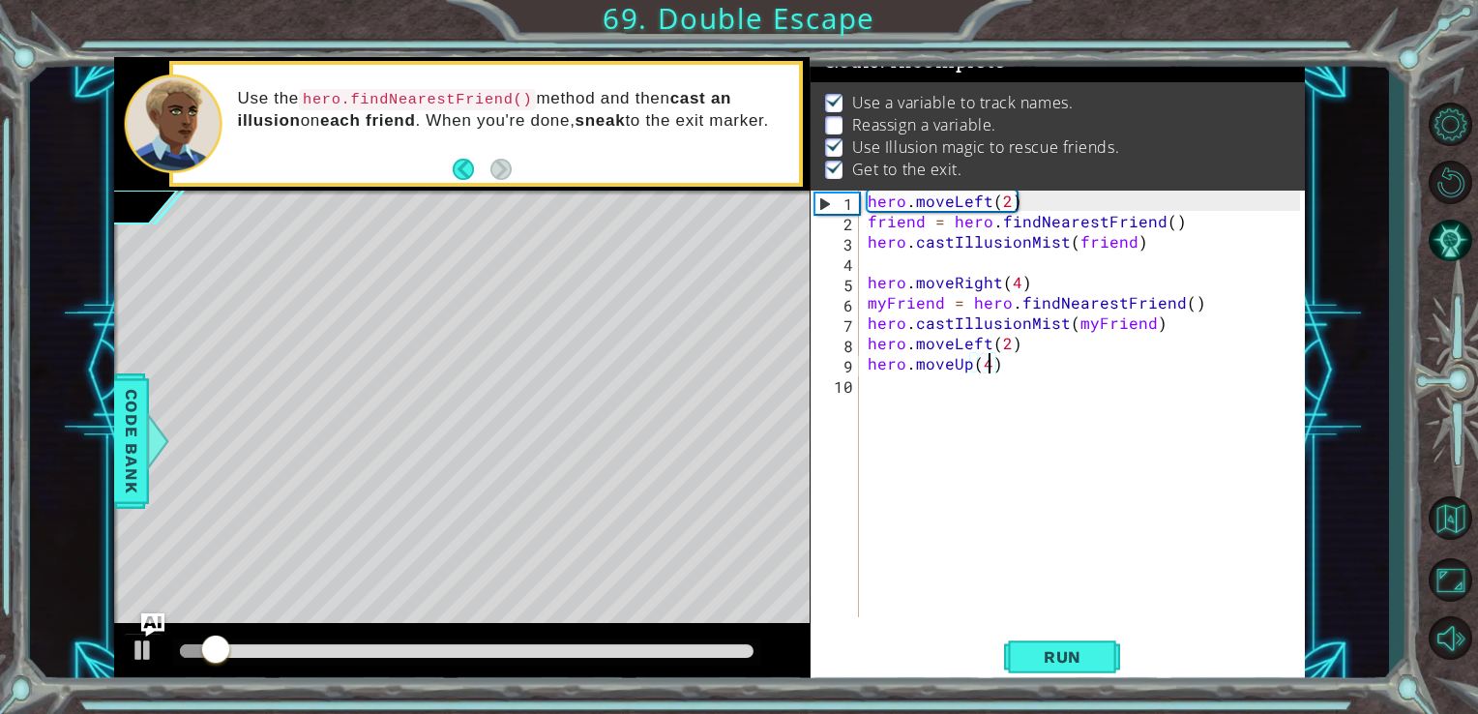
click at [735, 642] on div at bounding box center [467, 651] width 590 height 27
click at [735, 660] on div at bounding box center [467, 651] width 590 height 27
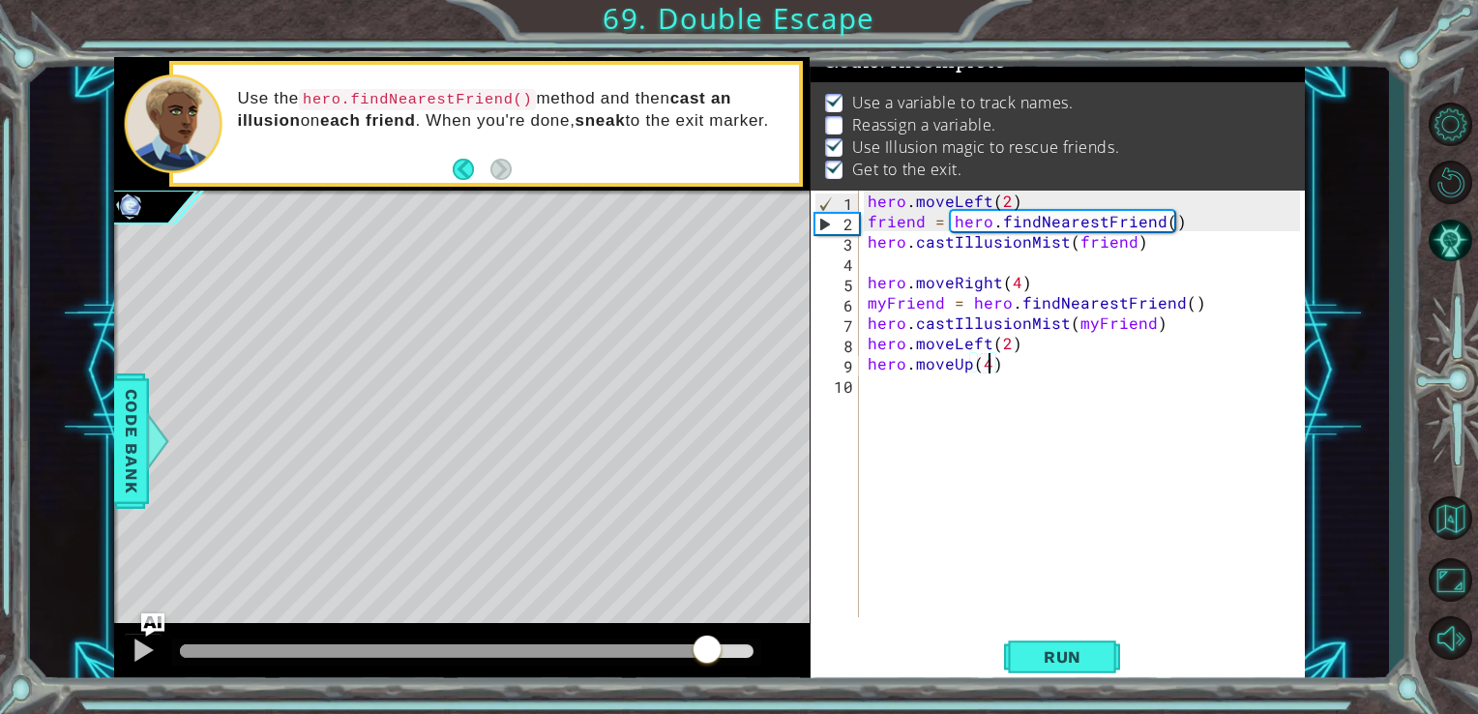
click at [708, 652] on div at bounding box center [467, 651] width 574 height 14
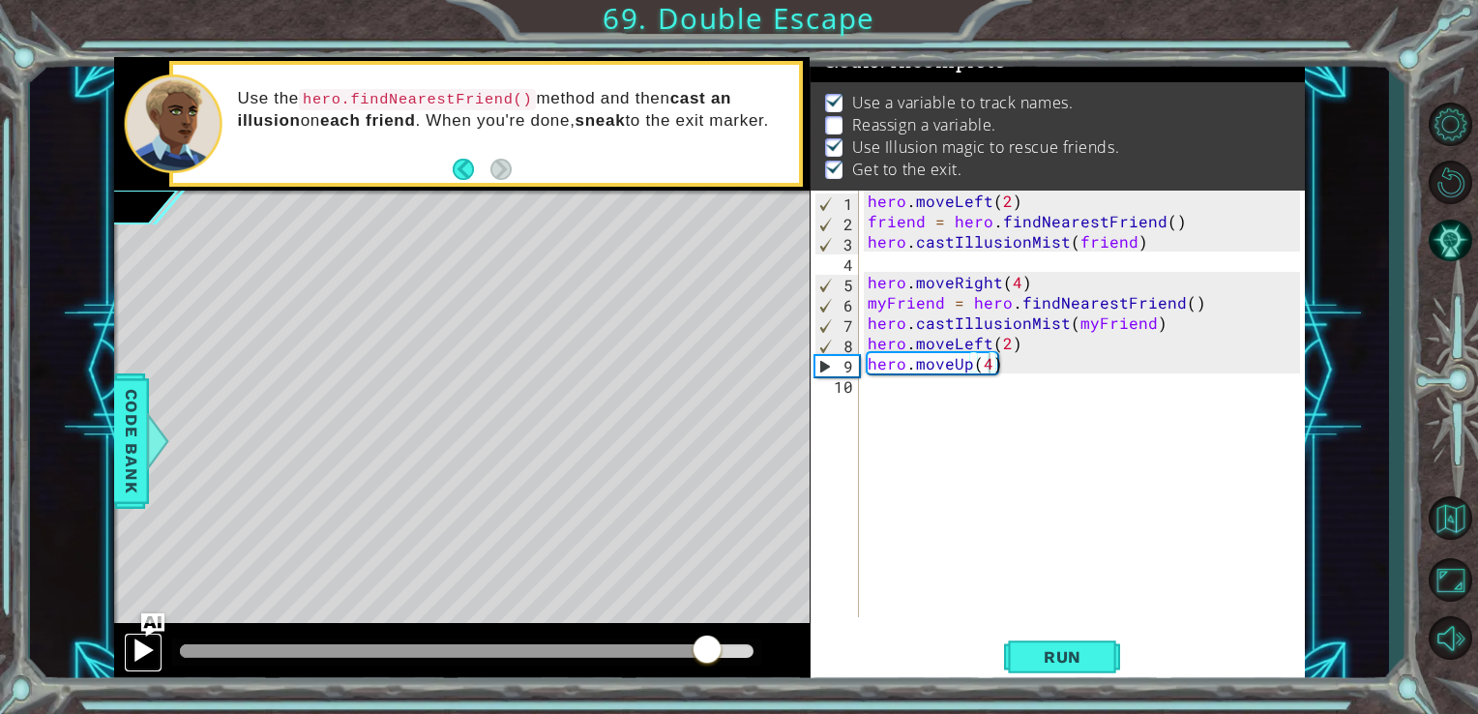
click at [127, 648] on button at bounding box center [143, 653] width 39 height 40
click at [150, 652] on div at bounding box center [143, 649] width 25 height 25
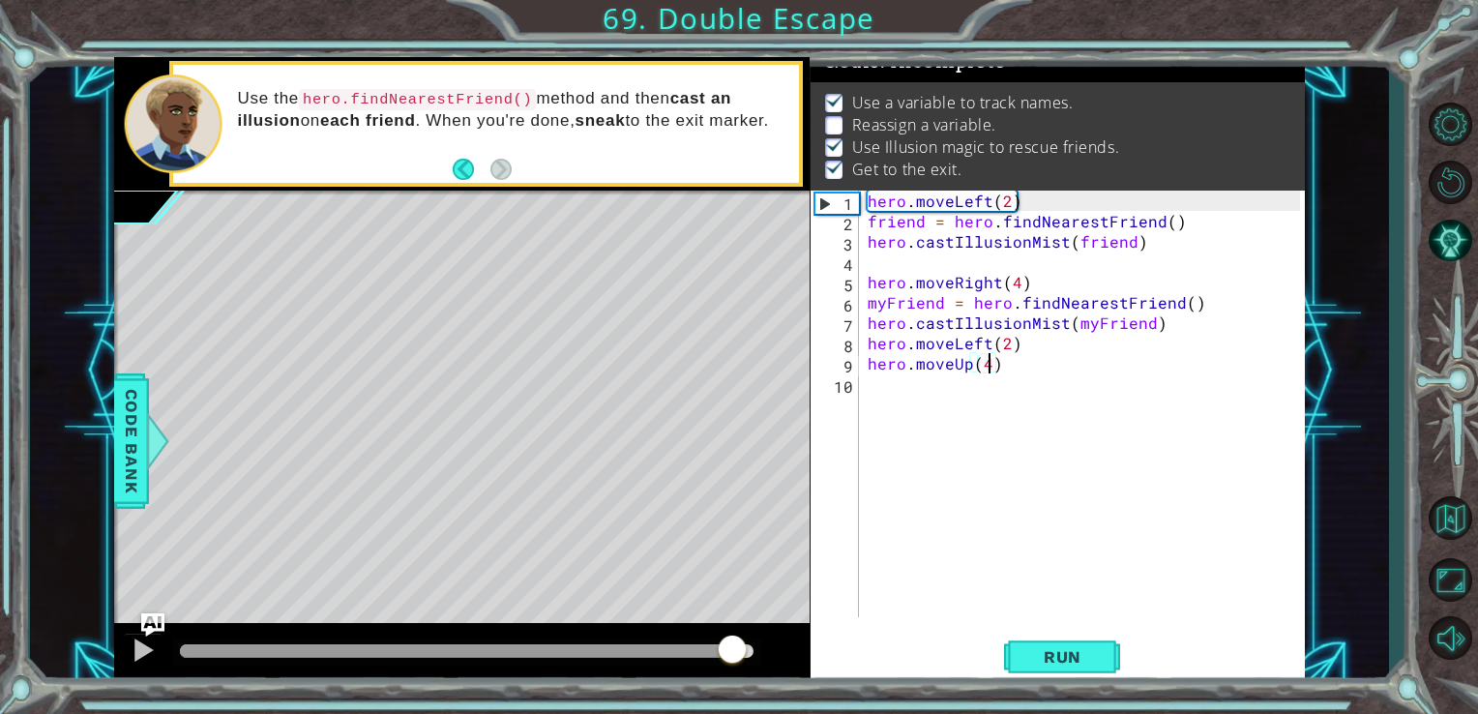
click at [732, 658] on div at bounding box center [467, 651] width 574 height 14
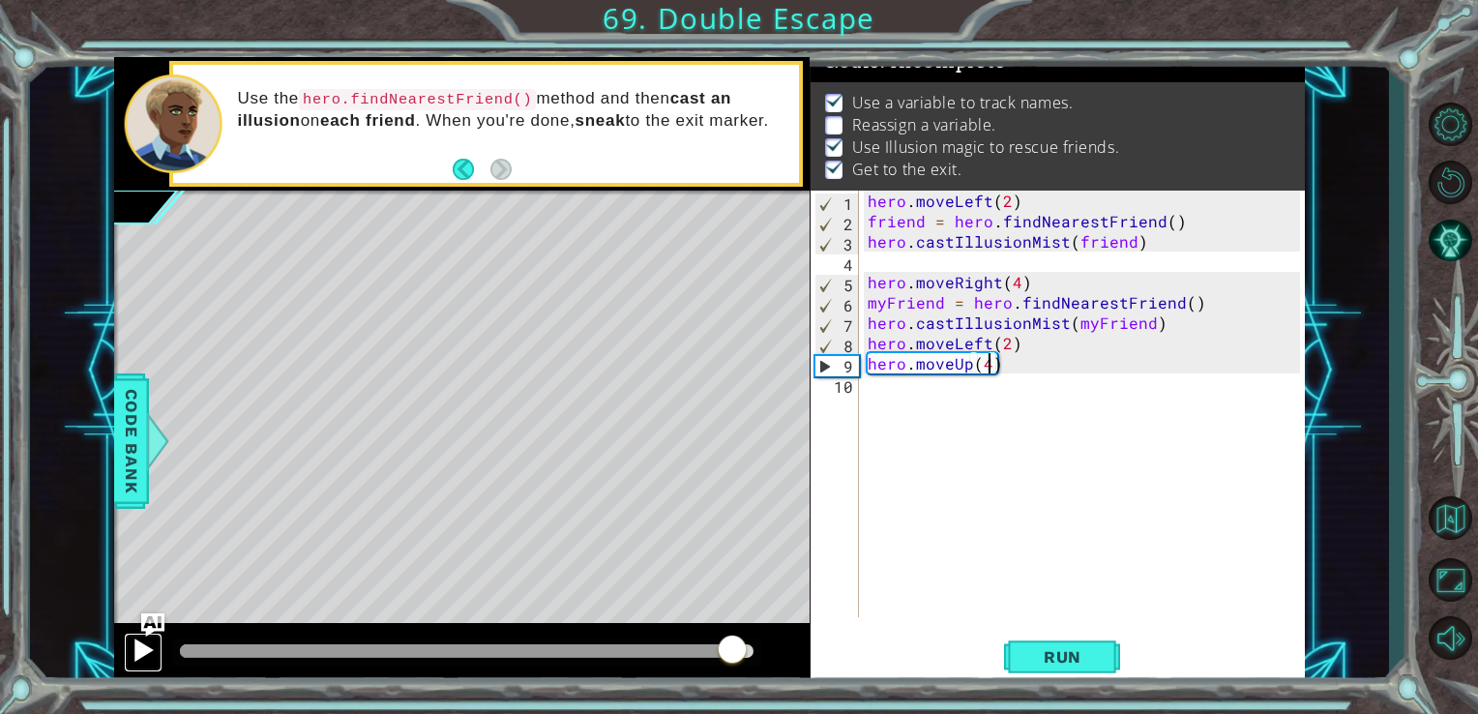
click at [157, 652] on button at bounding box center [143, 653] width 39 height 40
click at [1032, 363] on div "hero . moveLeft ( 2 ) friend = hero . findNearestFriend ( ) hero . castIllusion…" at bounding box center [1087, 424] width 447 height 467
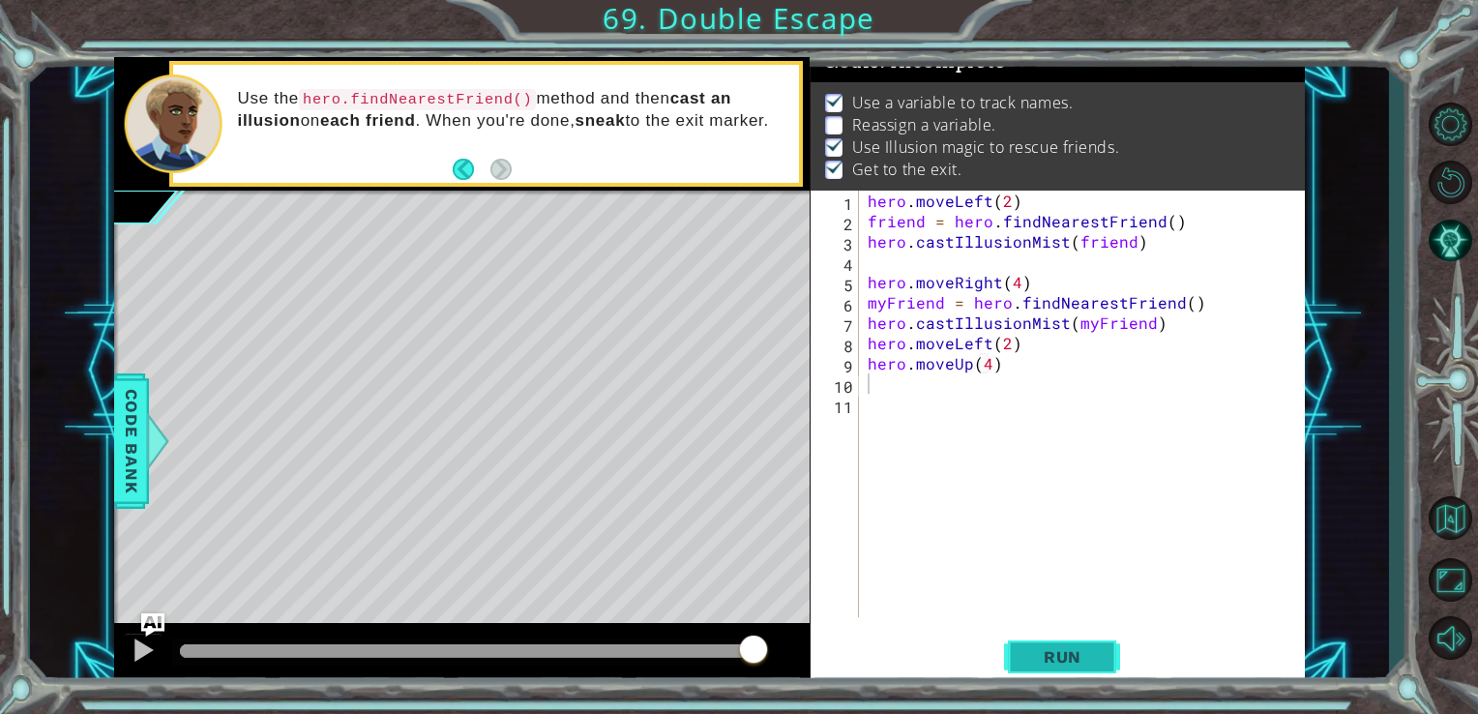
click at [1104, 656] on button "Run" at bounding box center [1062, 656] width 116 height 49
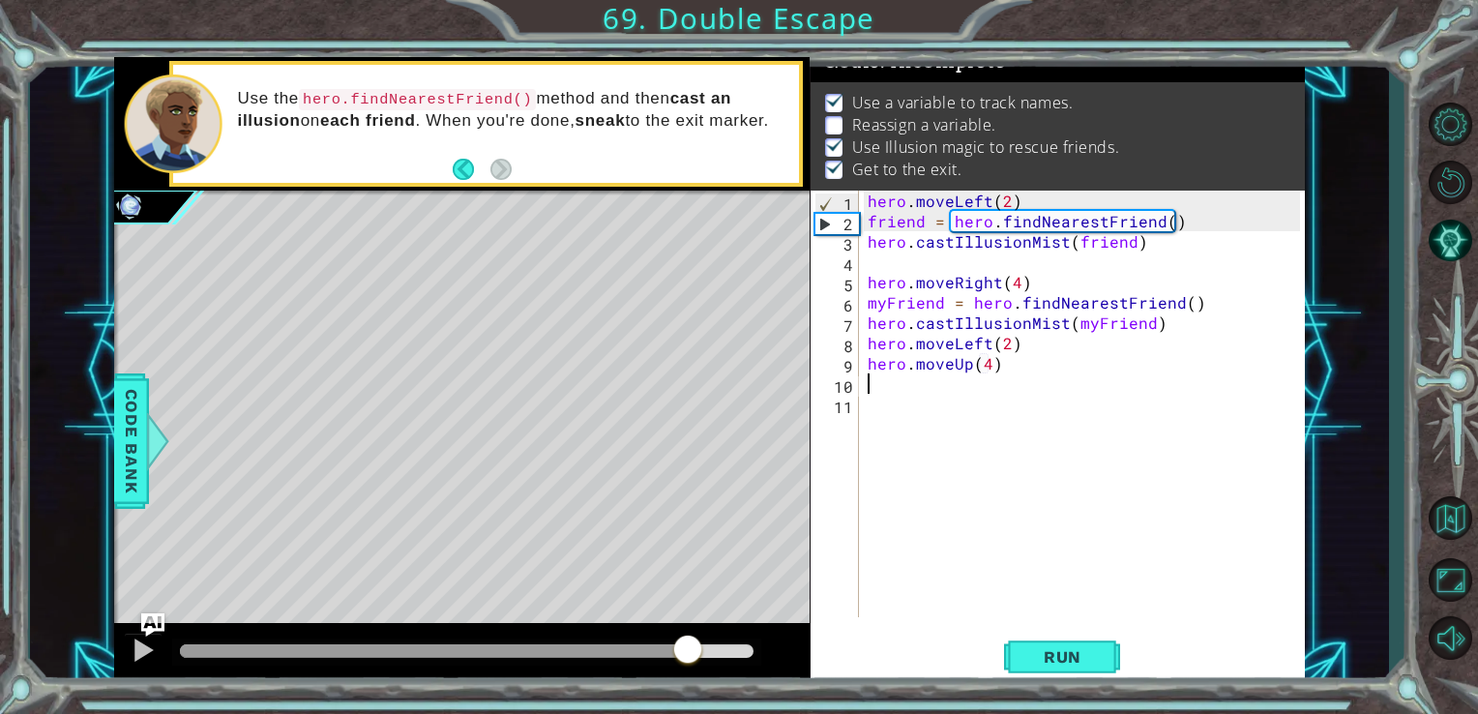
click at [687, 648] on div at bounding box center [467, 651] width 574 height 14
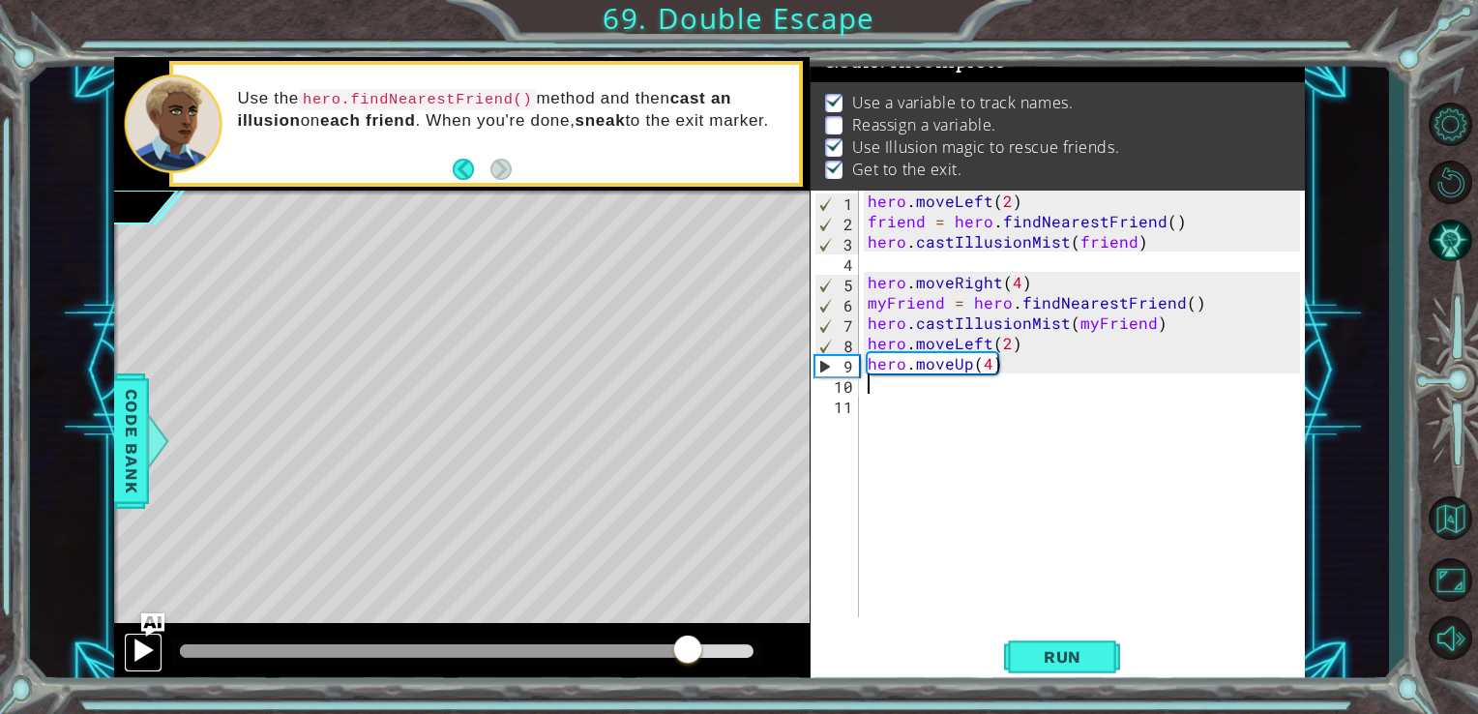
click at [135, 653] on div at bounding box center [143, 649] width 25 height 25
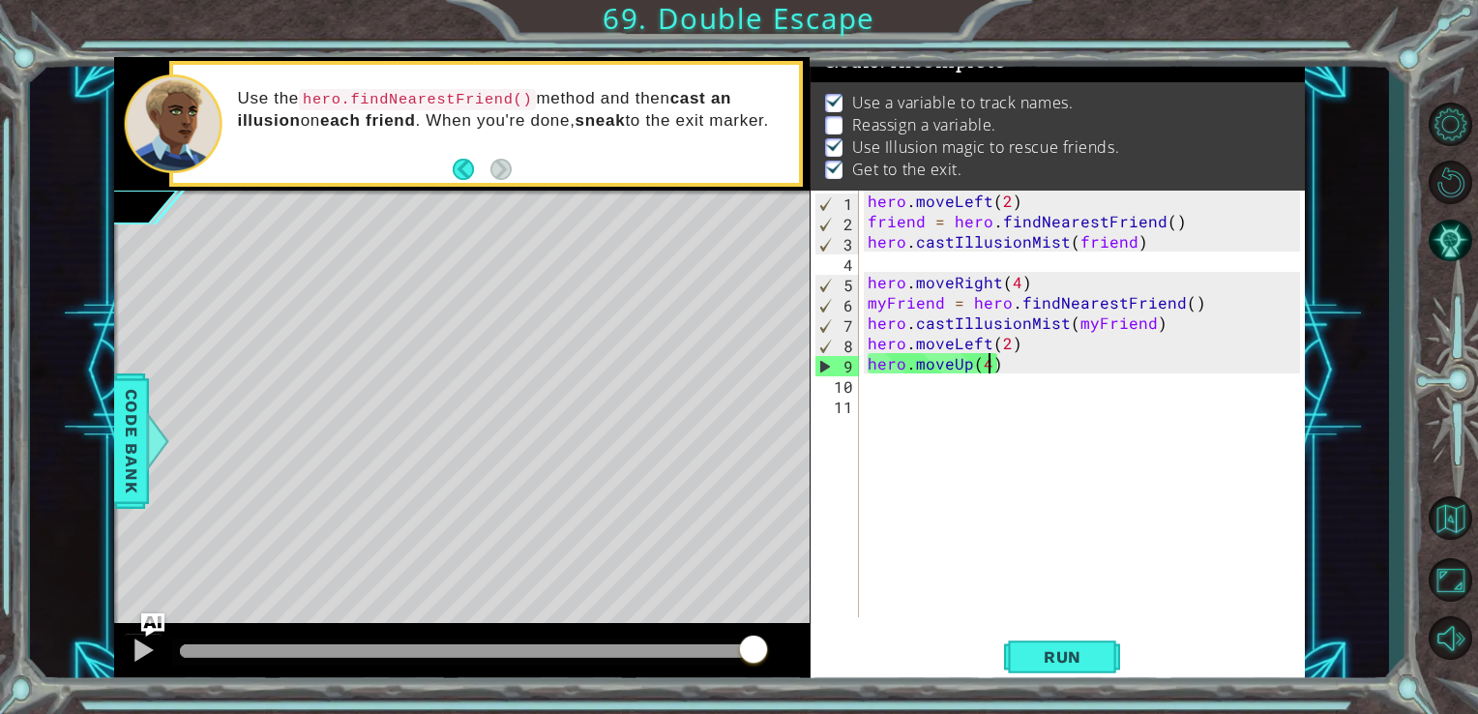
click at [991, 372] on div "hero . moveLeft ( 2 ) friend = hero . findNearestFriend ( ) hero . castIllusion…" at bounding box center [1087, 424] width 447 height 467
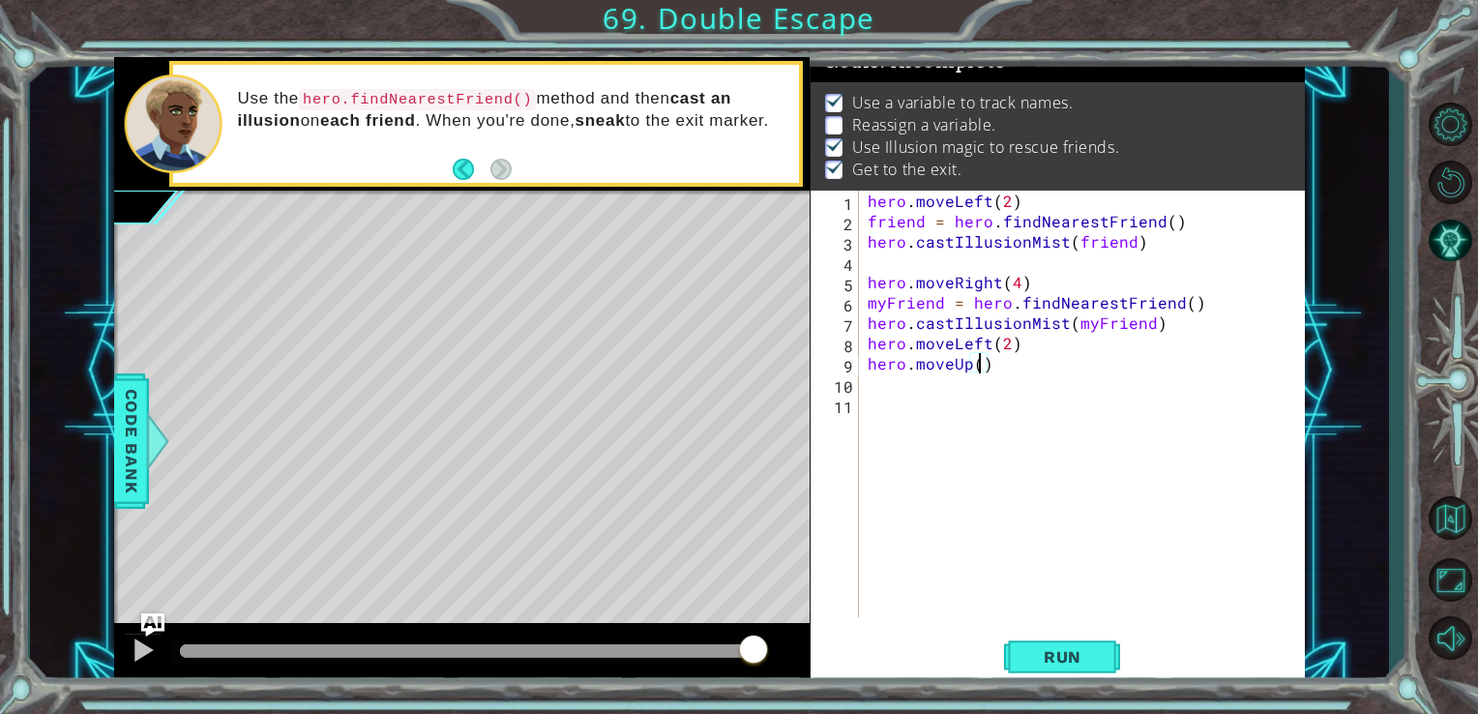
scroll to position [0, 7]
type textarea "hero.moveUp(5)"
click at [1064, 648] on span "Run" at bounding box center [1062, 656] width 76 height 19
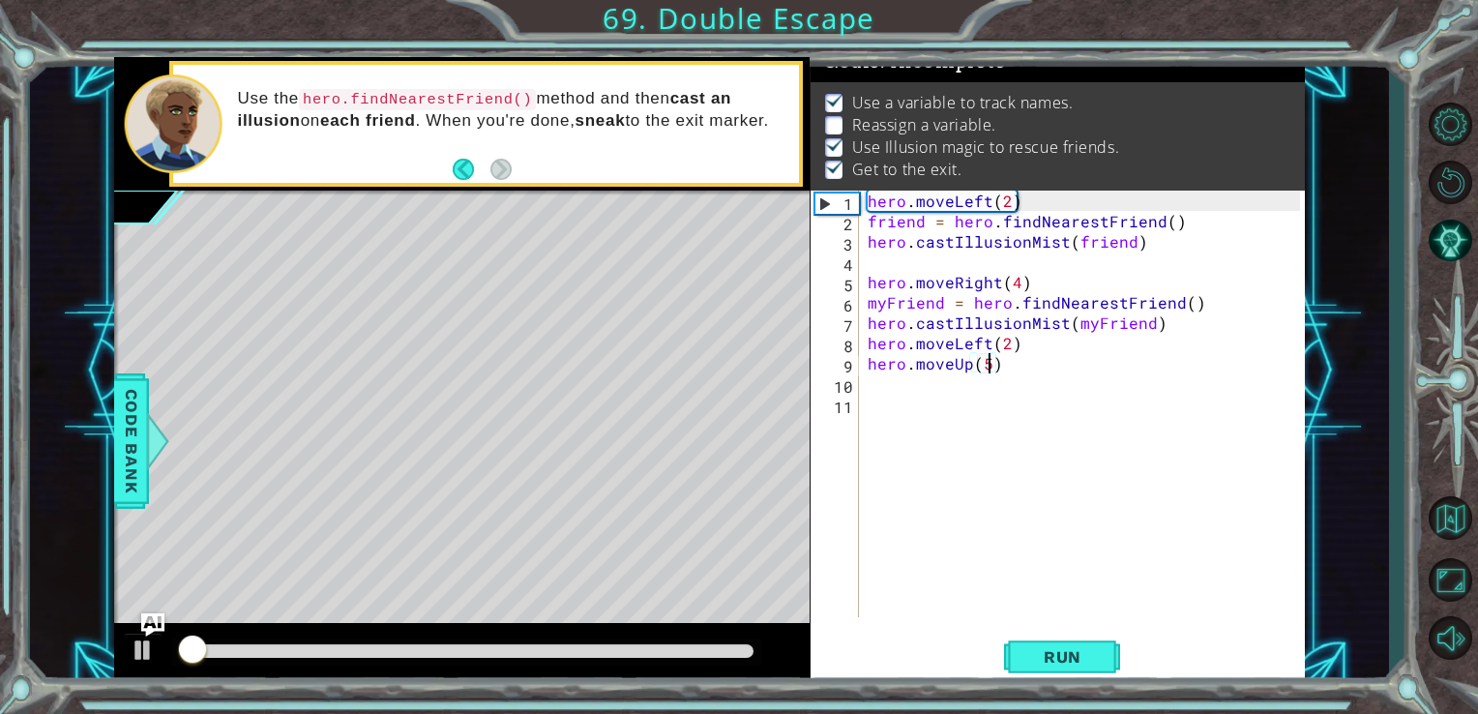
click at [715, 650] on div at bounding box center [467, 651] width 574 height 14
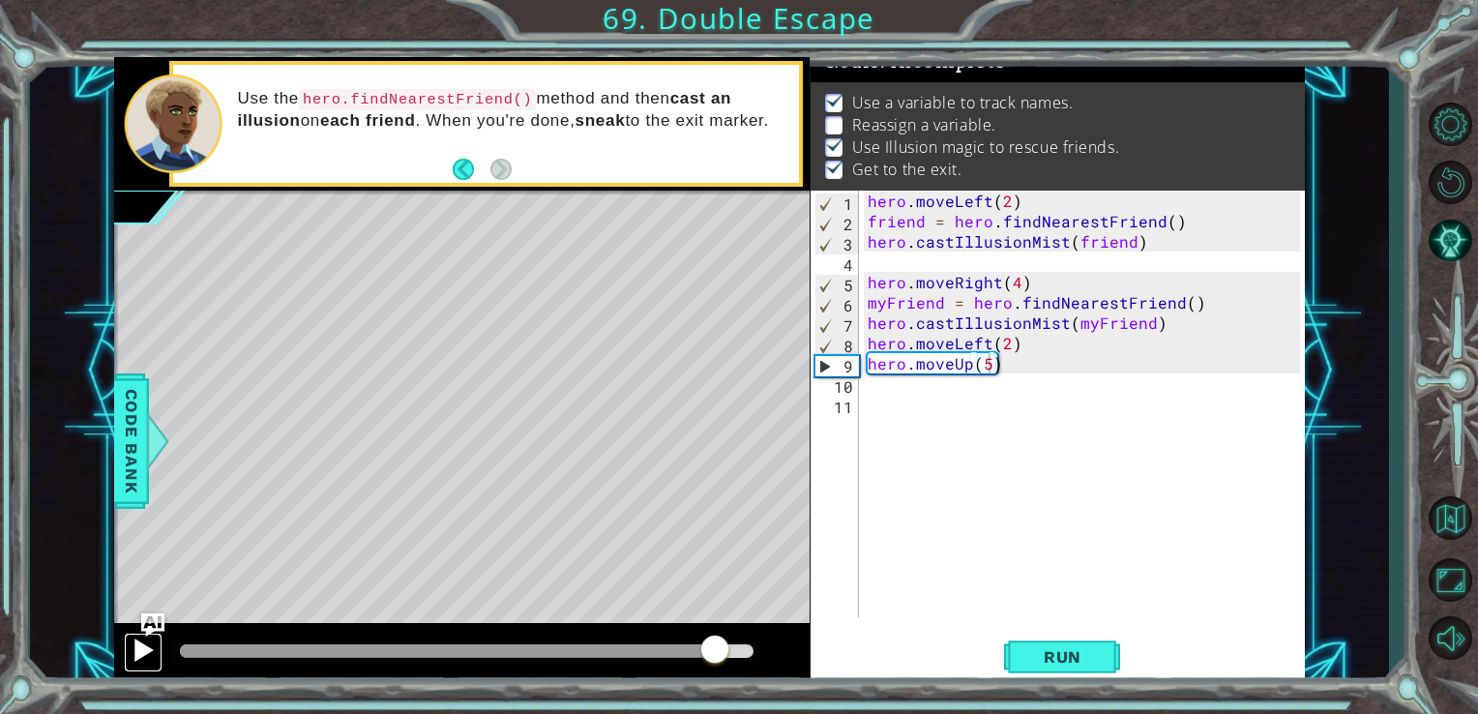
click at [137, 646] on div at bounding box center [143, 649] width 25 height 25
click at [466, 158] on footer at bounding box center [482, 169] width 59 height 29
click at [466, 171] on button "Back" at bounding box center [472, 169] width 38 height 21
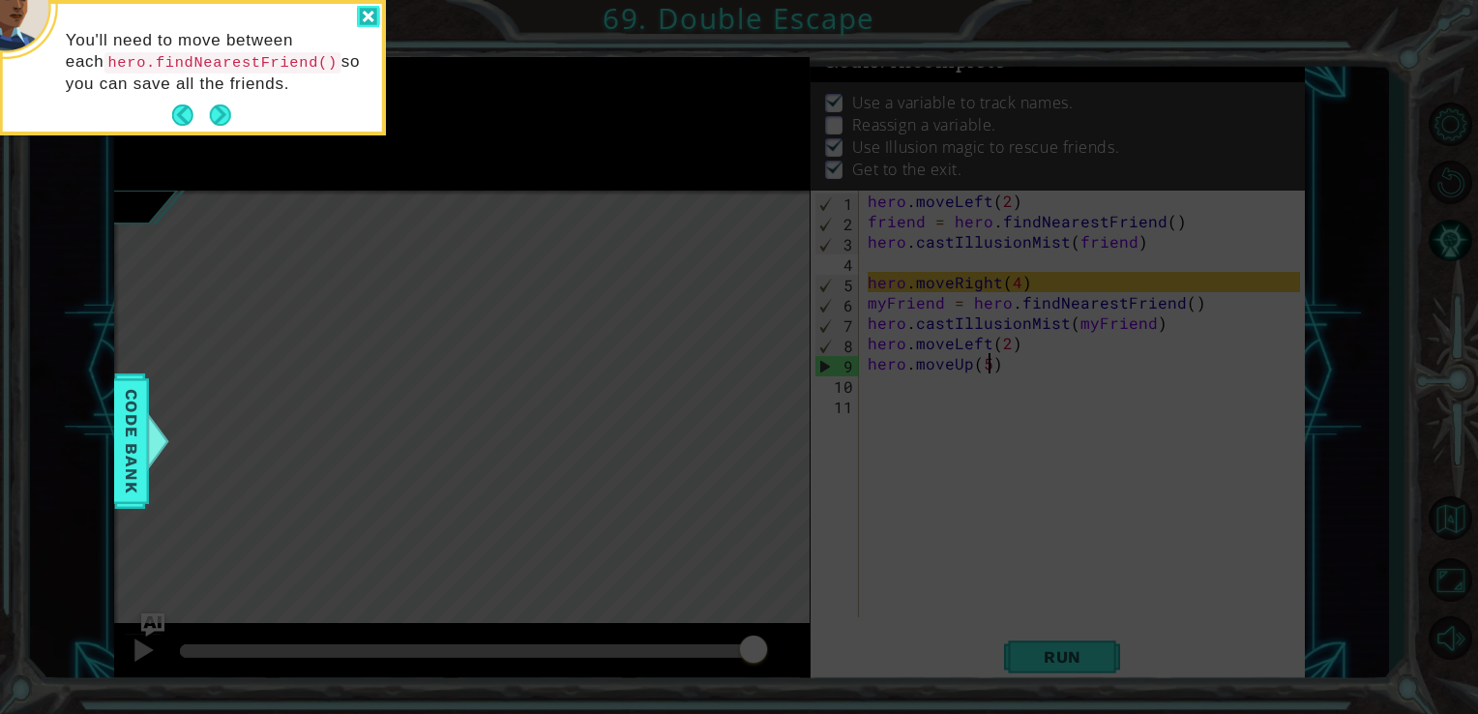
click at [367, 16] on div at bounding box center [368, 17] width 23 height 22
